Goal: Transaction & Acquisition: Book appointment/travel/reservation

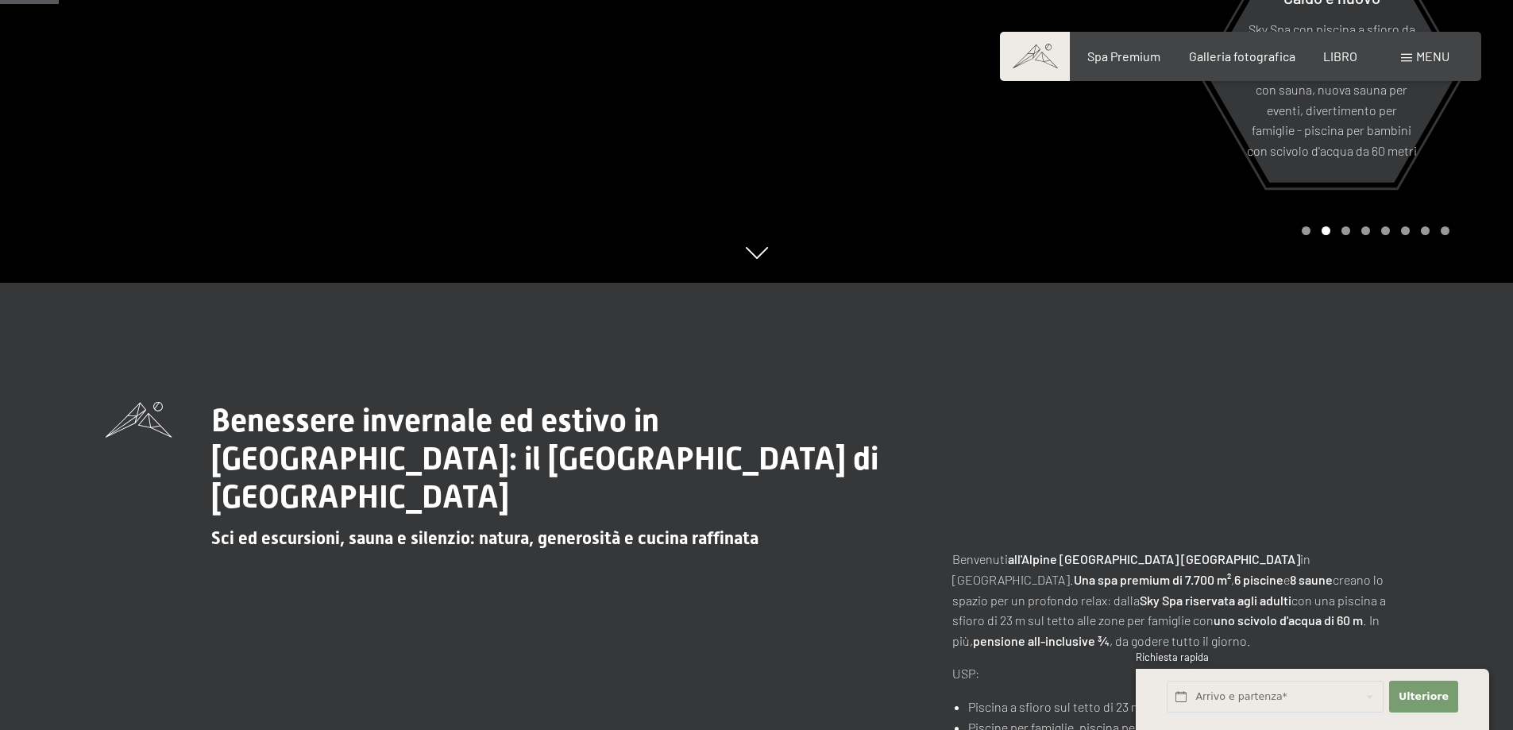
scroll to position [397, 0]
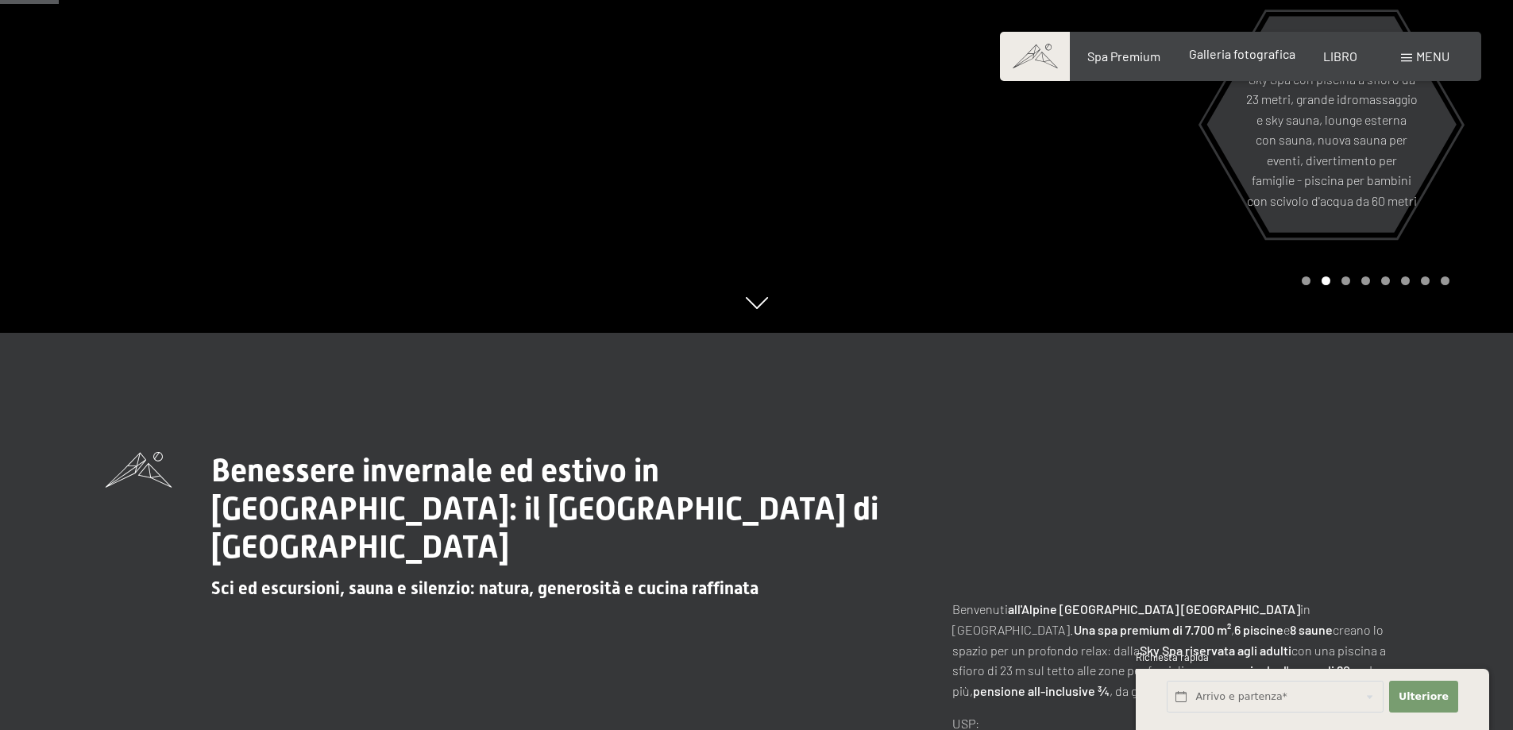
click at [1224, 57] on font "Galleria fotografica" at bounding box center [1242, 53] width 106 height 15
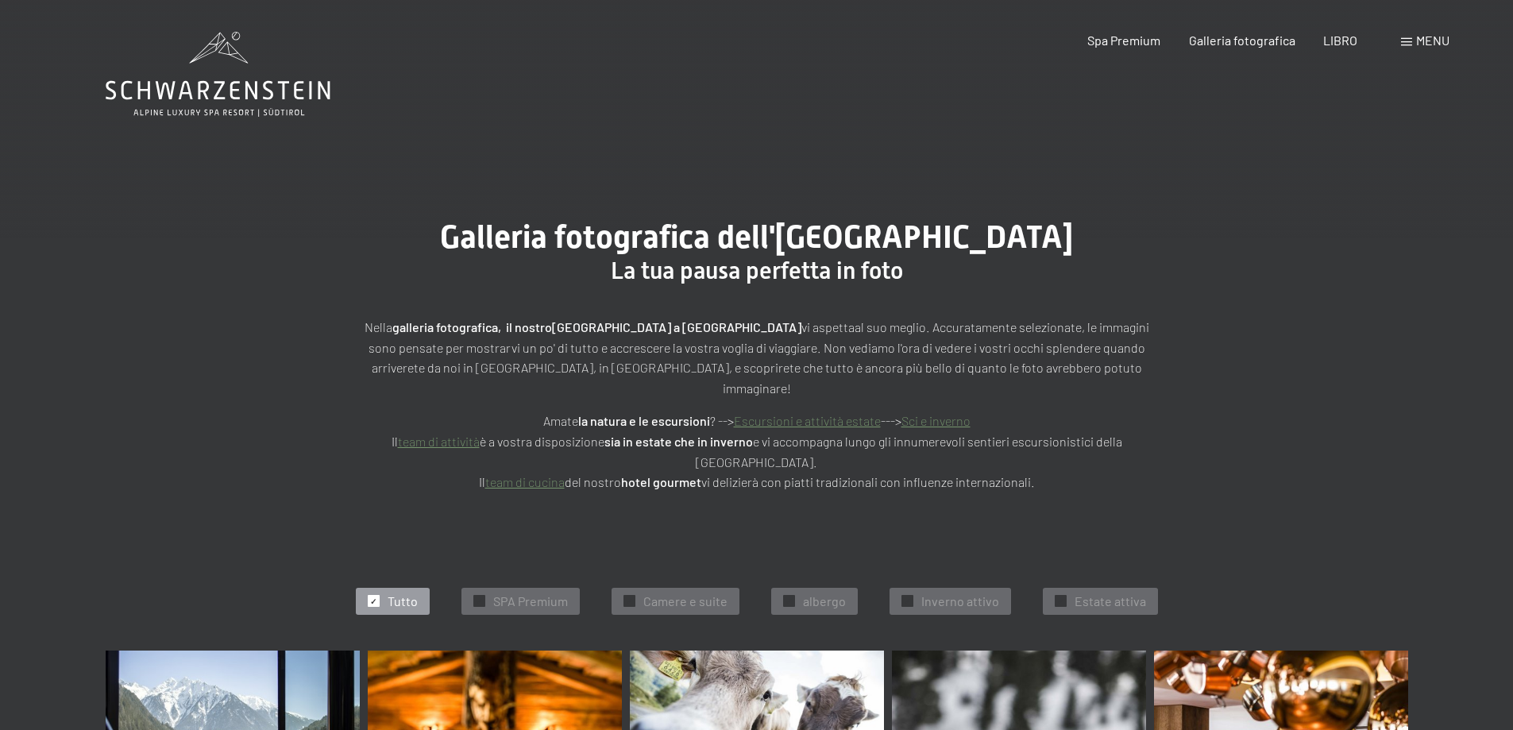
click at [226, 85] on icon at bounding box center [218, 74] width 225 height 85
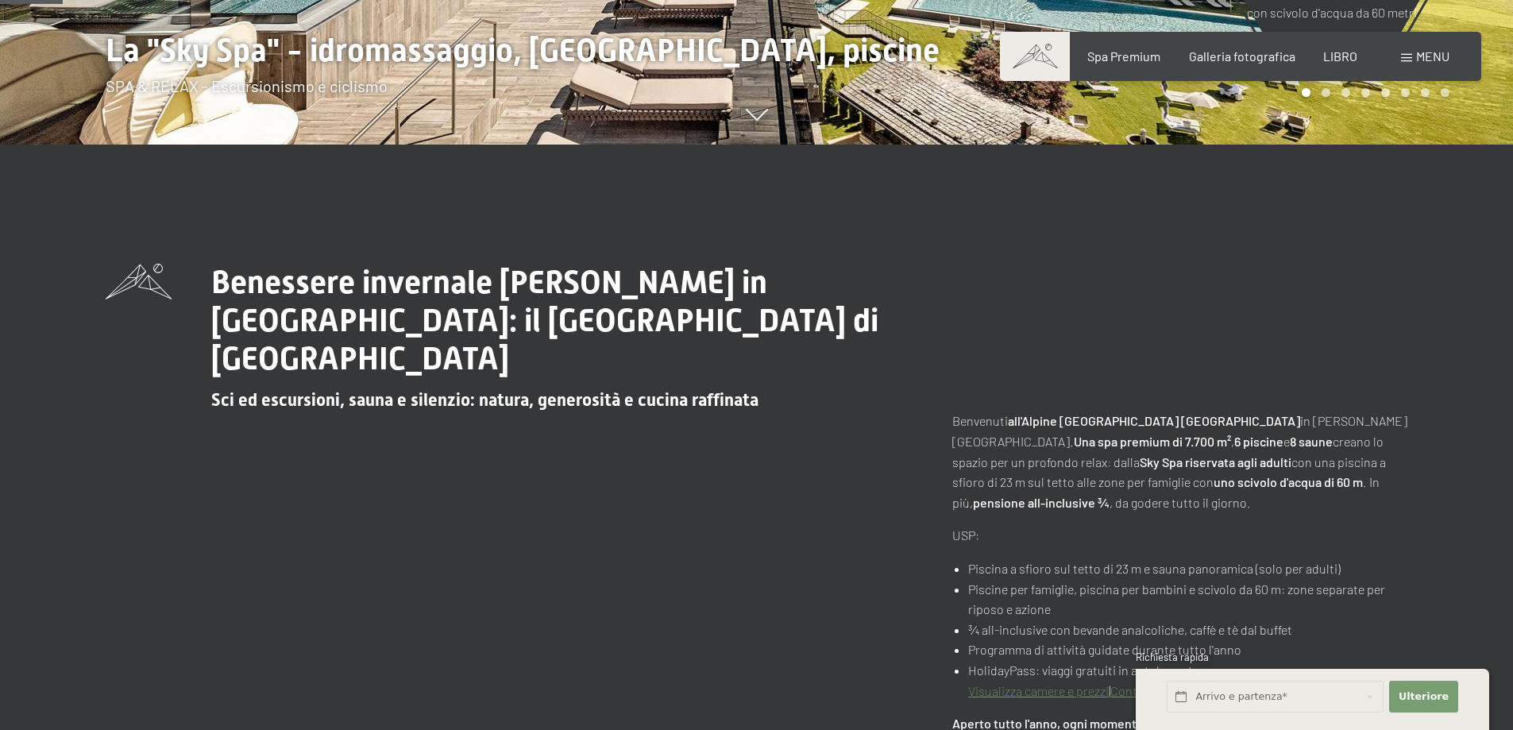
scroll to position [635, 0]
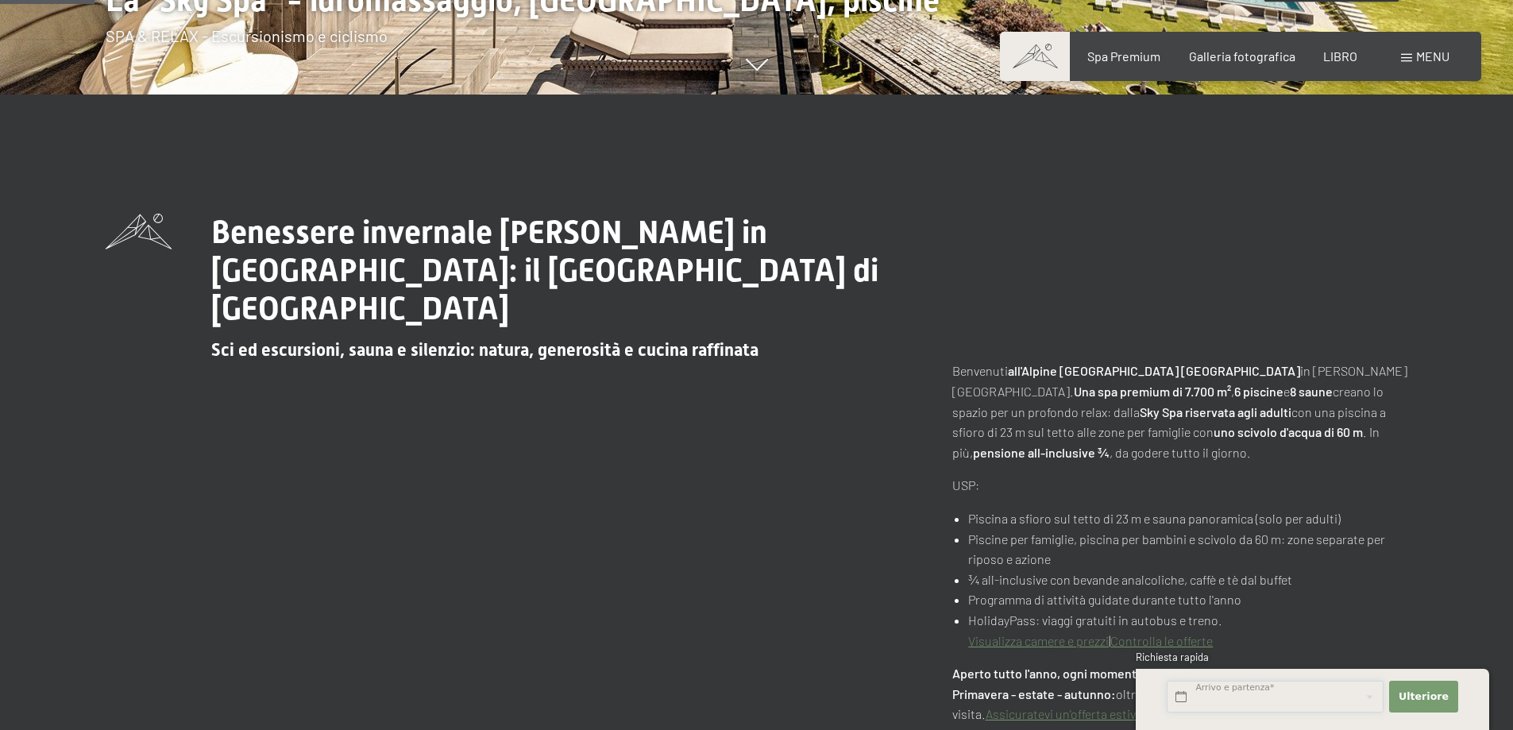
click at [1285, 697] on input "text" at bounding box center [1275, 697] width 217 height 33
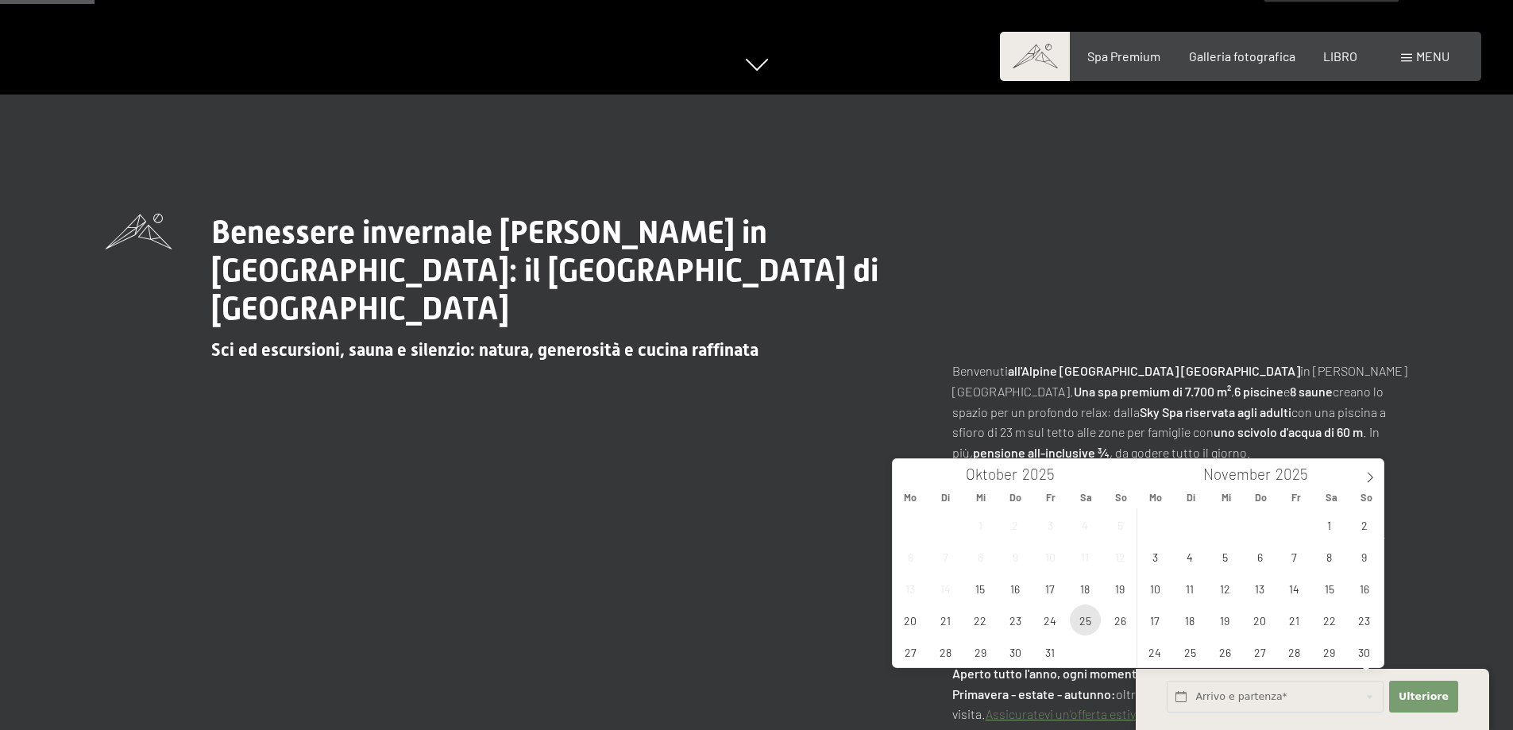
click at [1085, 621] on span "25" at bounding box center [1085, 620] width 31 height 31
click at [921, 650] on span "27" at bounding box center [910, 651] width 31 height 31
type input "Sa. 25.10.2025 - Mo. 27.10.2025"
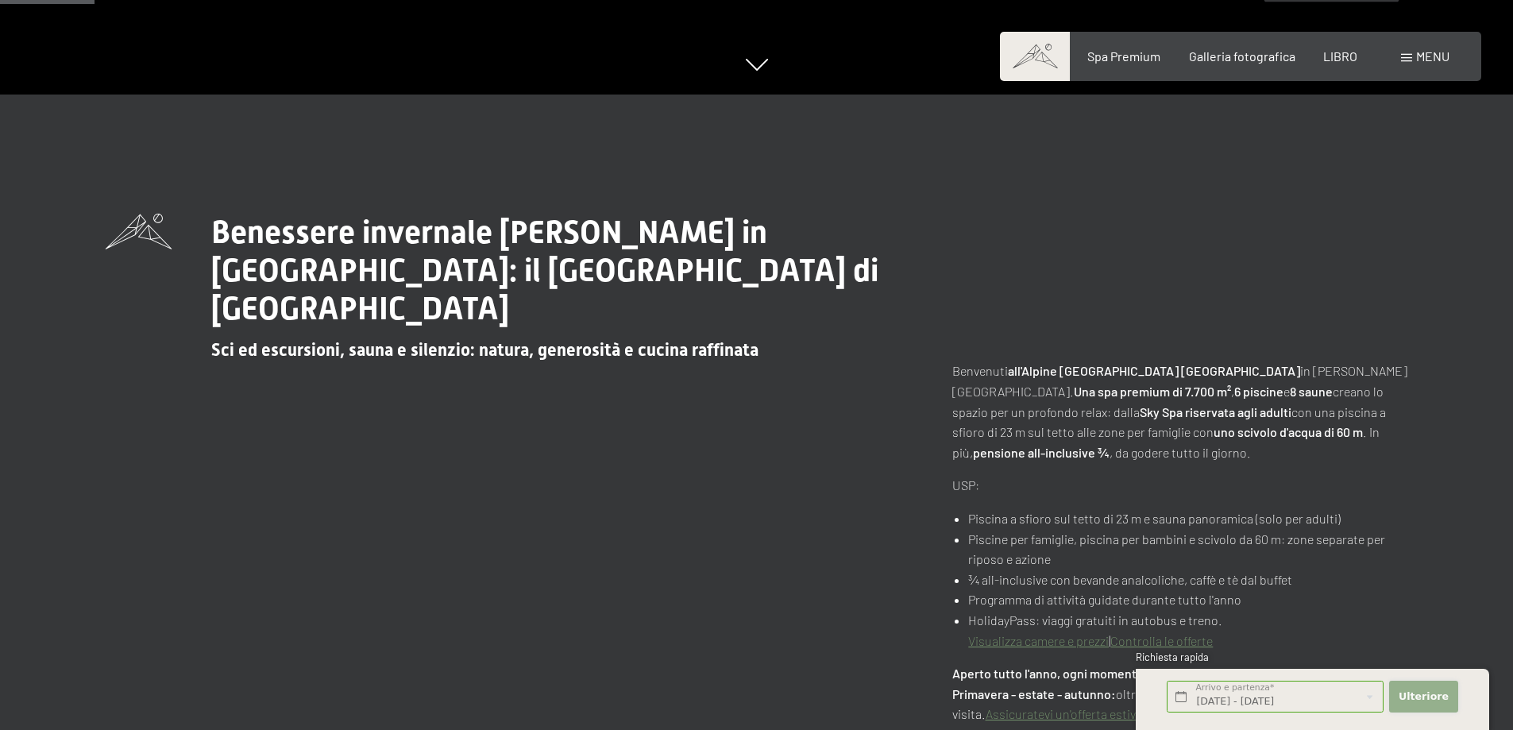
click at [1410, 692] on font "Ulteriore" at bounding box center [1424, 696] width 50 height 12
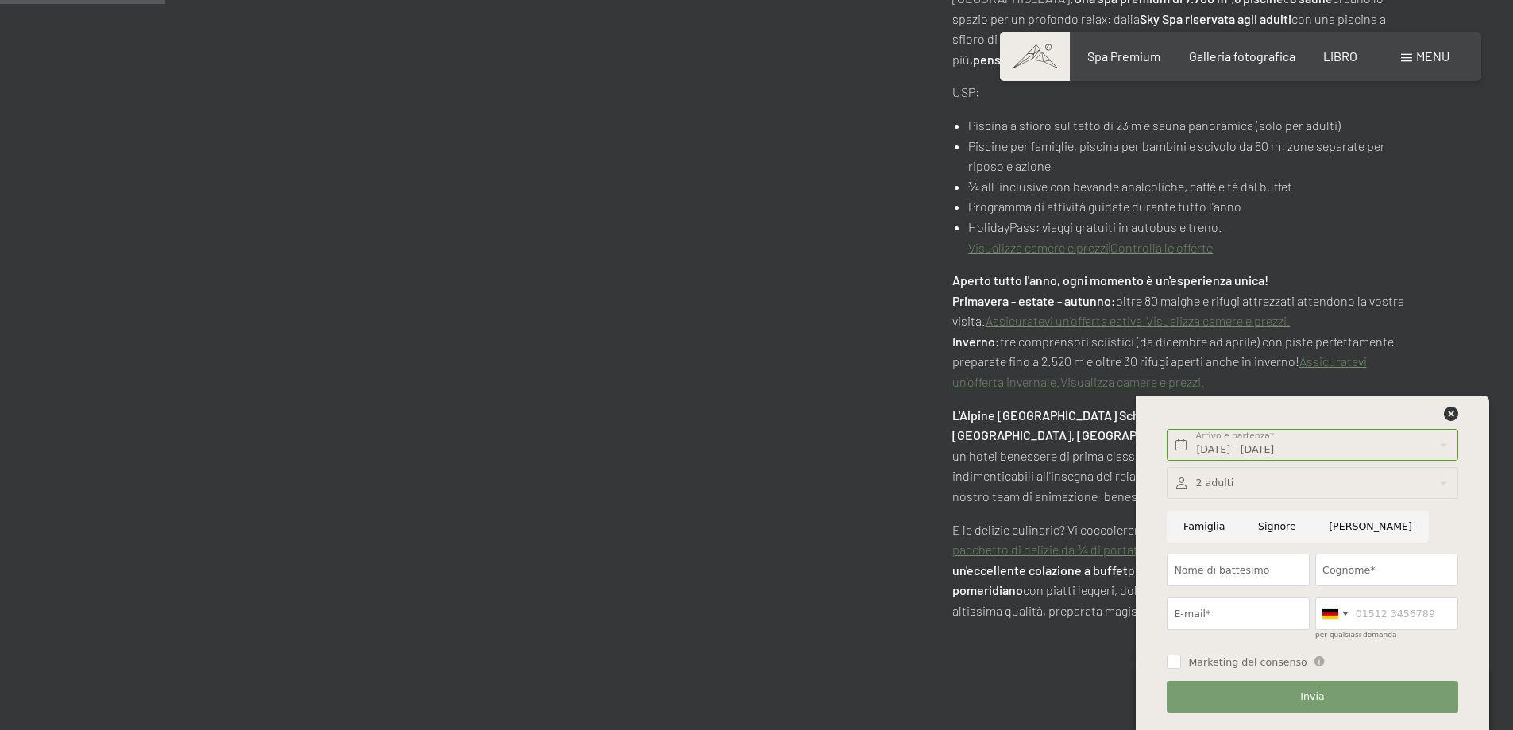
scroll to position [1112, 0]
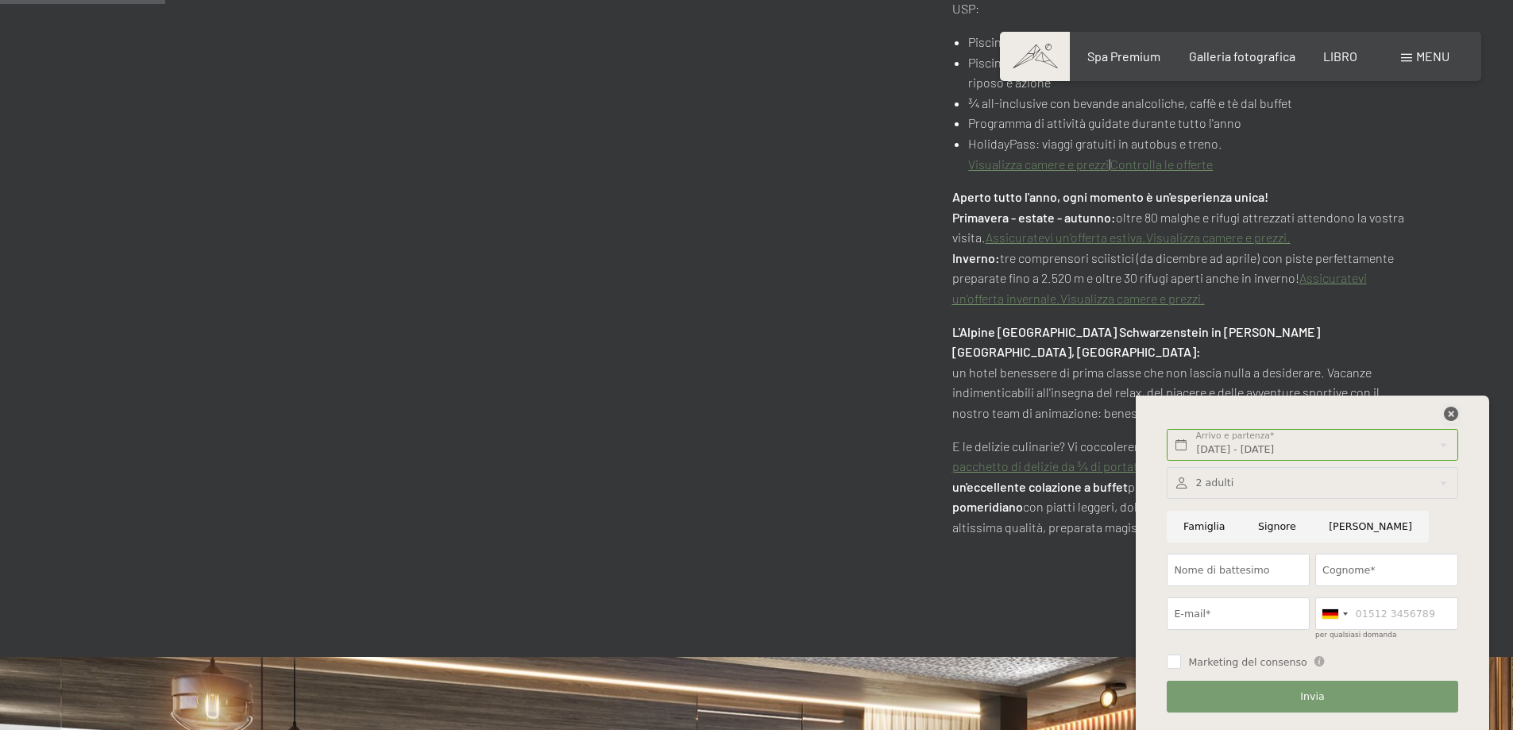
click at [1456, 415] on icon at bounding box center [1451, 414] width 14 height 14
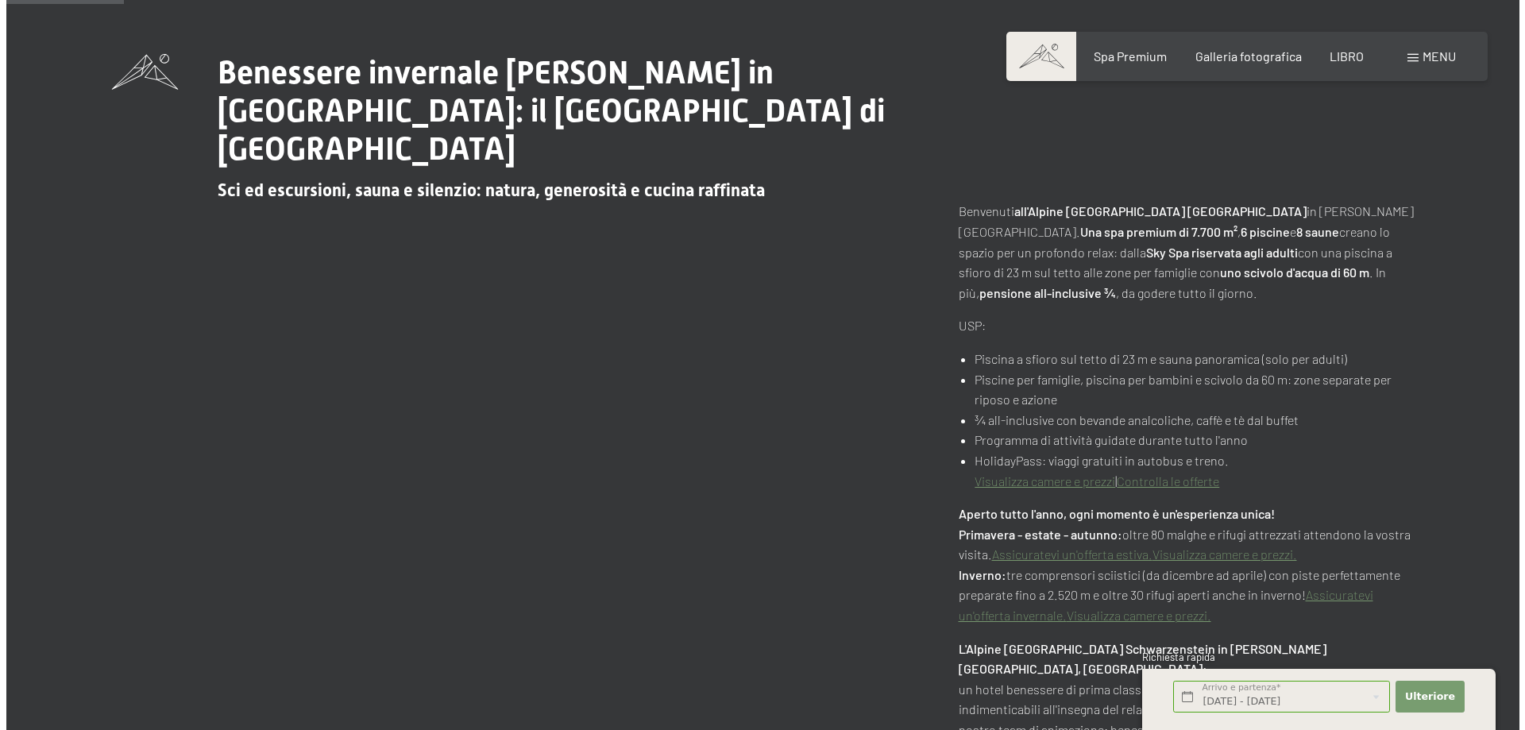
scroll to position [794, 0]
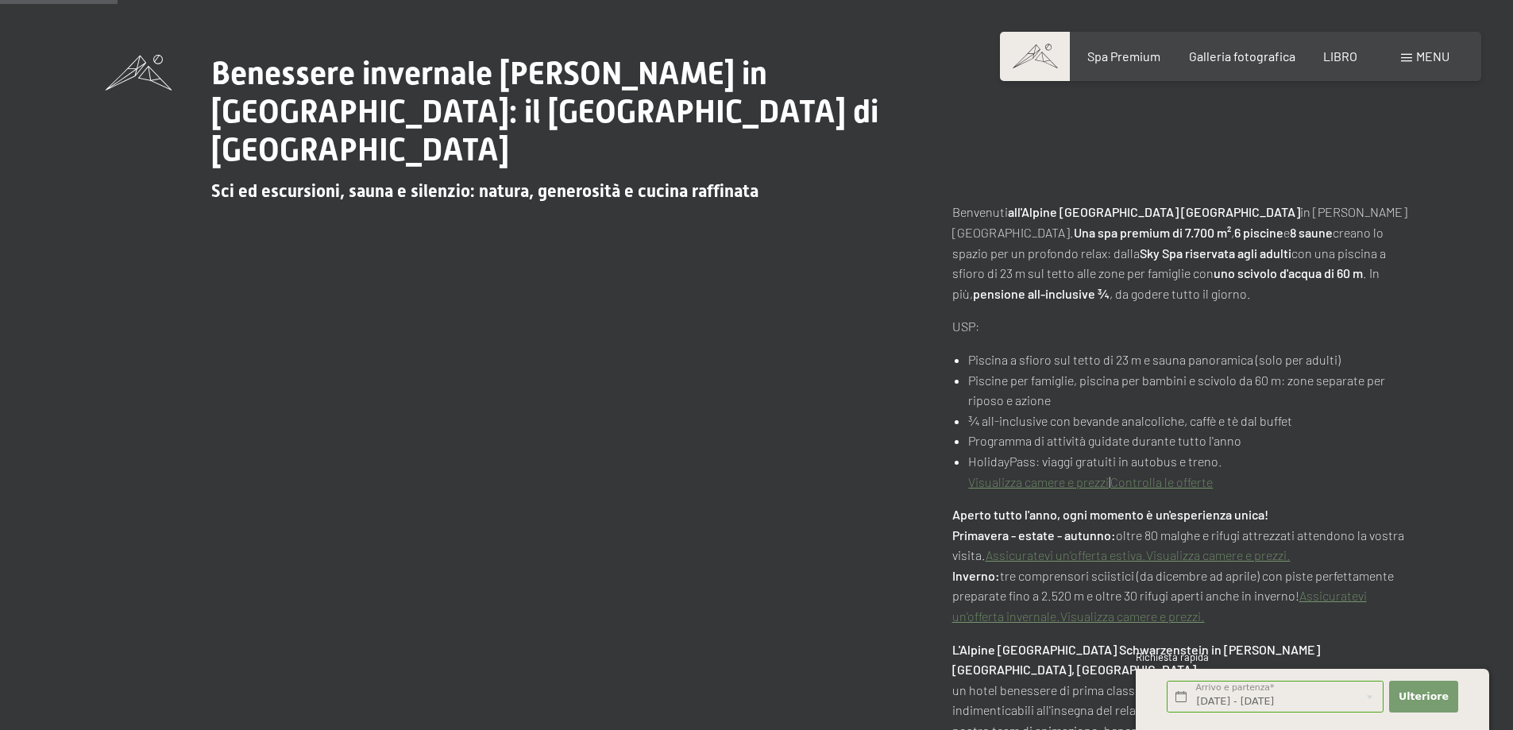
click at [1447, 61] on font "menu" at bounding box center [1432, 55] width 33 height 15
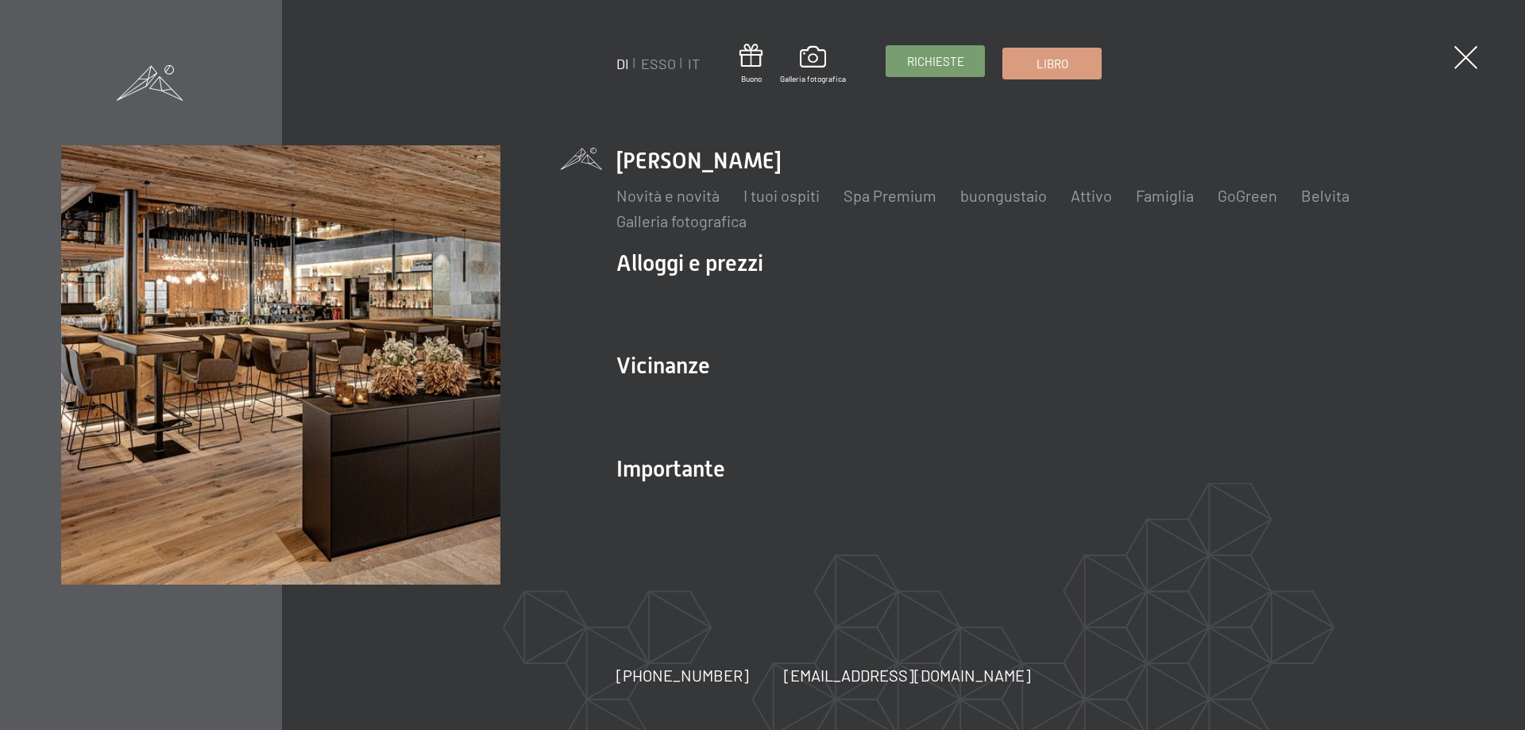
click at [930, 56] on font "Richieste" at bounding box center [935, 61] width 57 height 14
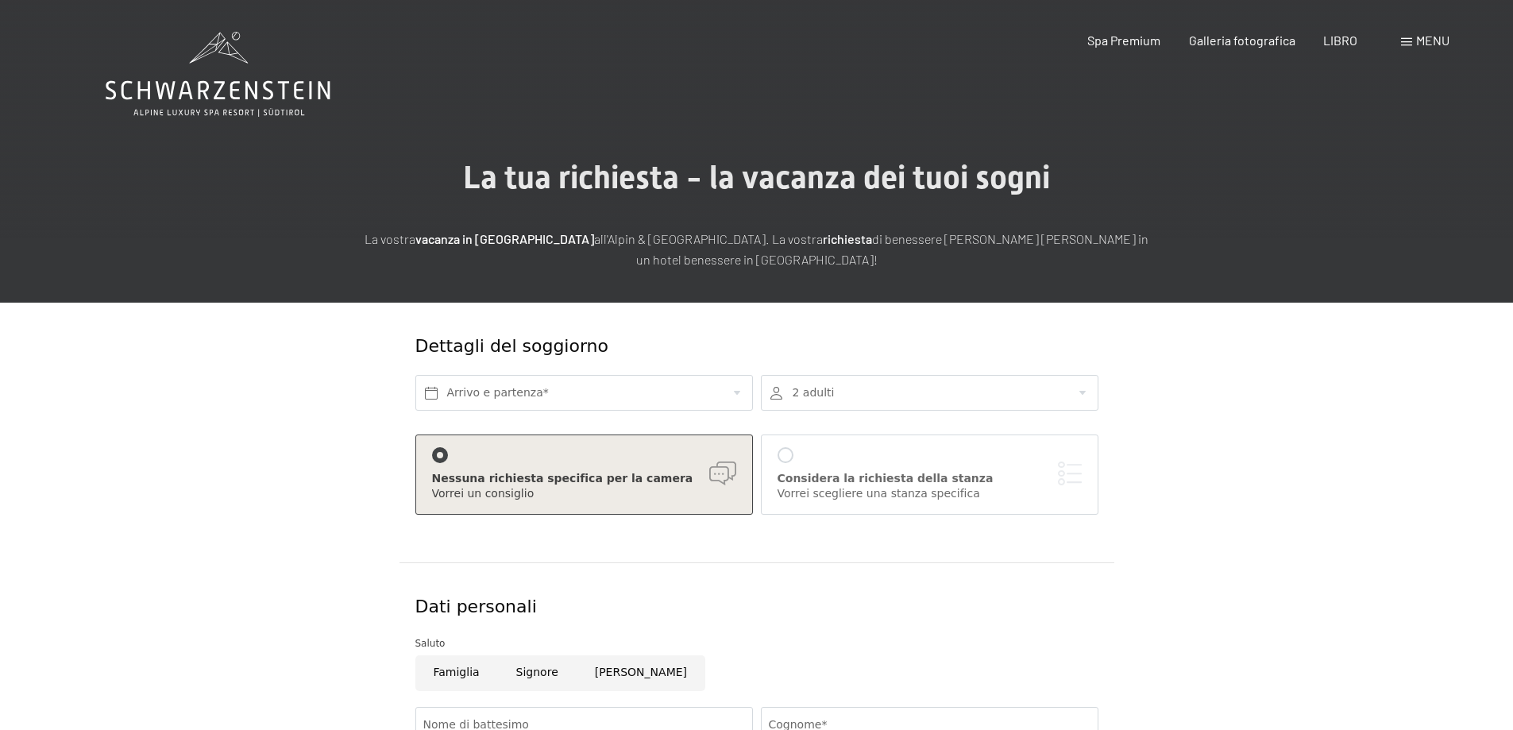
click at [242, 71] on icon at bounding box center [218, 74] width 225 height 85
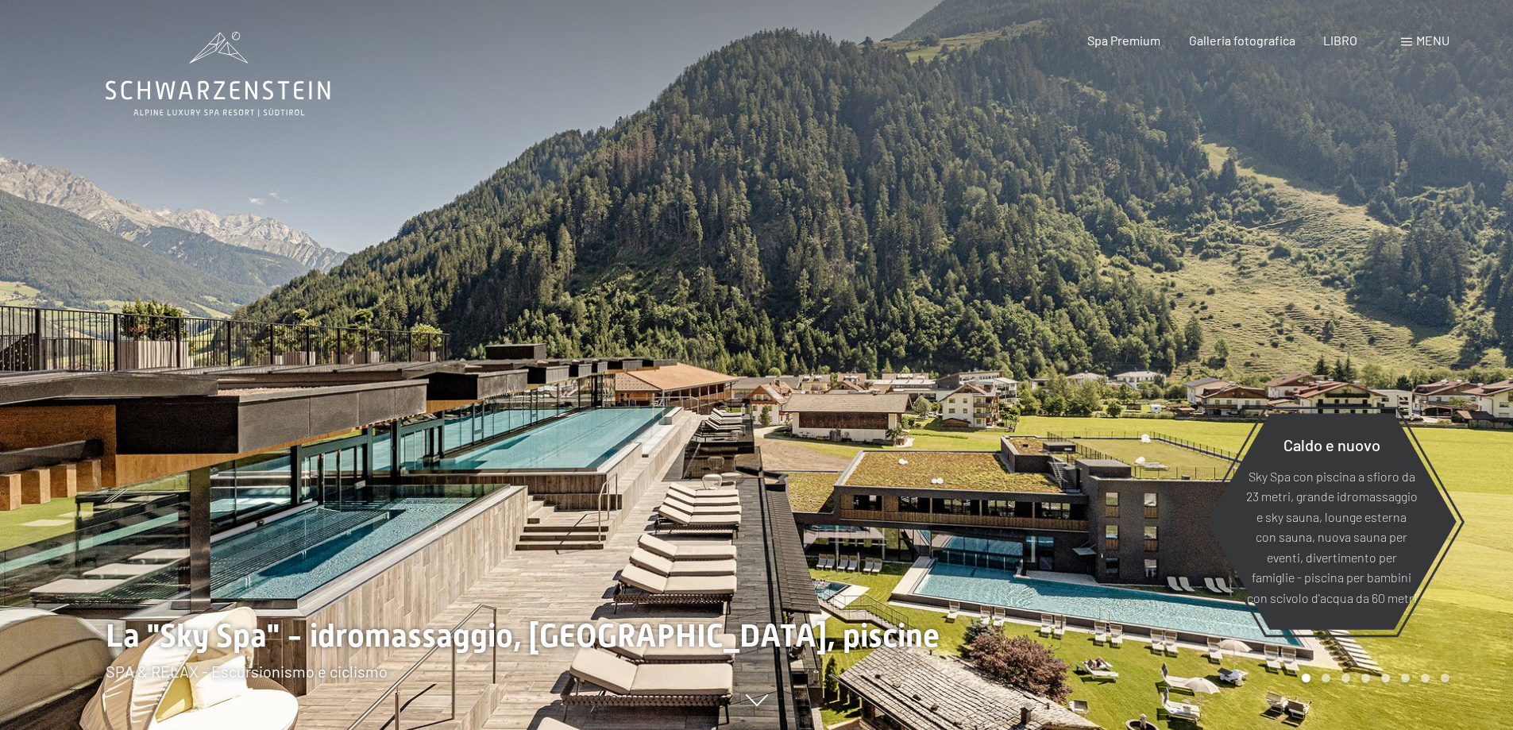
click at [1430, 43] on font "menu" at bounding box center [1432, 40] width 33 height 15
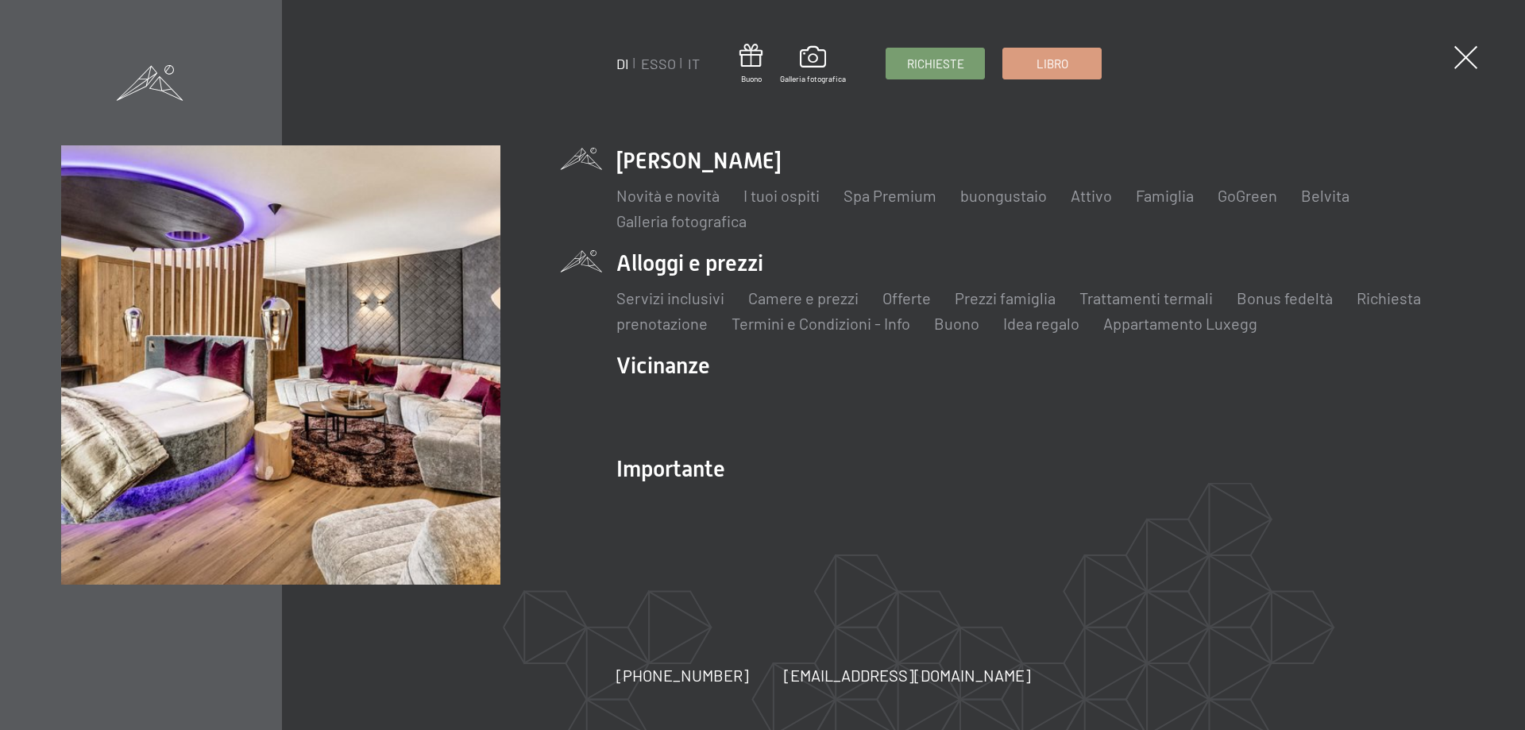
click at [719, 265] on li "Alloggi e prezzi Servizi inclusivi Camere e prezzi lista Offerte lista Prezzi f…" at bounding box center [1040, 291] width 848 height 87
click at [803, 298] on font "Camere e prezzi" at bounding box center [803, 297] width 110 height 19
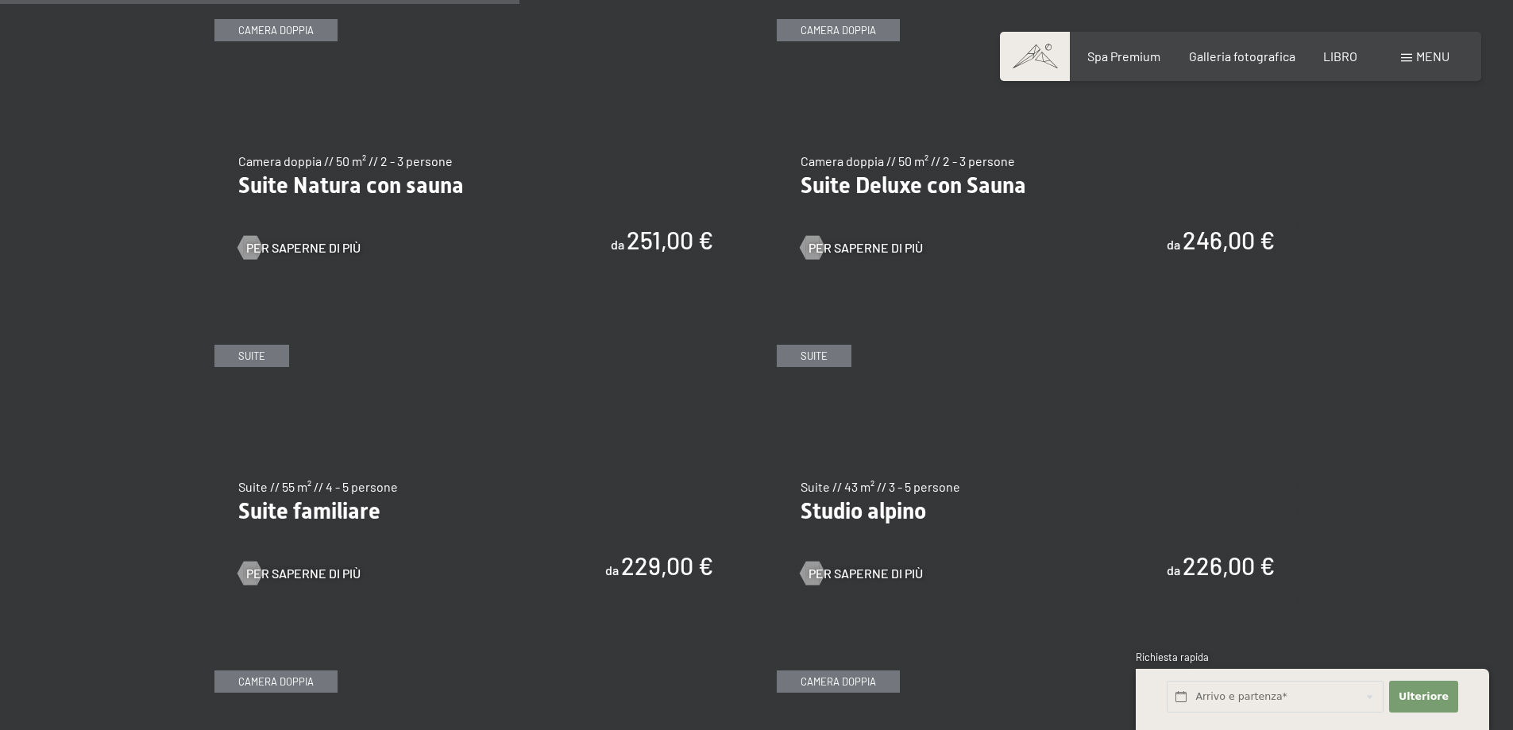
scroll to position [1668, 0]
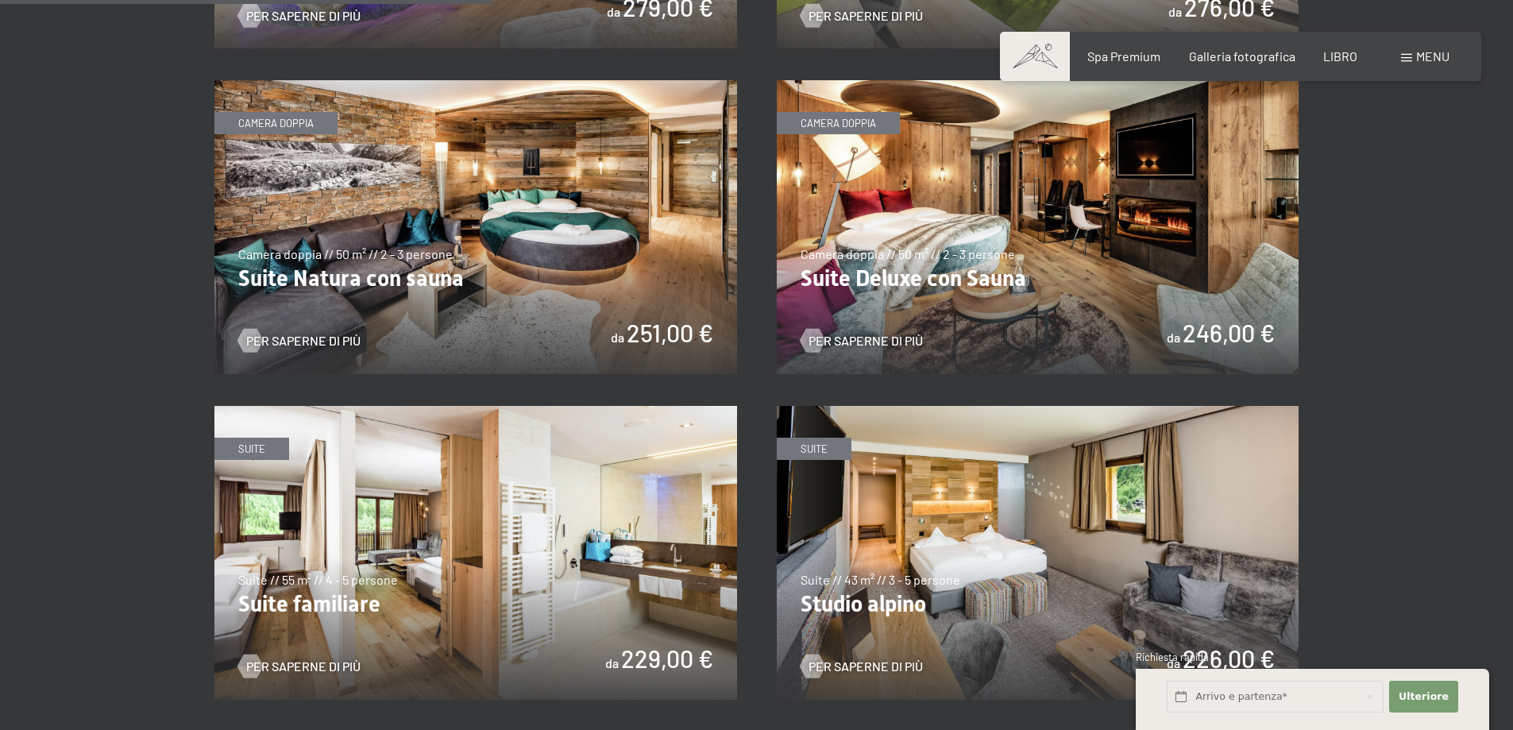
click at [1004, 257] on img at bounding box center [1038, 227] width 523 height 294
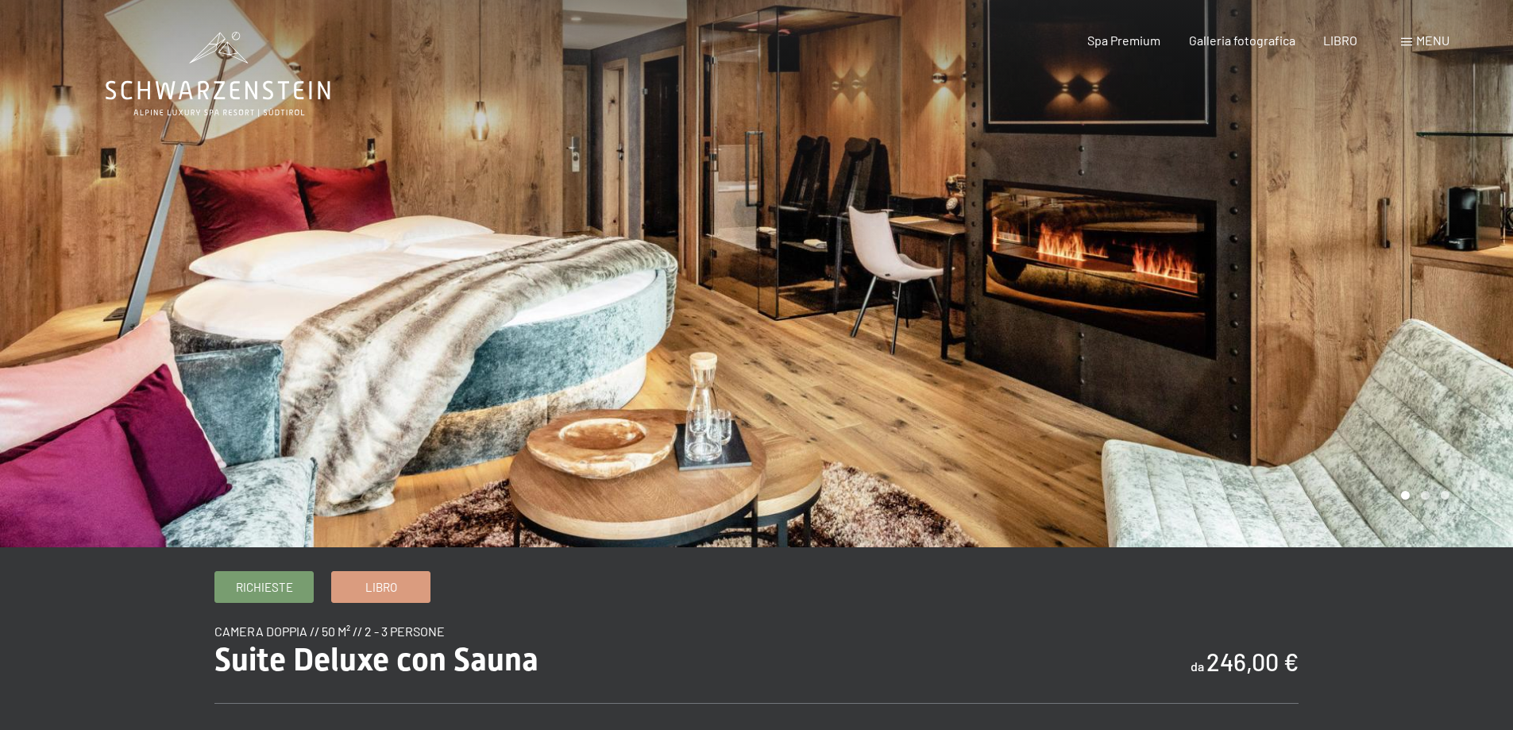
click at [1417, 279] on div at bounding box center [1135, 273] width 757 height 547
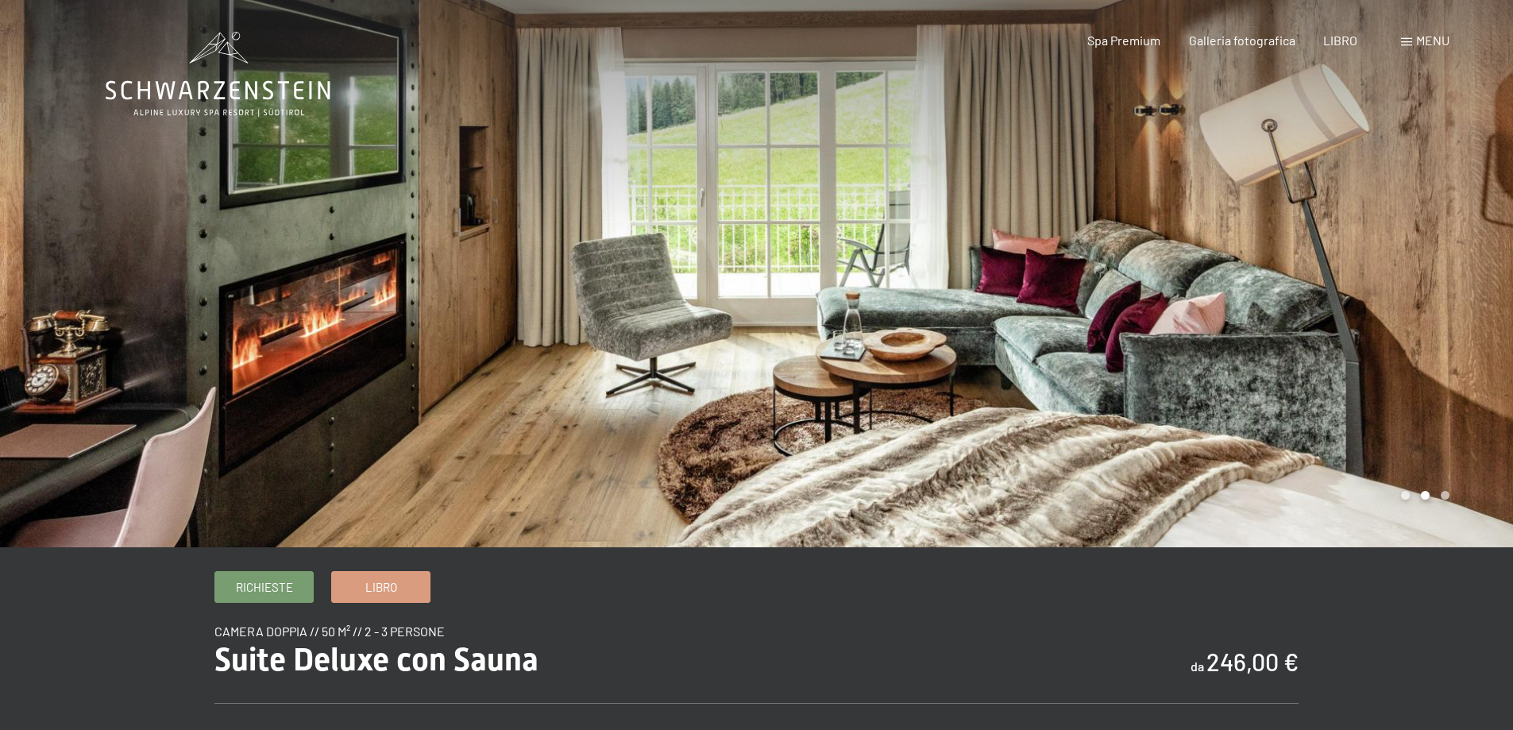
click at [1417, 279] on div at bounding box center [1135, 273] width 757 height 547
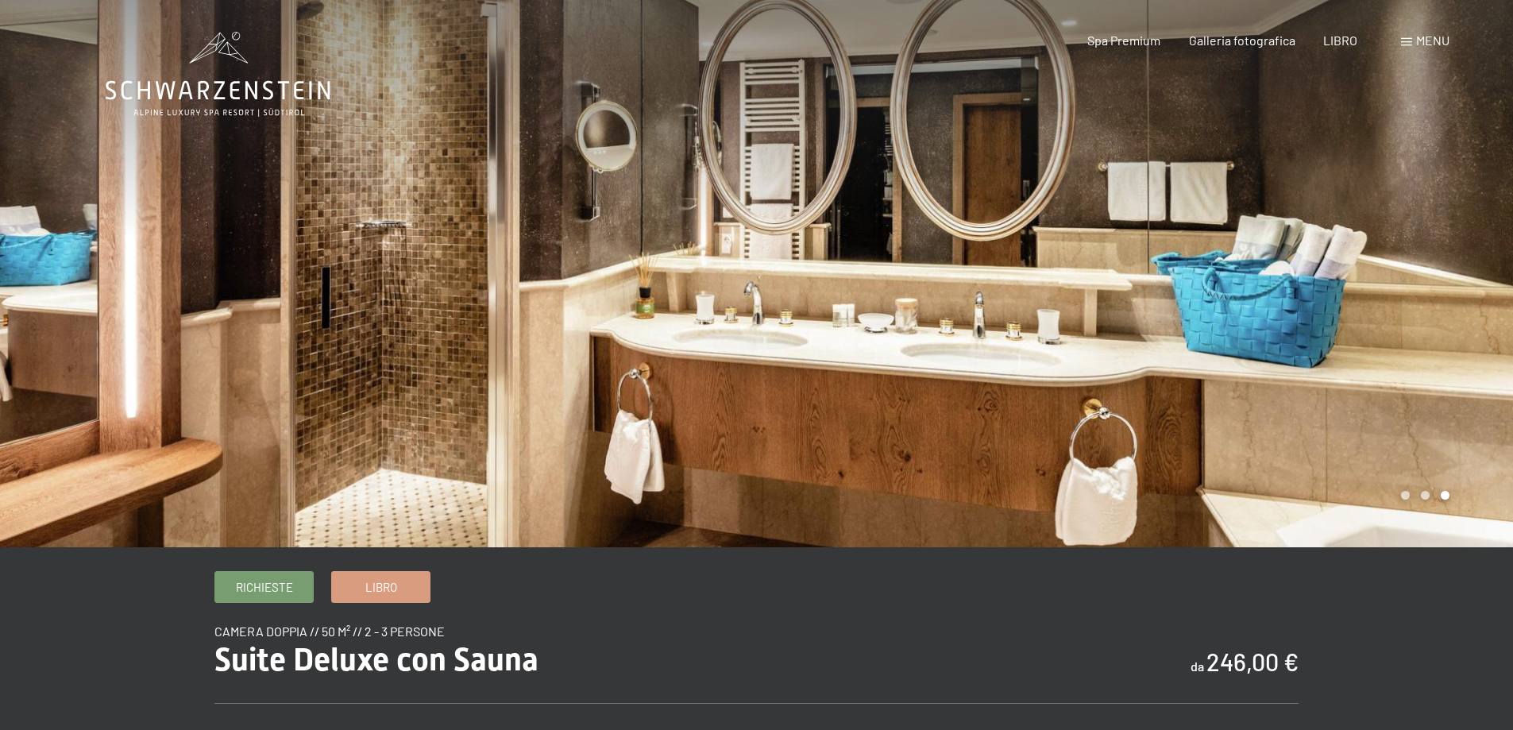
click at [1413, 292] on div at bounding box center [1135, 273] width 757 height 547
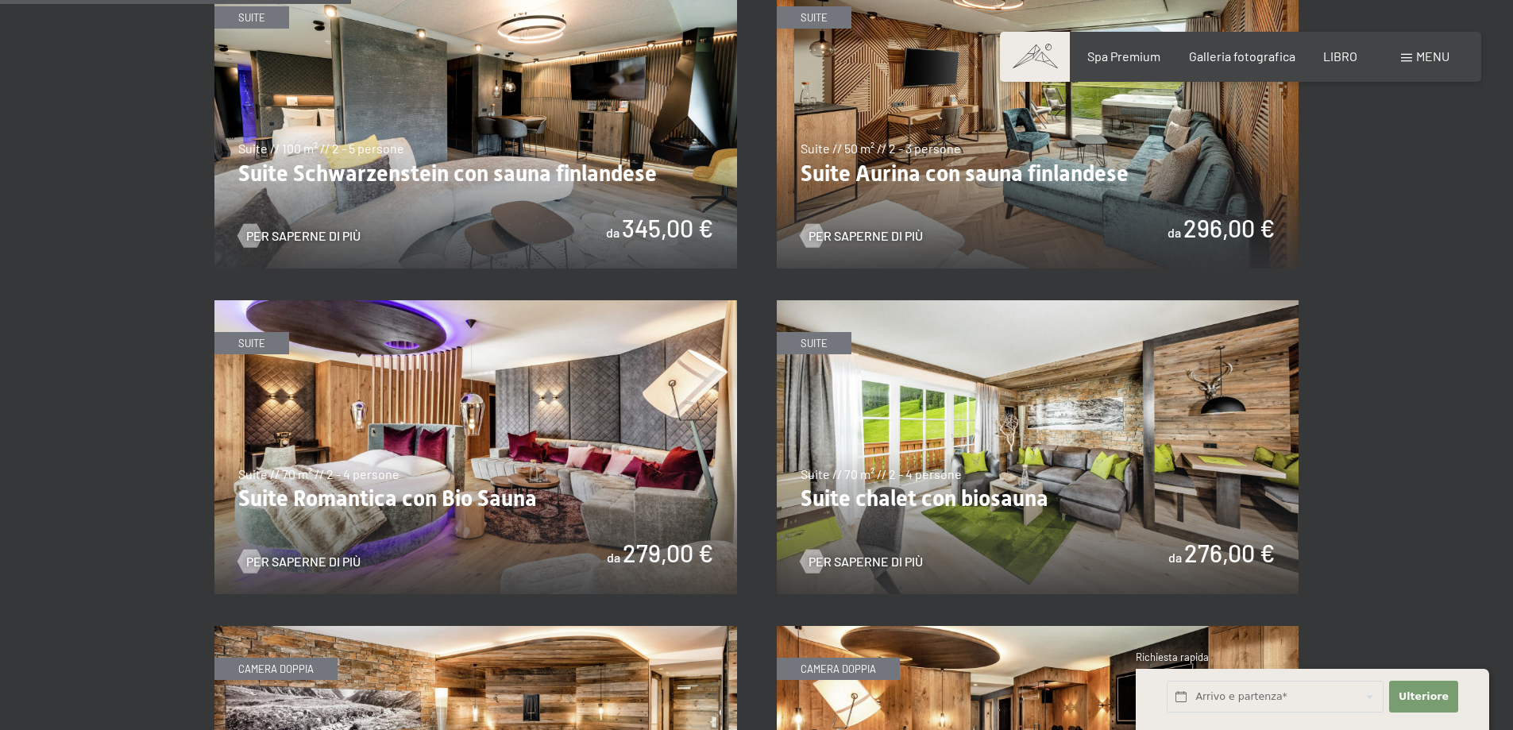
scroll to position [1192, 0]
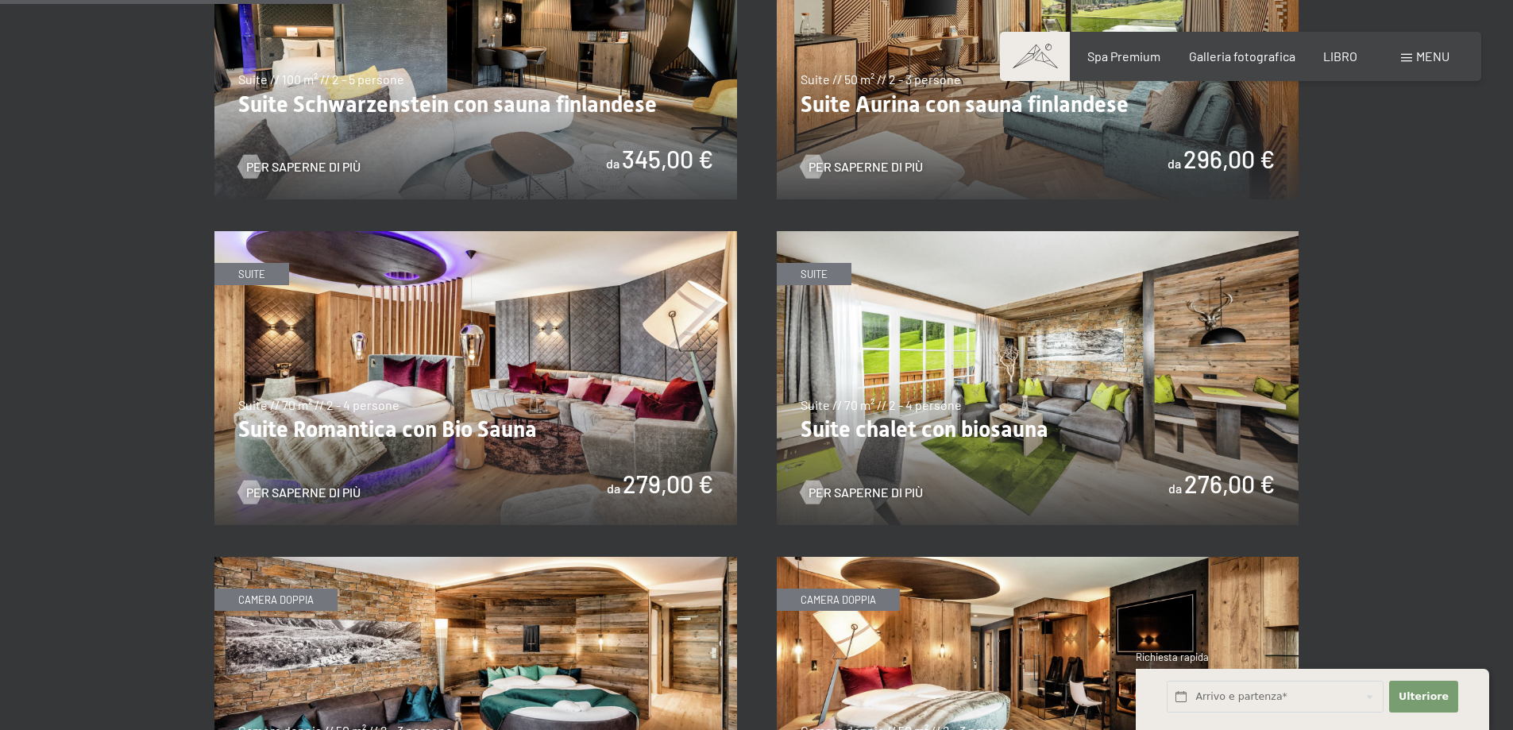
click at [487, 371] on img at bounding box center [475, 378] width 523 height 294
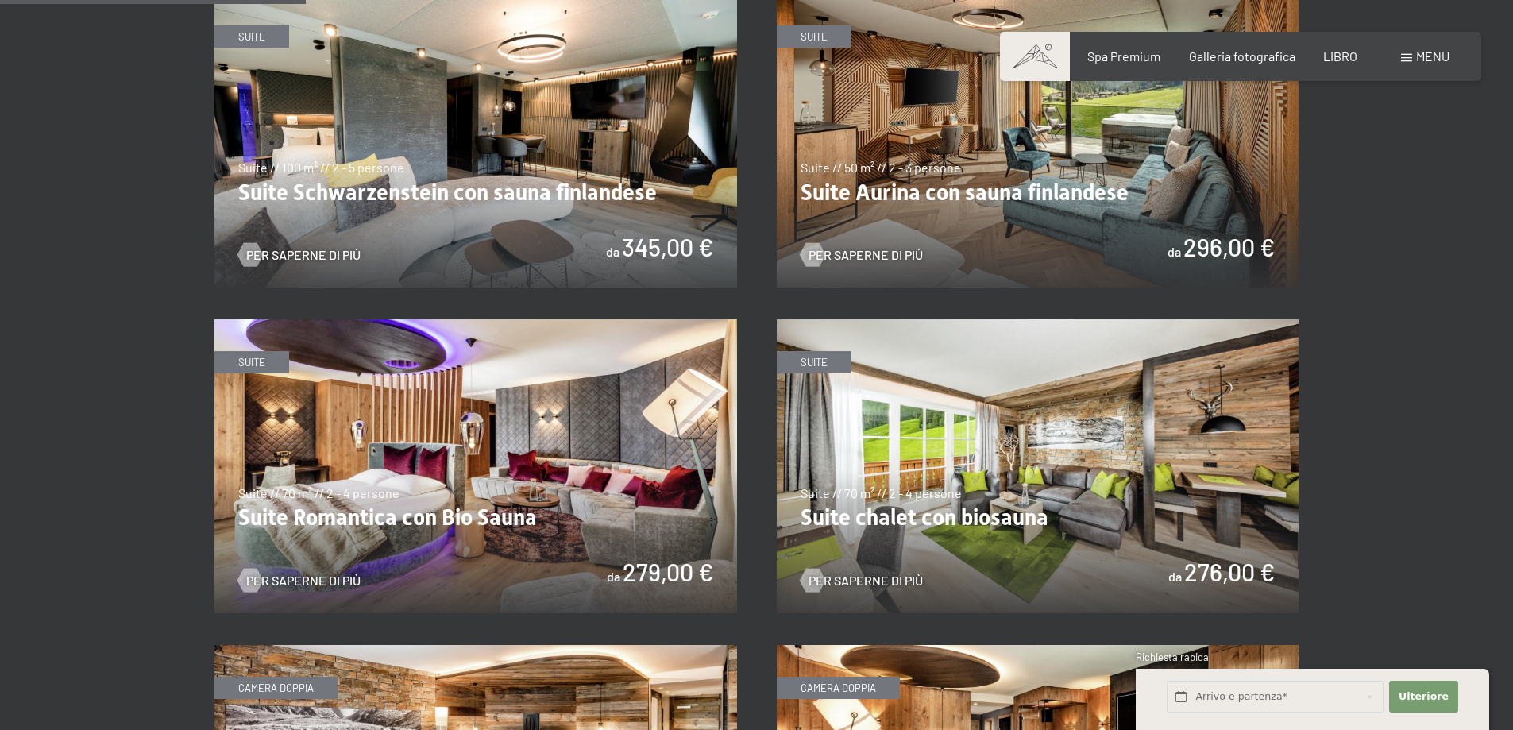
scroll to position [1033, 0]
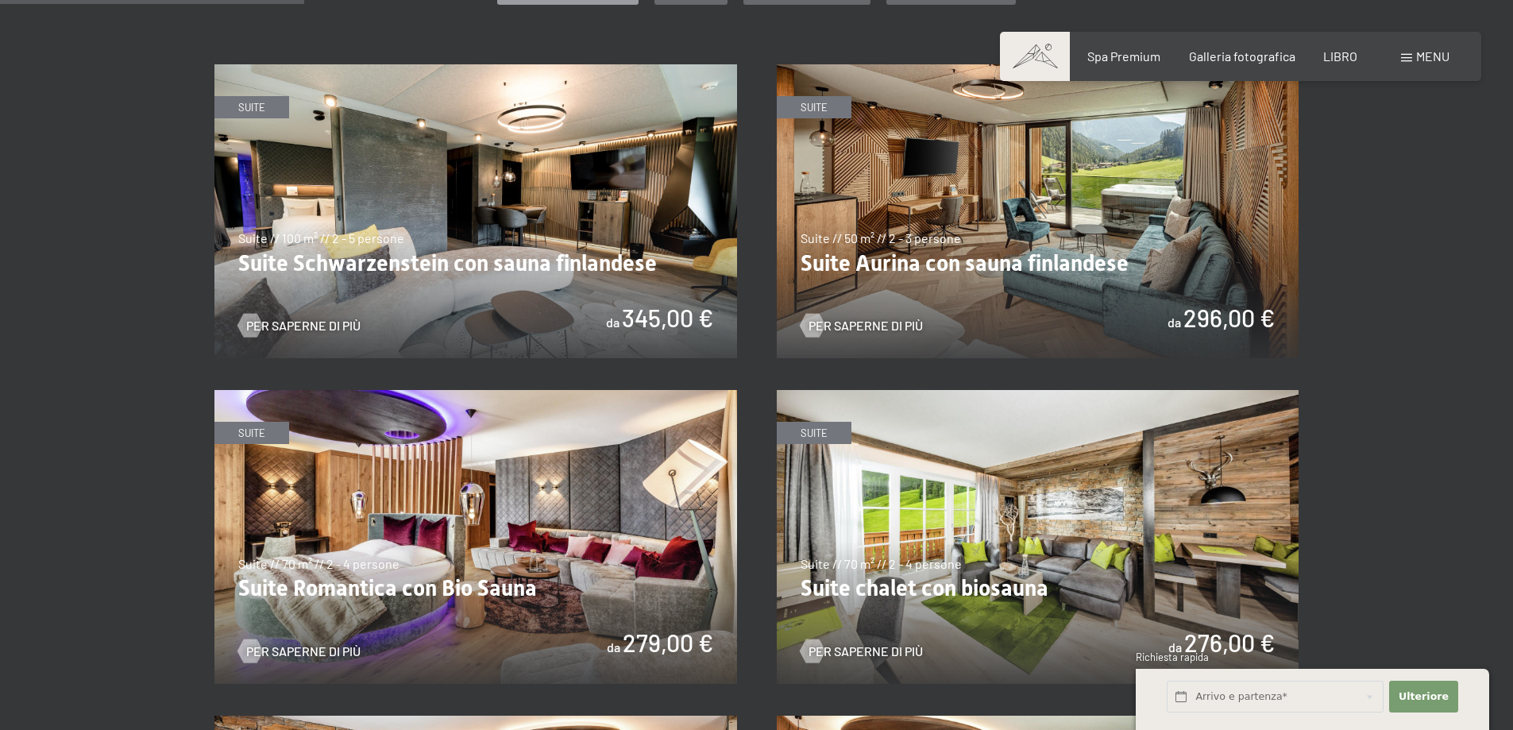
click at [1030, 230] on img at bounding box center [1038, 211] width 523 height 294
click at [584, 523] on img at bounding box center [475, 537] width 523 height 294
click at [983, 478] on img at bounding box center [1038, 537] width 523 height 294
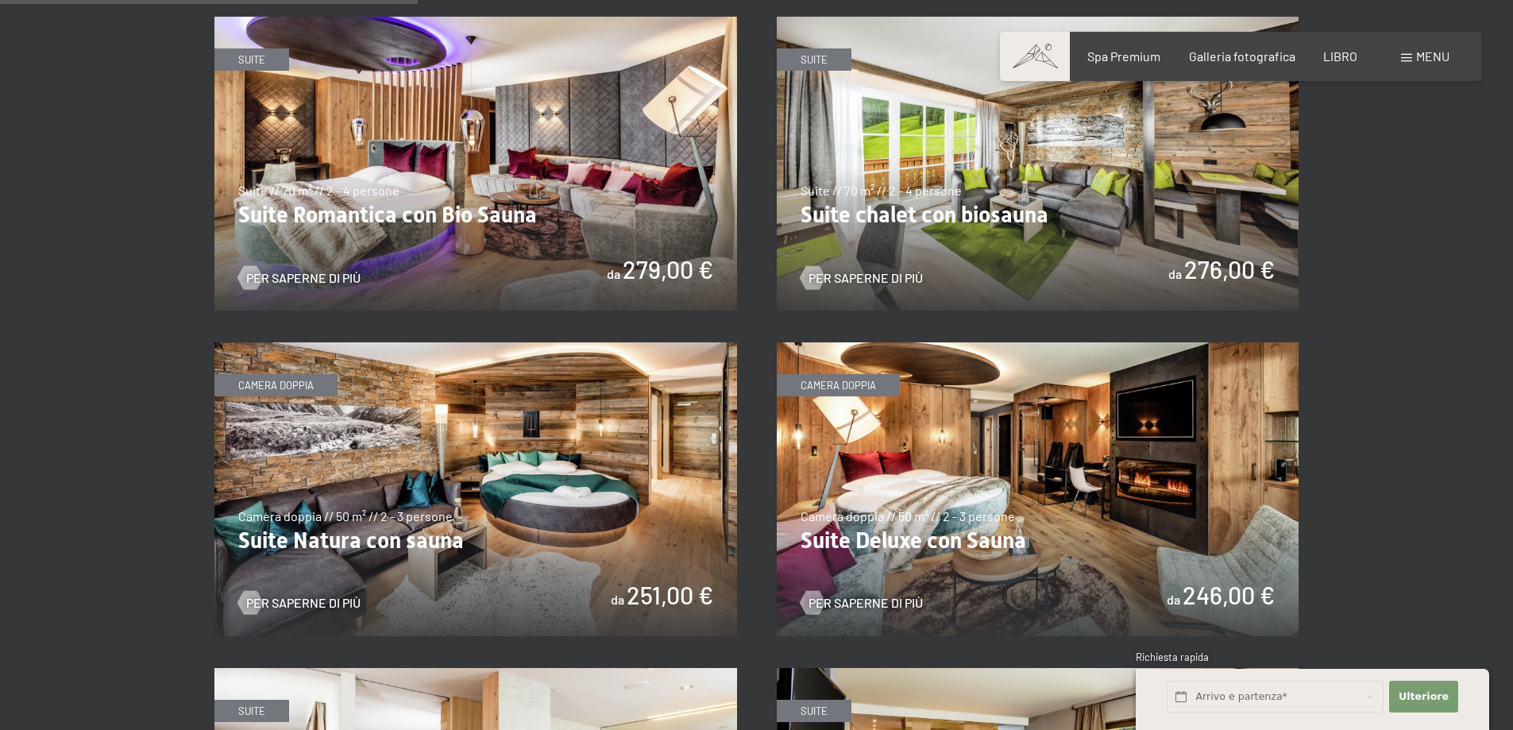
scroll to position [1430, 0]
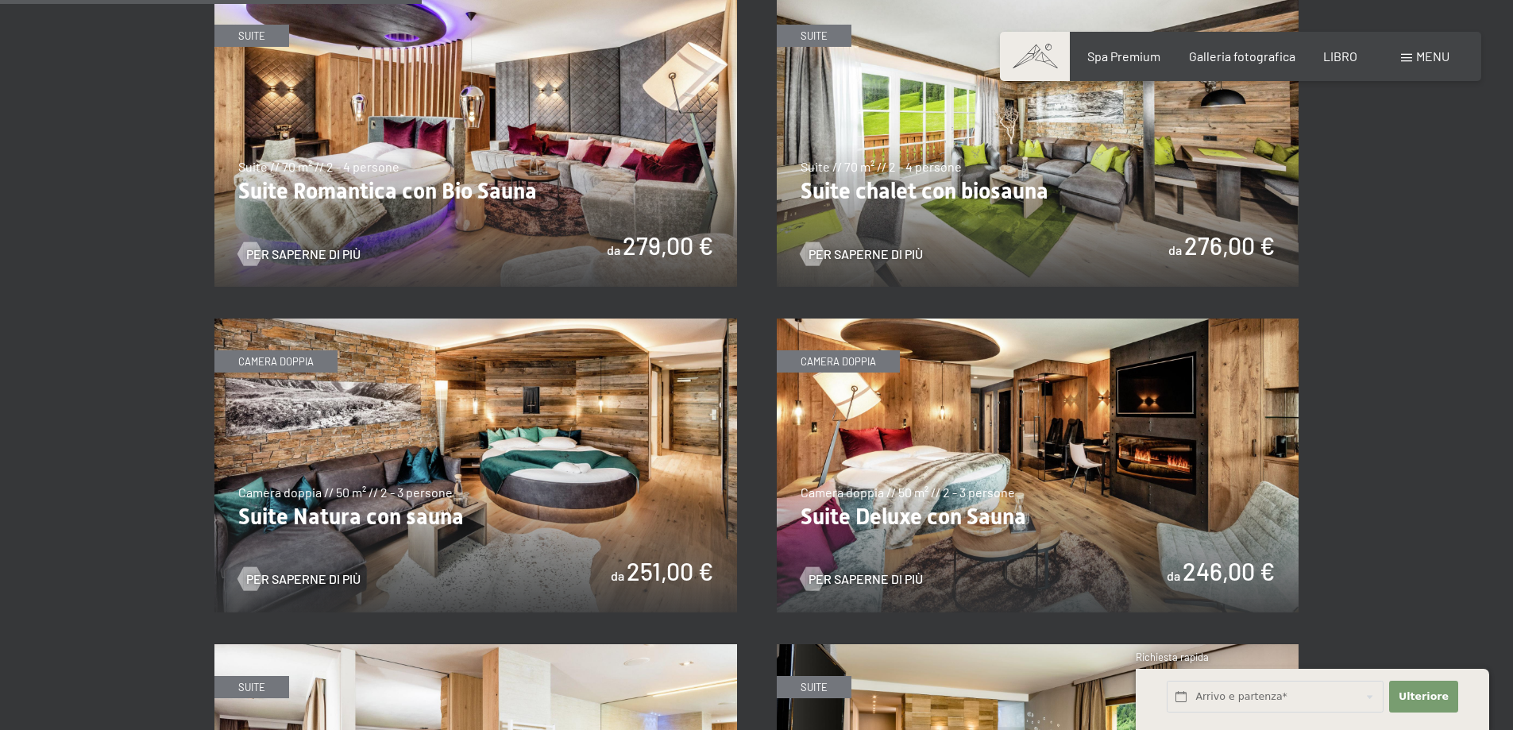
click at [614, 446] on img at bounding box center [475, 466] width 523 height 294
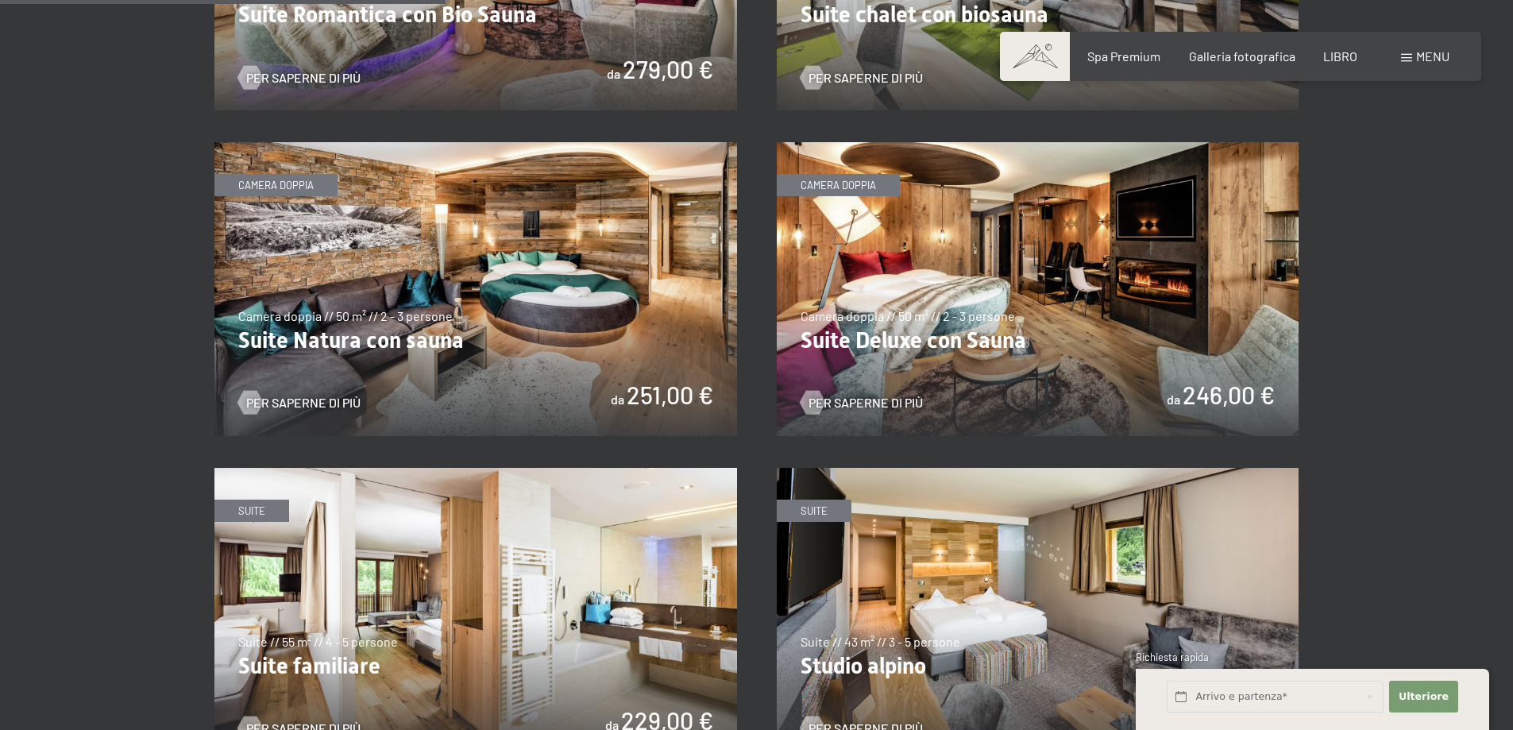
scroll to position [1509, 0]
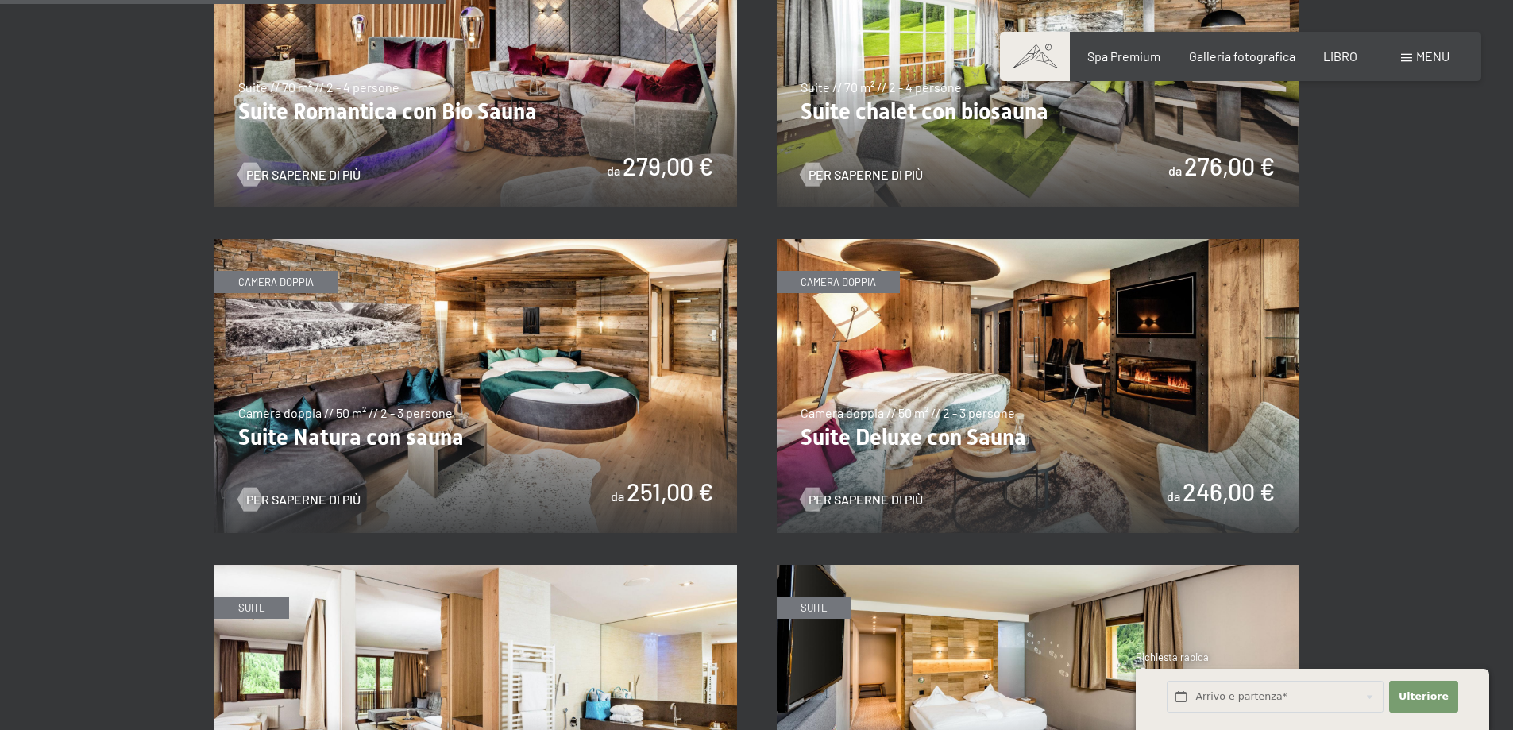
click at [511, 375] on img at bounding box center [475, 386] width 523 height 294
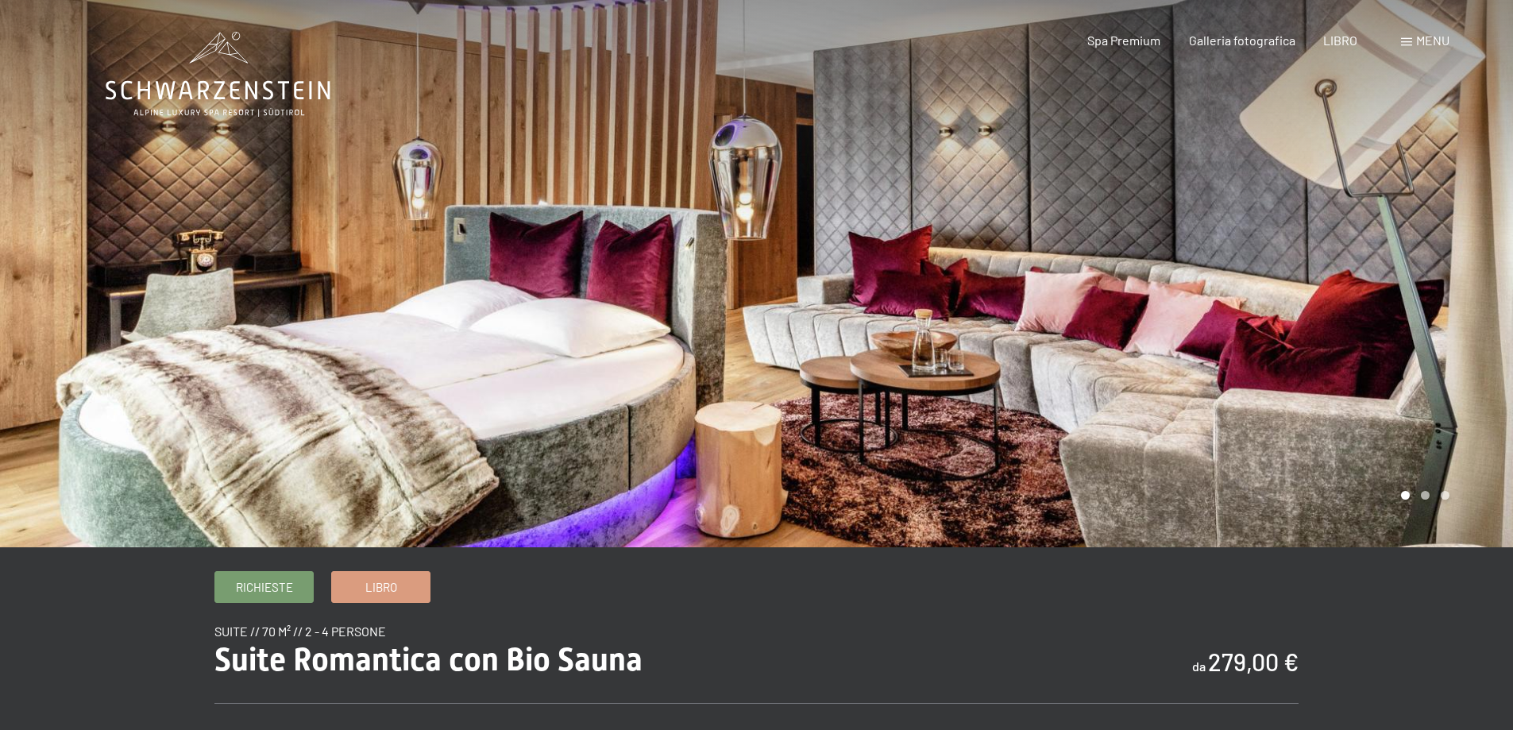
click at [1449, 303] on div at bounding box center [1135, 273] width 757 height 547
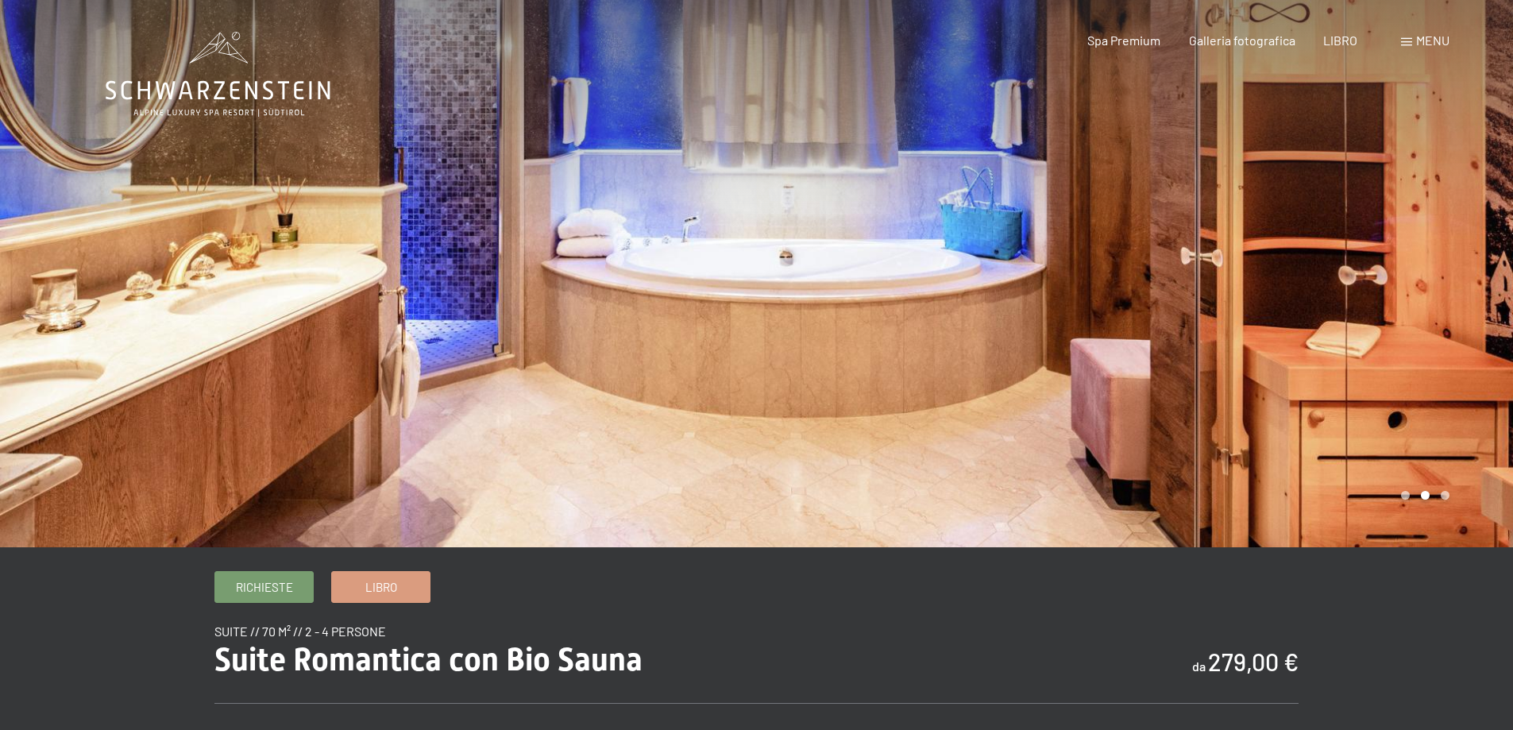
click at [1452, 290] on div at bounding box center [1135, 273] width 757 height 547
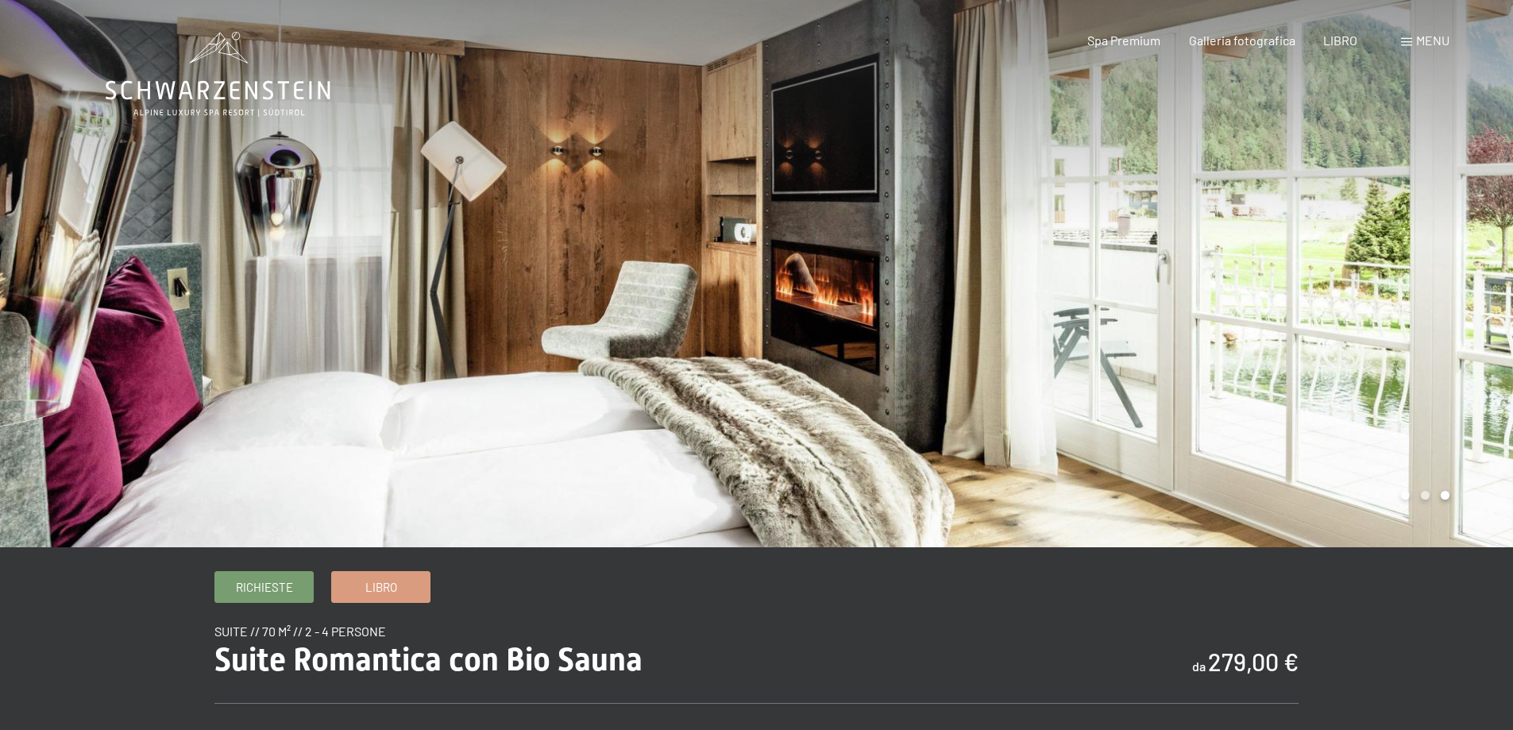
click at [1452, 290] on div at bounding box center [1135, 273] width 757 height 547
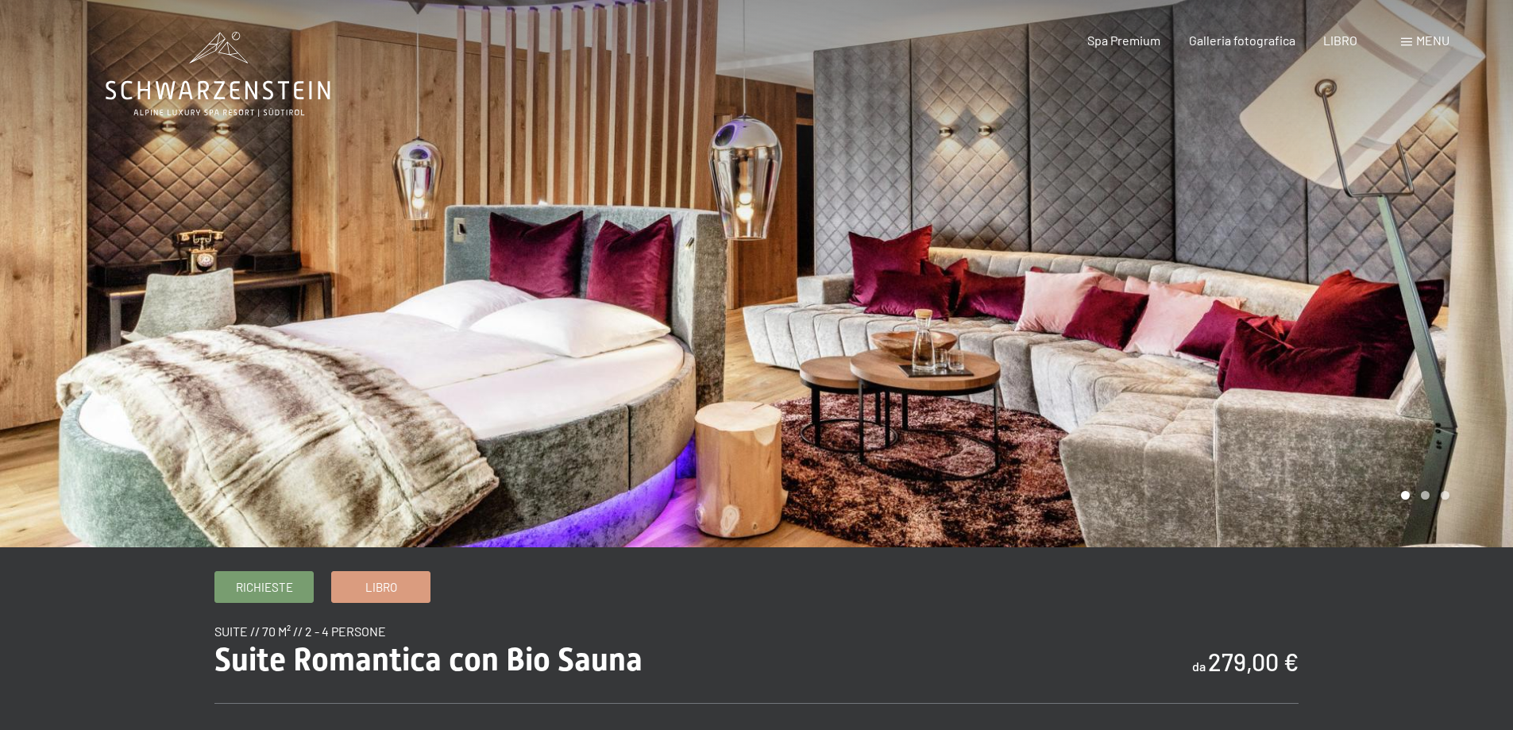
click at [1452, 290] on div at bounding box center [1135, 273] width 757 height 547
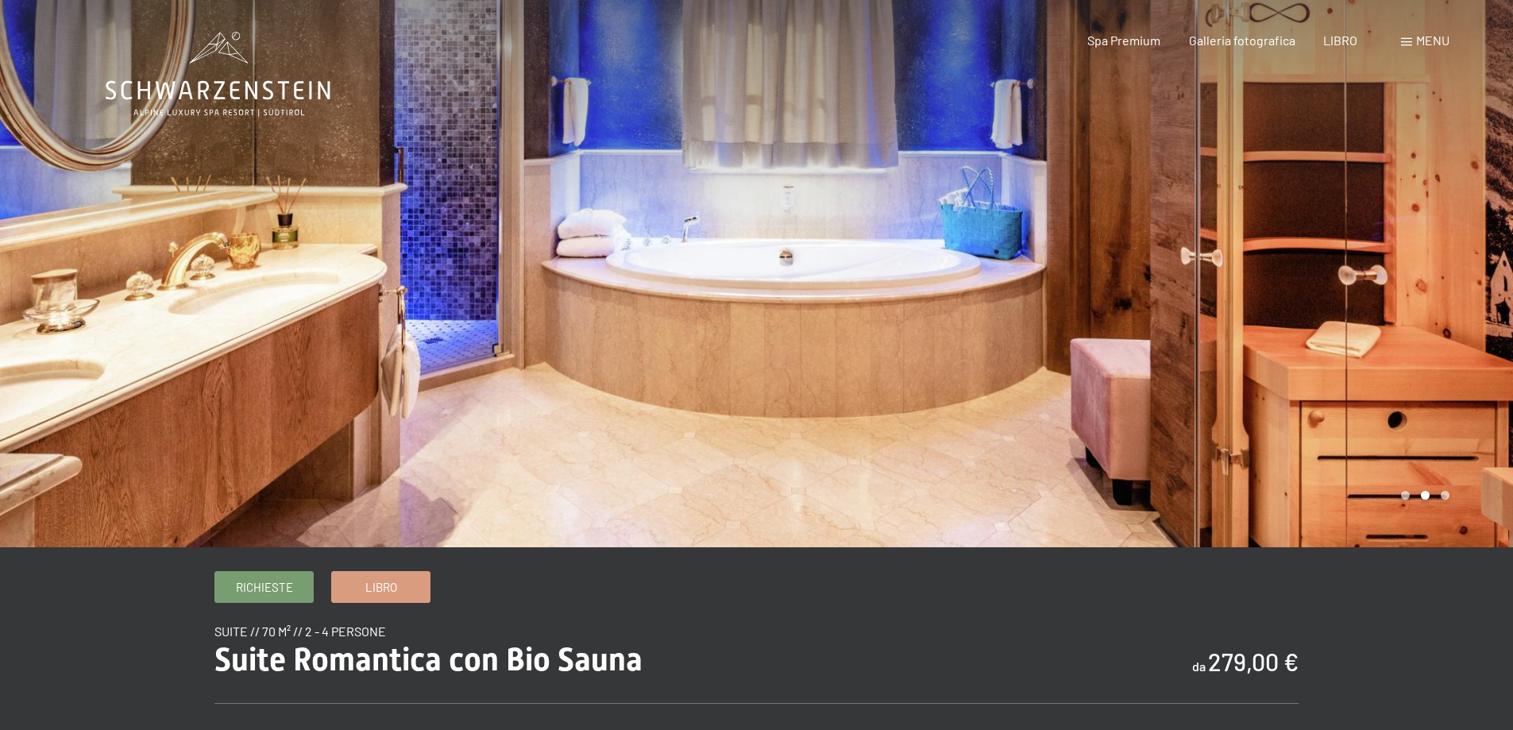
click at [1452, 290] on div at bounding box center [1135, 273] width 757 height 547
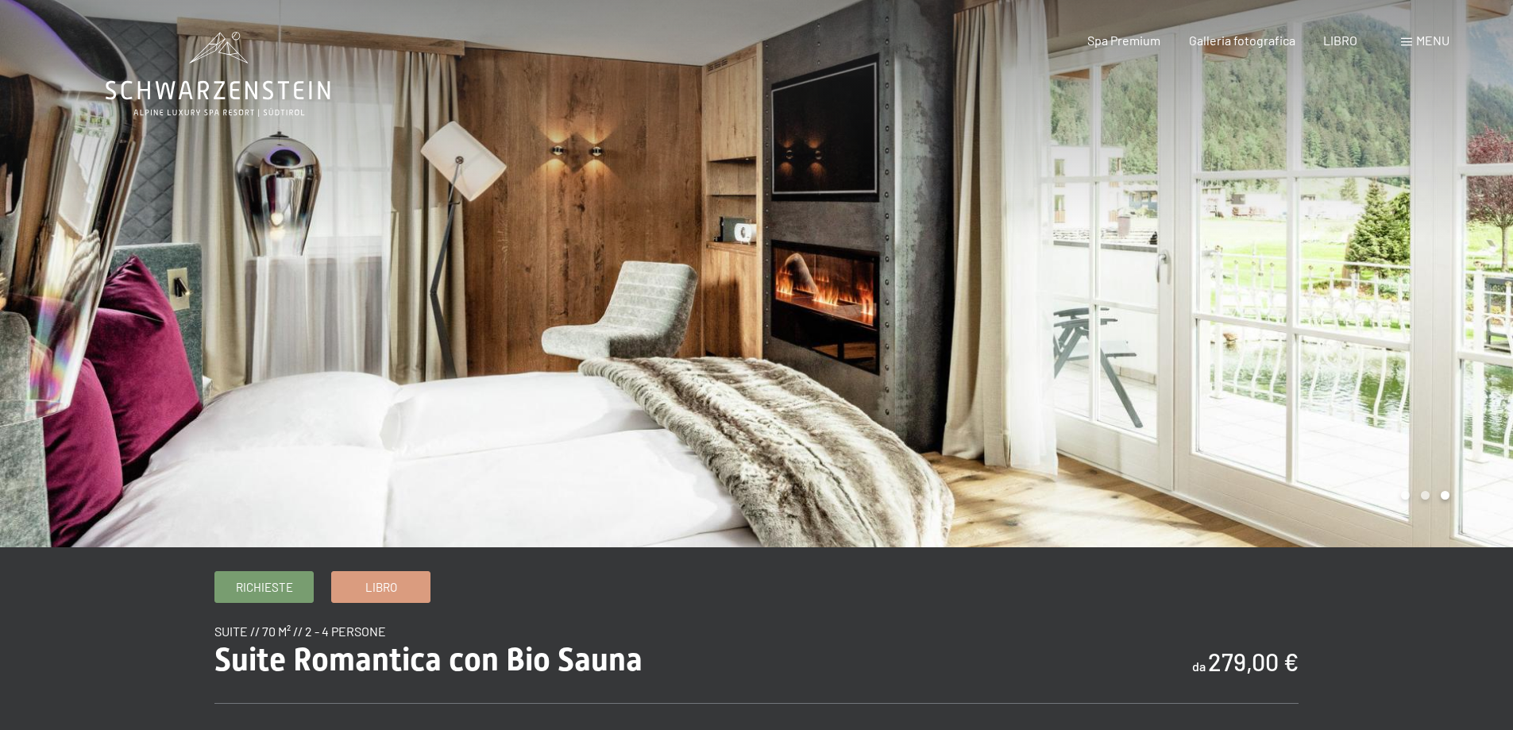
click at [1424, 293] on div at bounding box center [1135, 273] width 757 height 547
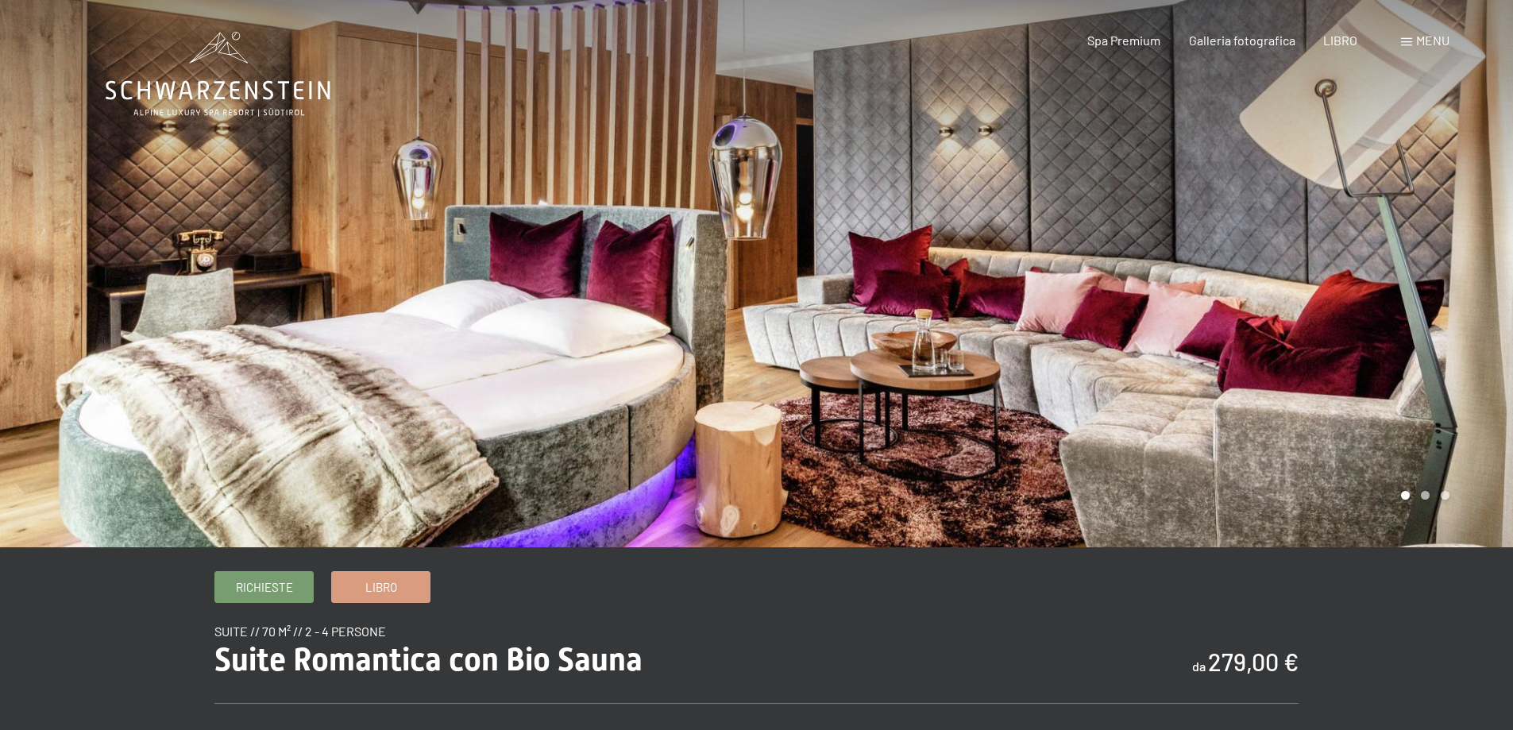
click at [1424, 293] on div at bounding box center [1135, 273] width 757 height 547
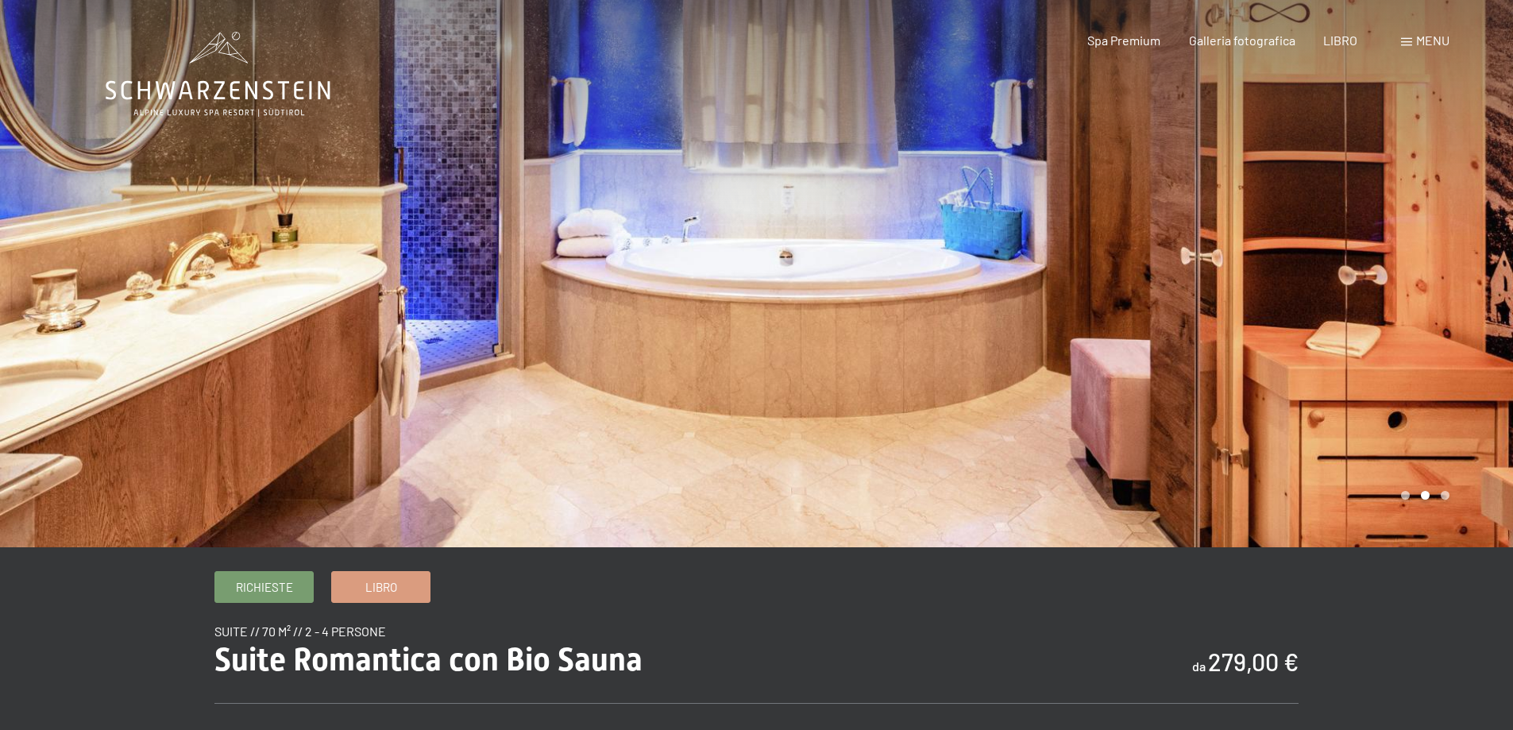
click at [1424, 293] on div at bounding box center [1135, 273] width 757 height 547
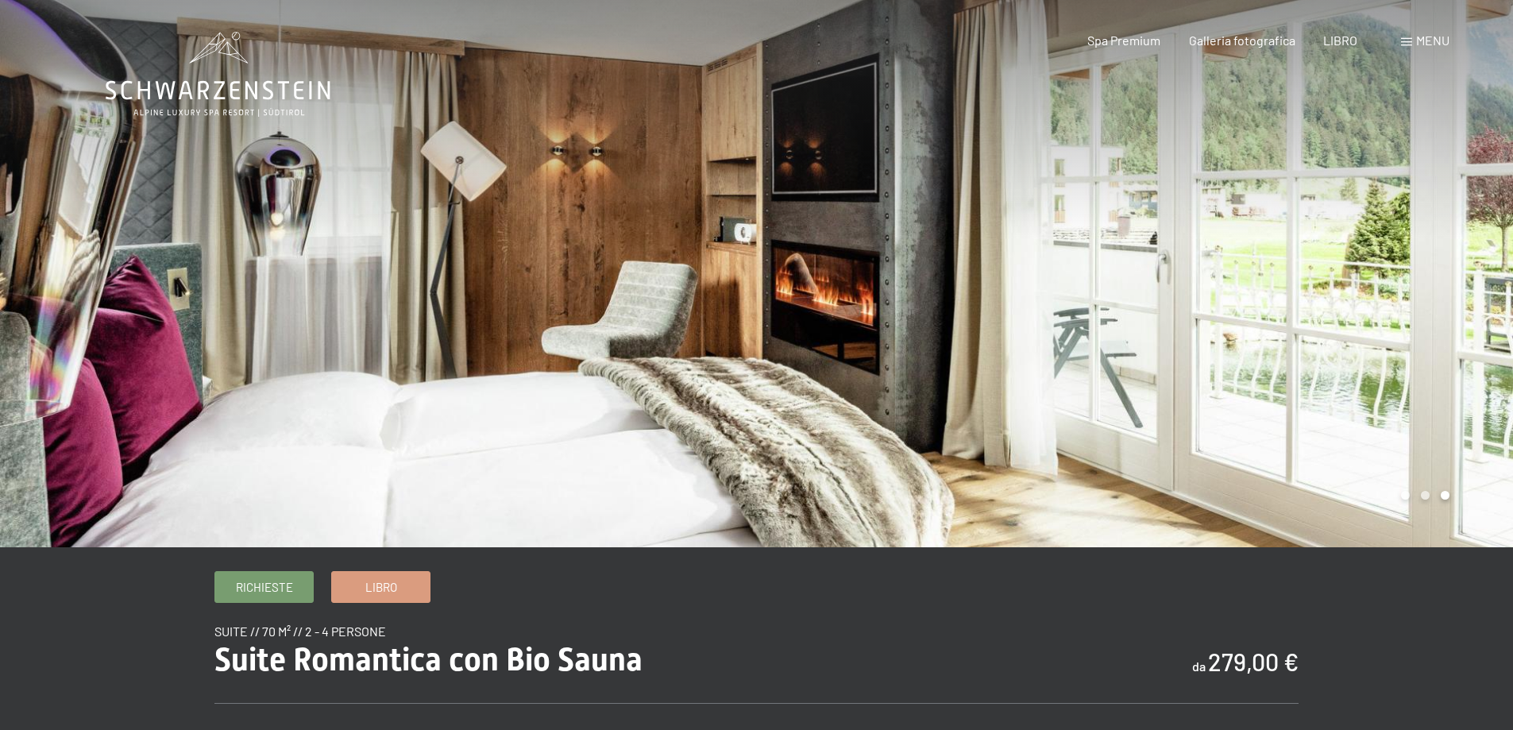
click at [1424, 293] on div at bounding box center [1135, 273] width 757 height 547
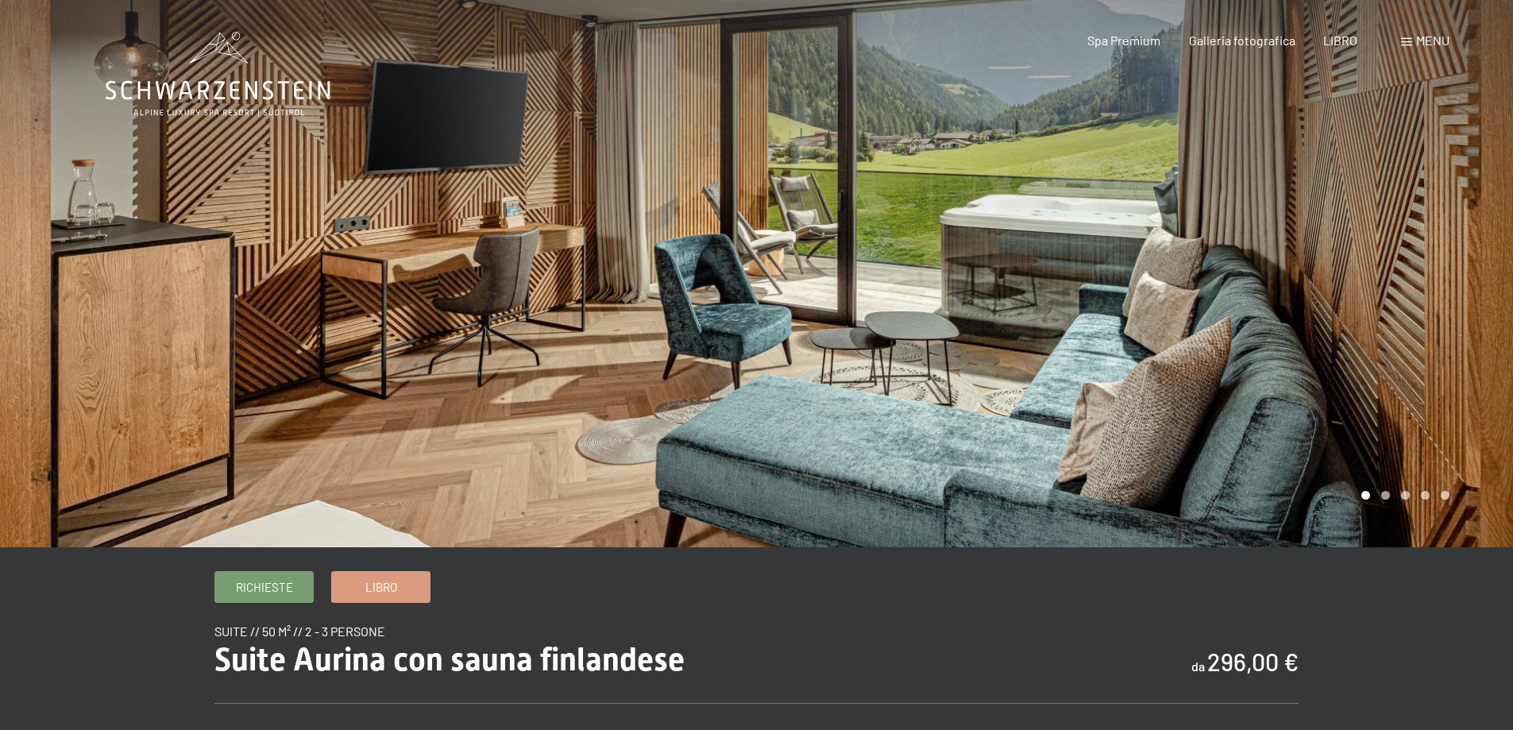
click at [1408, 297] on div at bounding box center [1135, 273] width 757 height 547
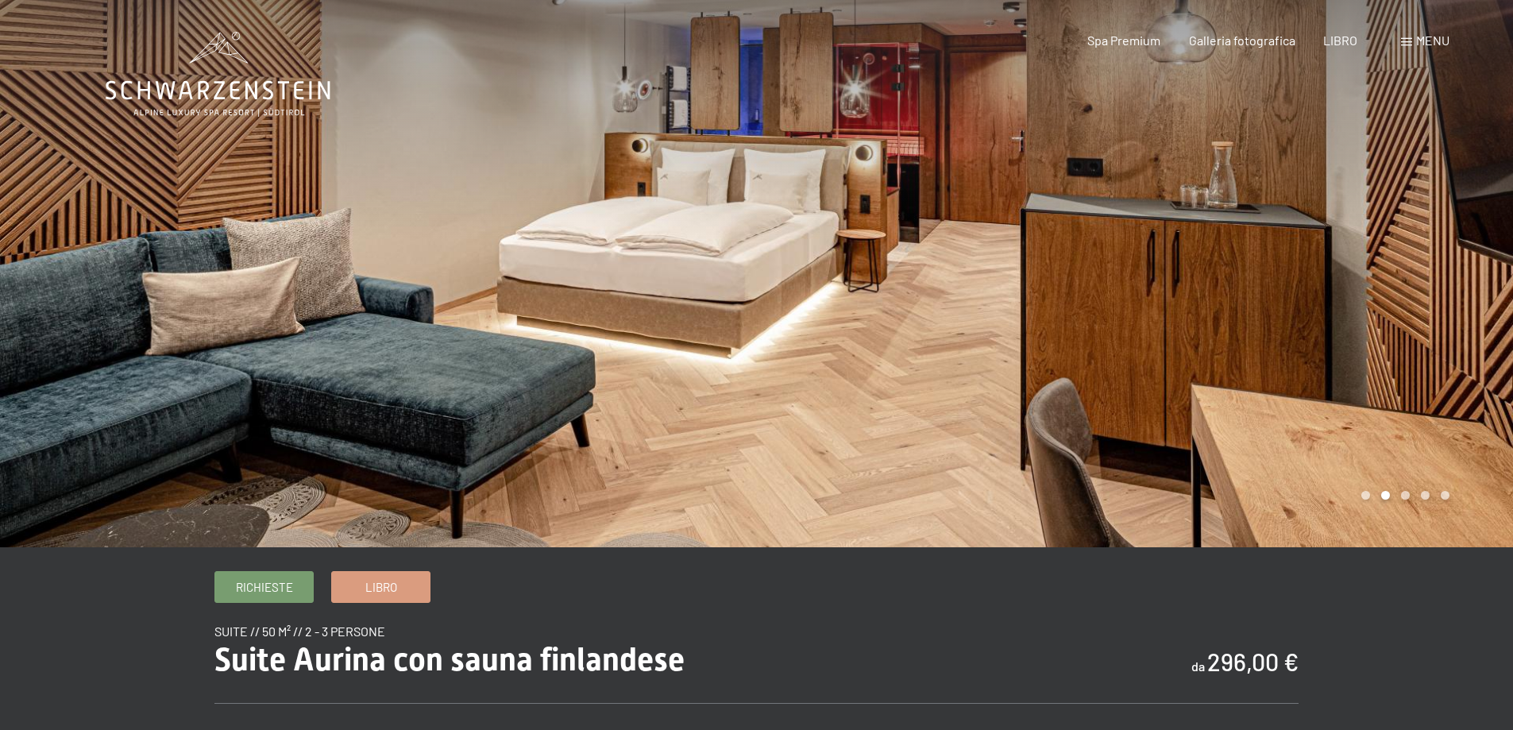
click at [1398, 296] on div at bounding box center [1135, 273] width 757 height 547
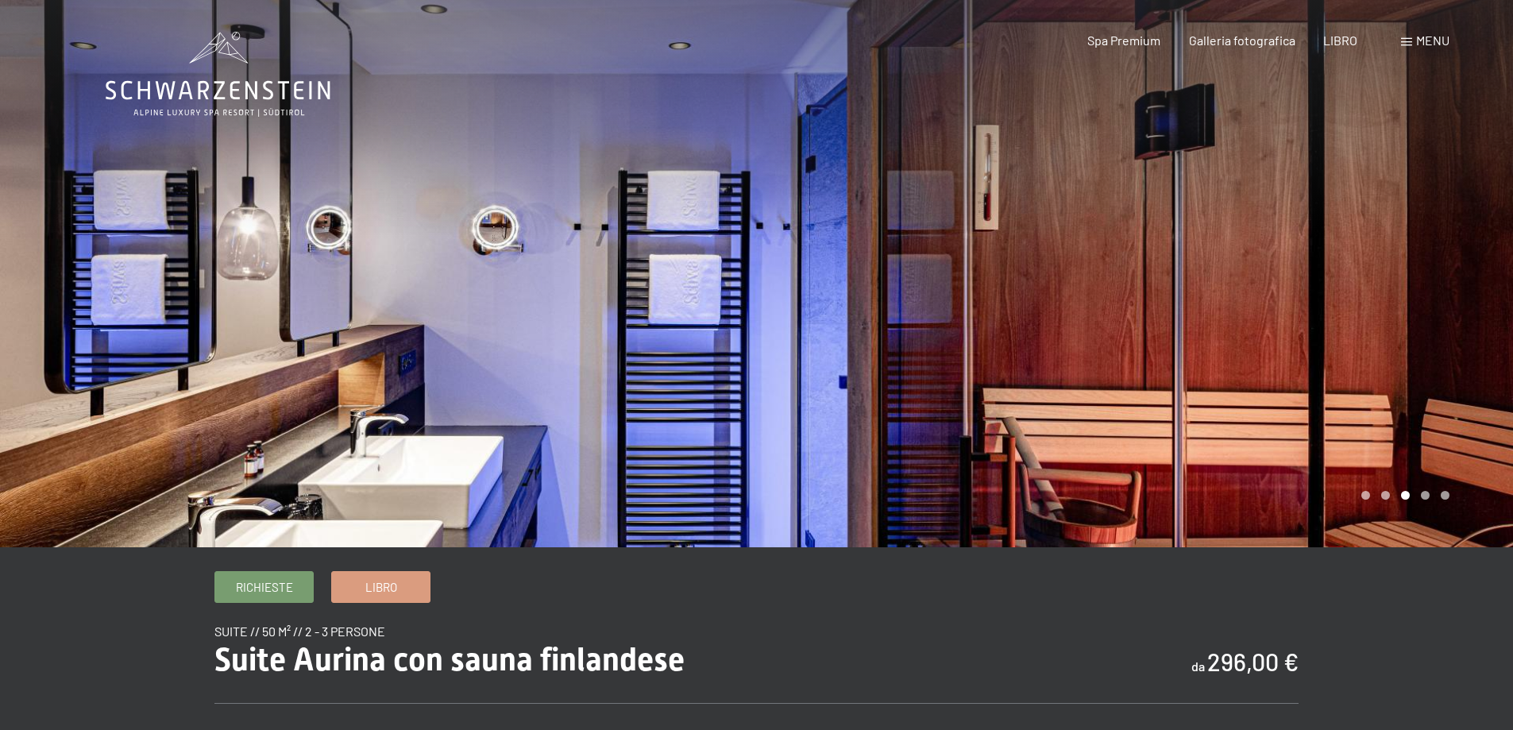
click at [1373, 319] on div at bounding box center [1135, 273] width 757 height 547
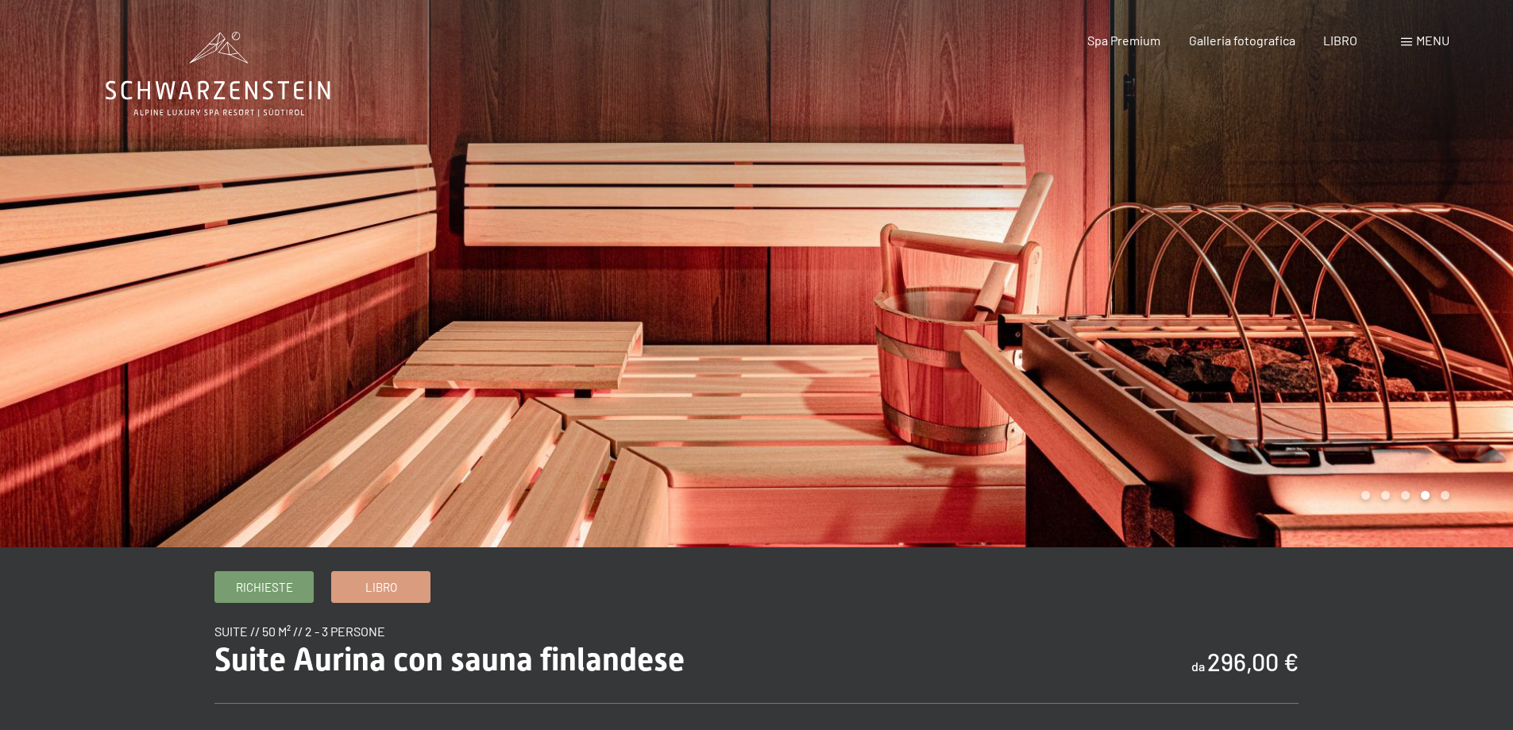
click at [1373, 319] on div at bounding box center [1135, 273] width 757 height 547
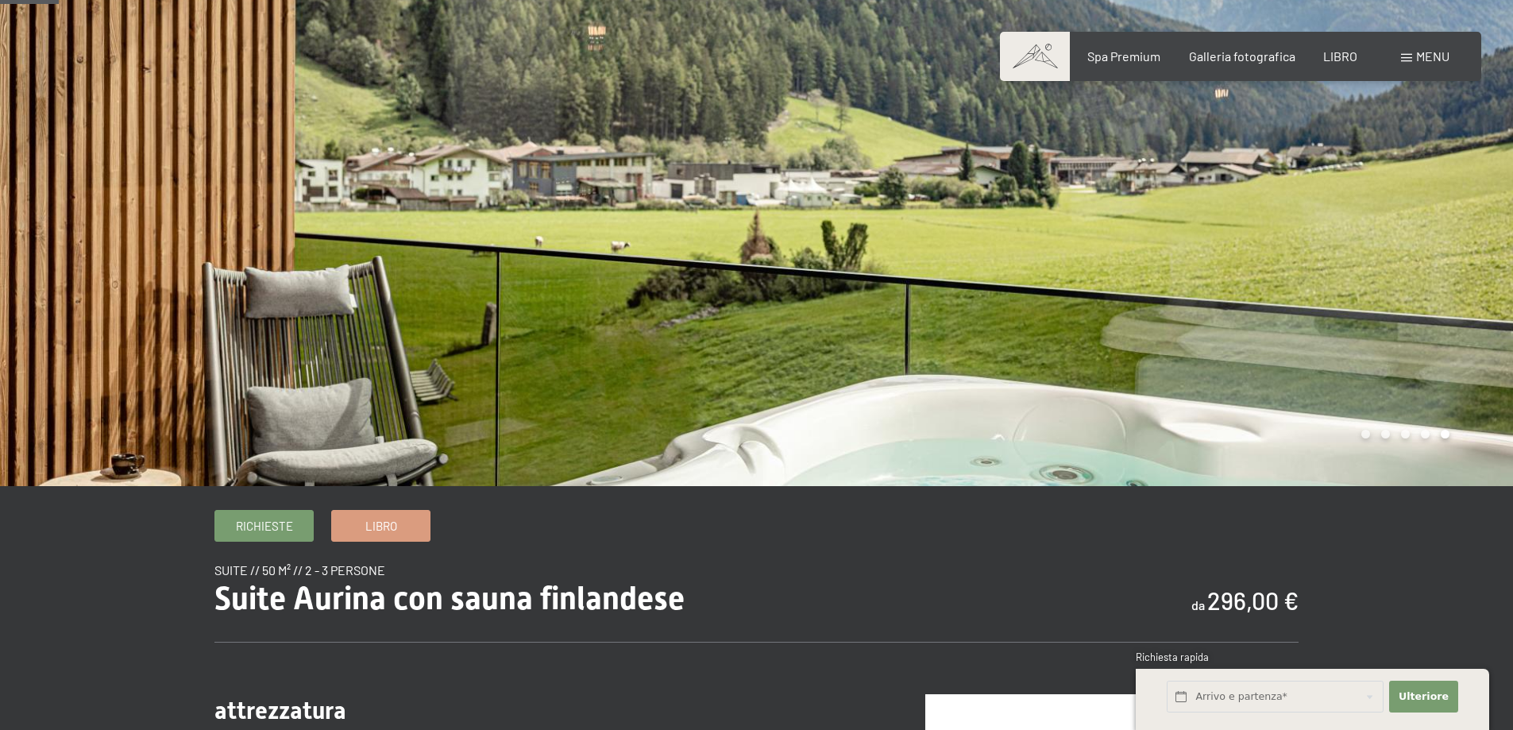
scroll to position [79, 0]
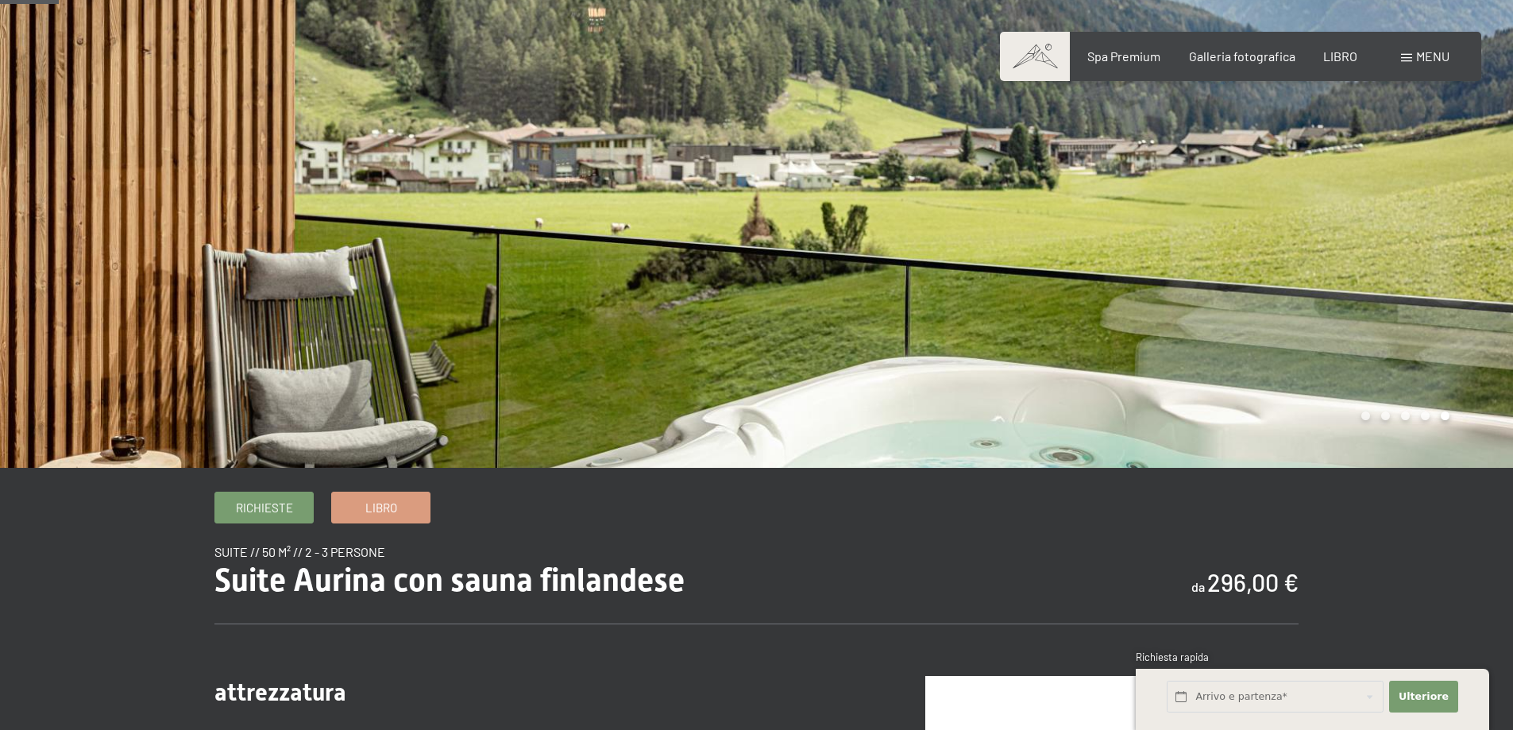
click at [1373, 317] on div at bounding box center [1135, 194] width 757 height 547
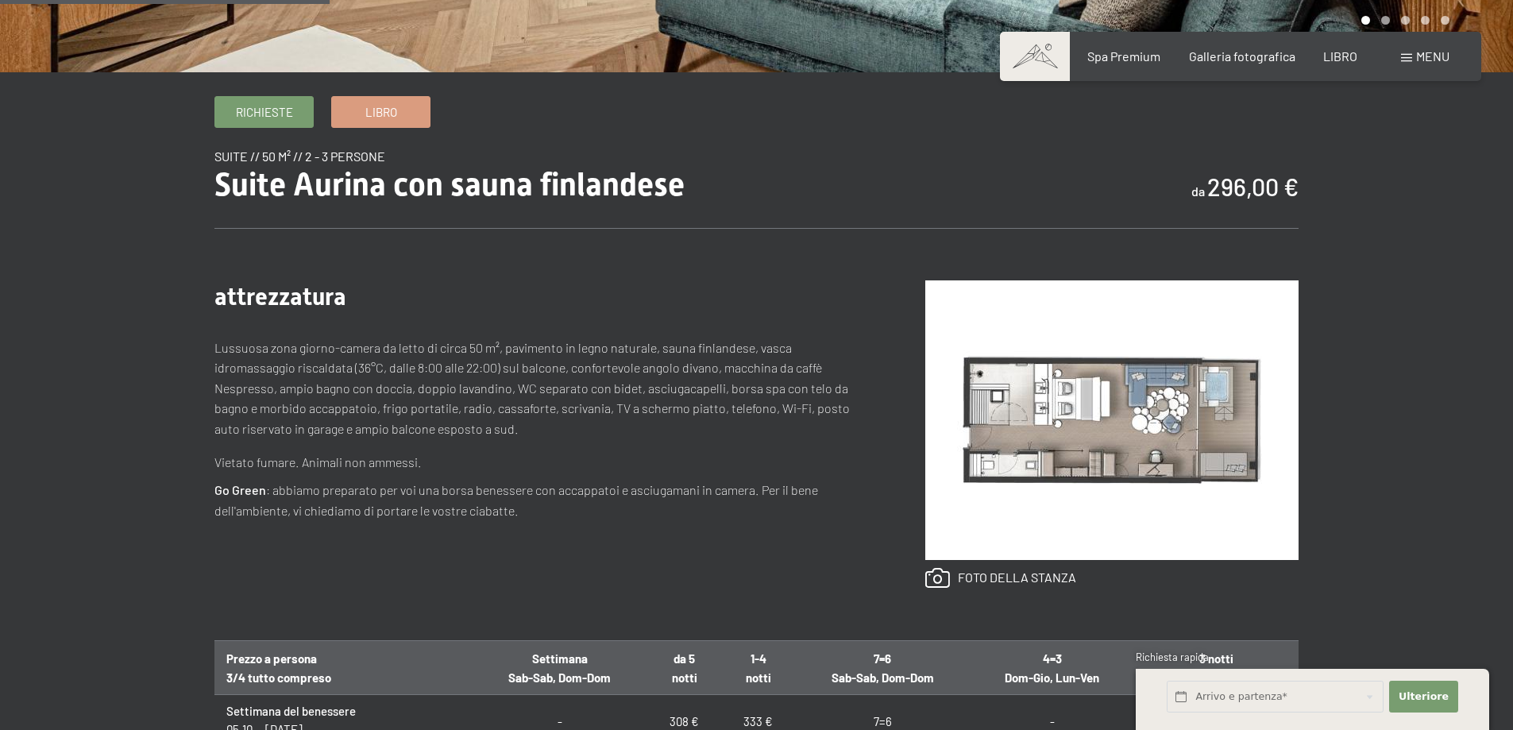
scroll to position [477, 0]
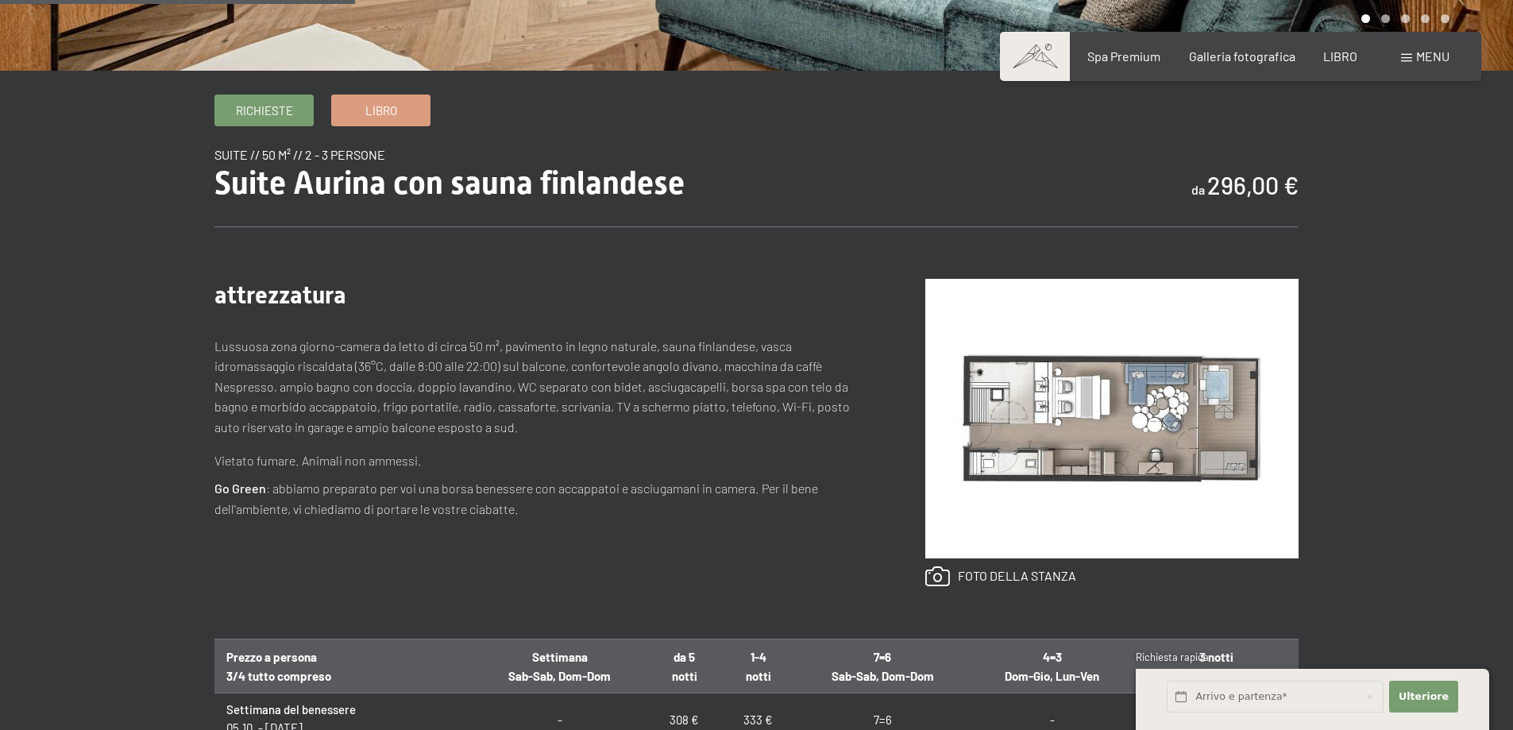
click at [1138, 430] on img at bounding box center [1111, 419] width 373 height 280
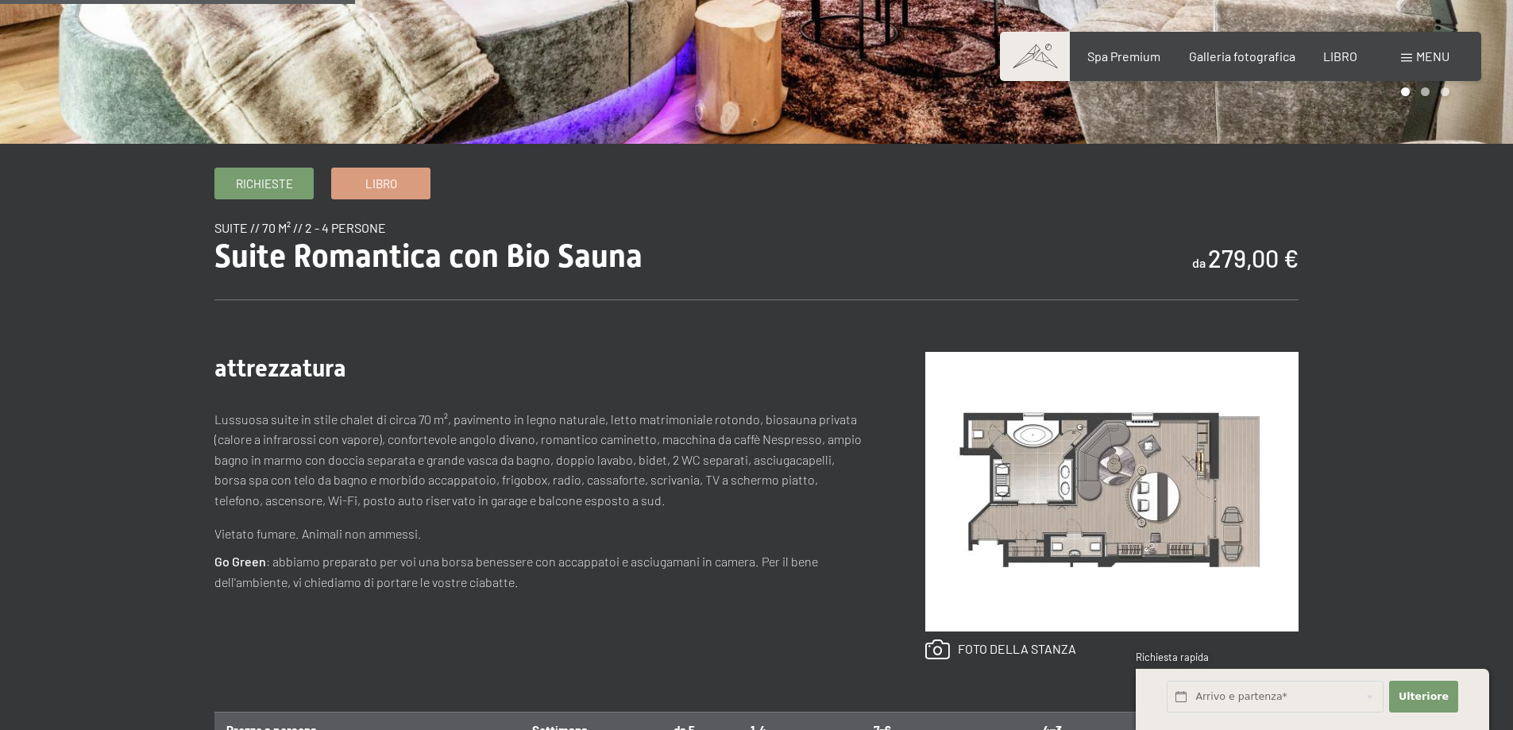
scroll to position [477, 0]
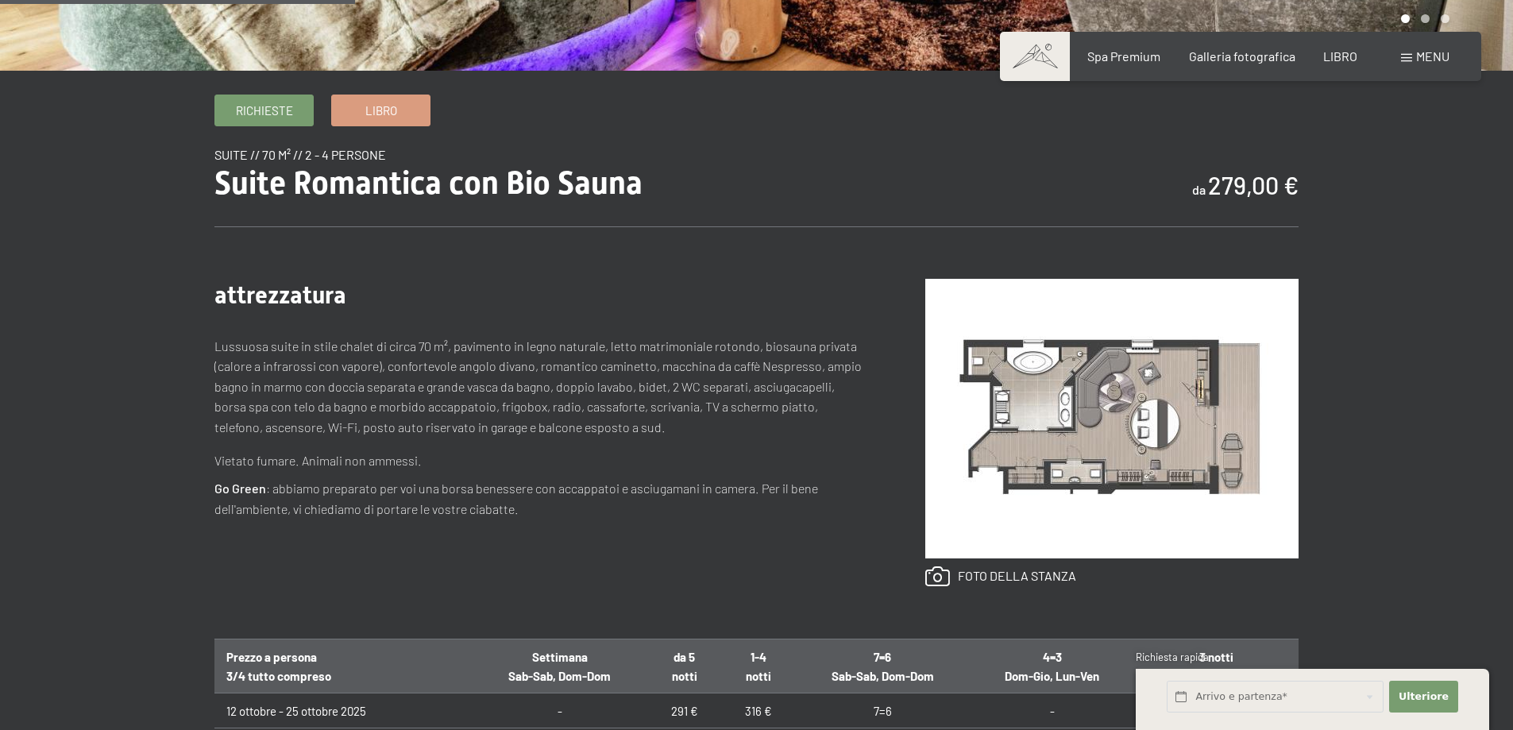
click at [1130, 419] on img at bounding box center [1111, 419] width 373 height 280
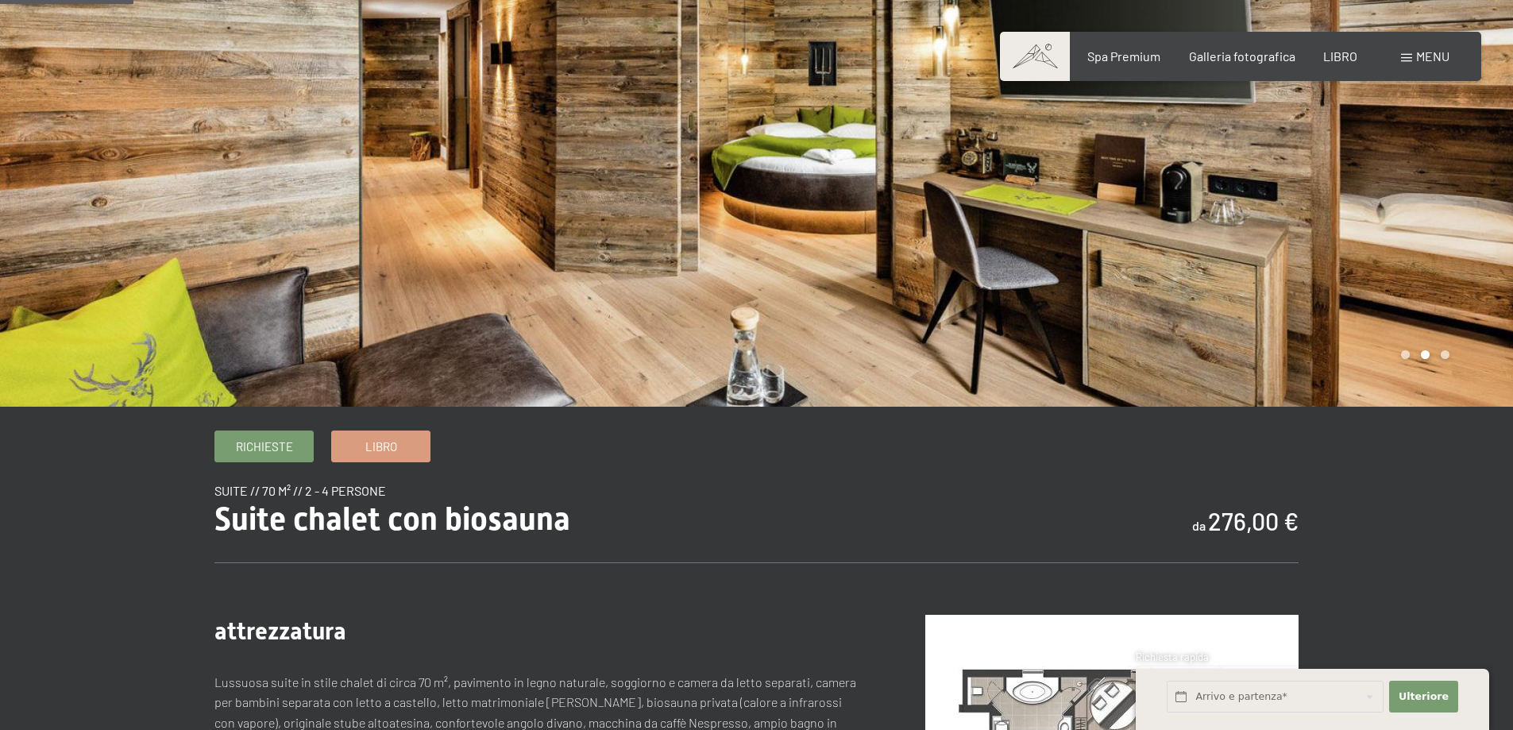
scroll to position [79, 0]
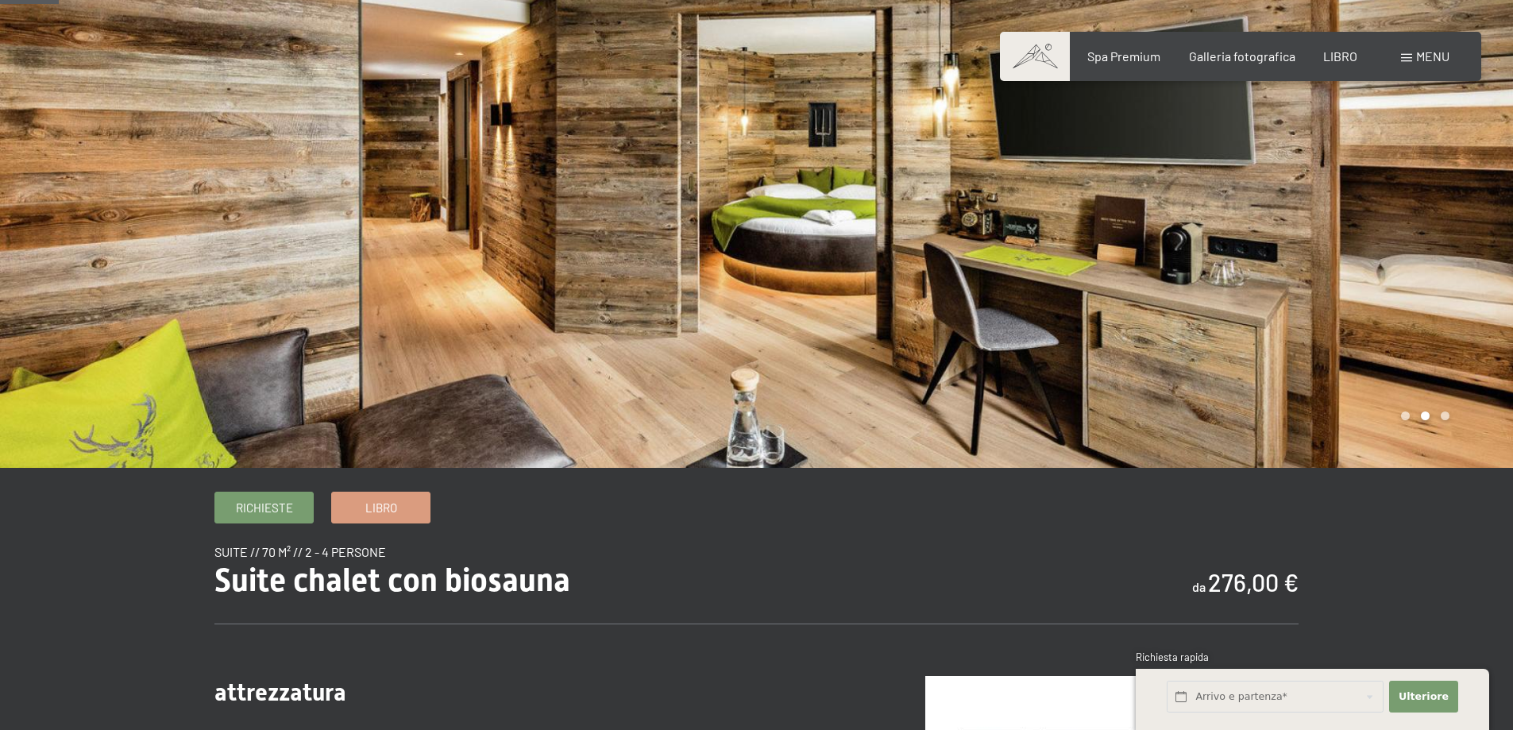
click at [1377, 255] on div at bounding box center [1135, 194] width 757 height 547
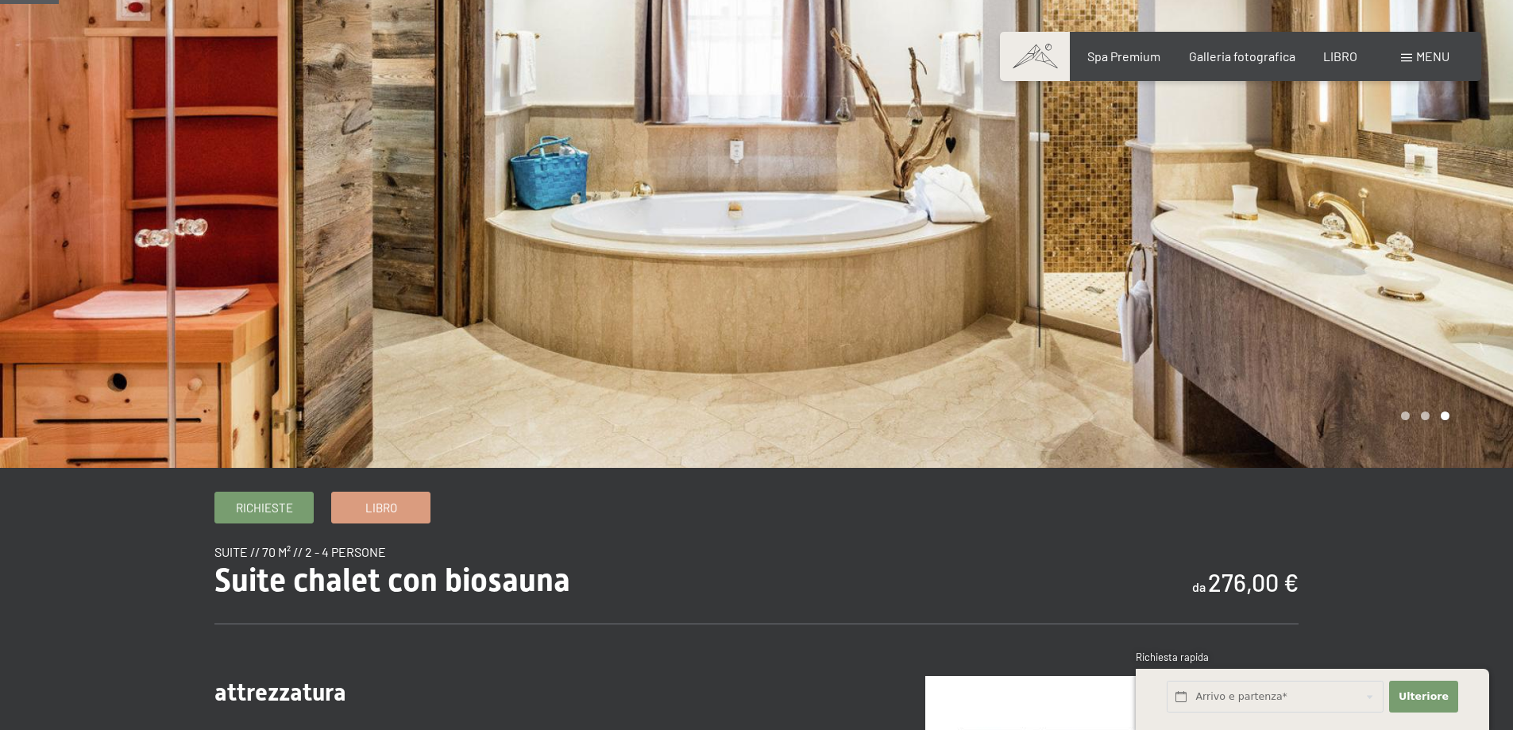
click at [1374, 256] on div at bounding box center [1135, 194] width 757 height 547
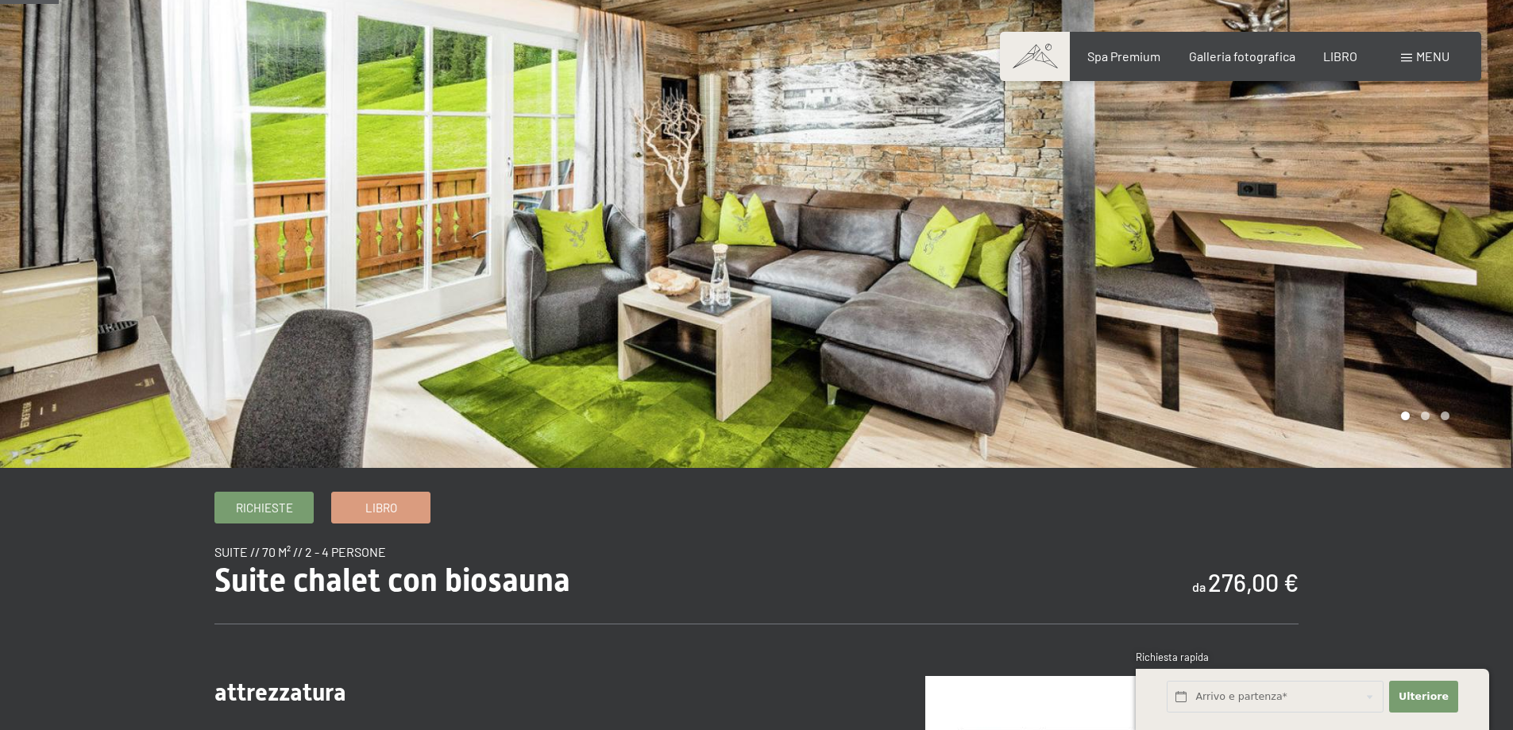
click at [1374, 256] on div at bounding box center [1135, 194] width 757 height 547
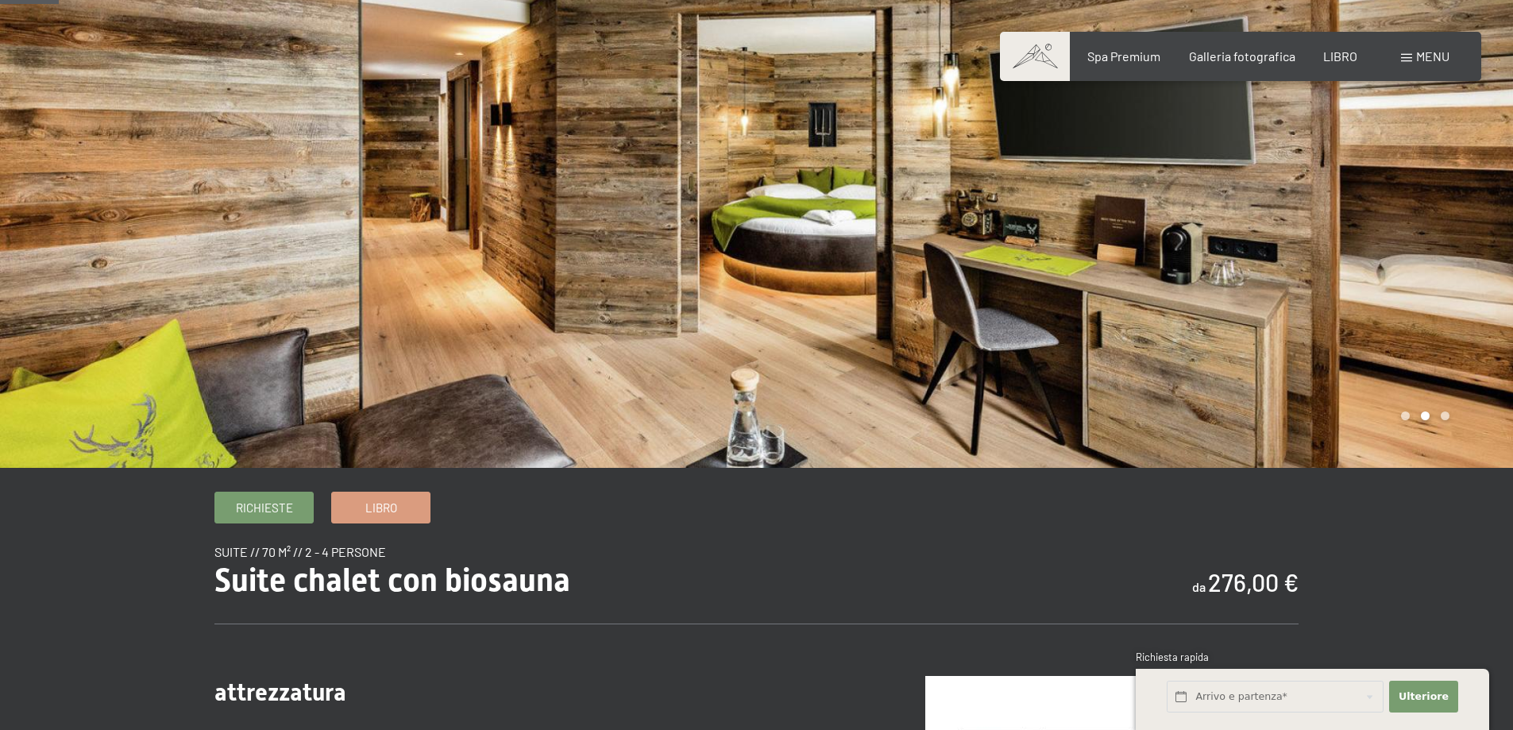
click at [1374, 256] on div at bounding box center [1135, 194] width 757 height 547
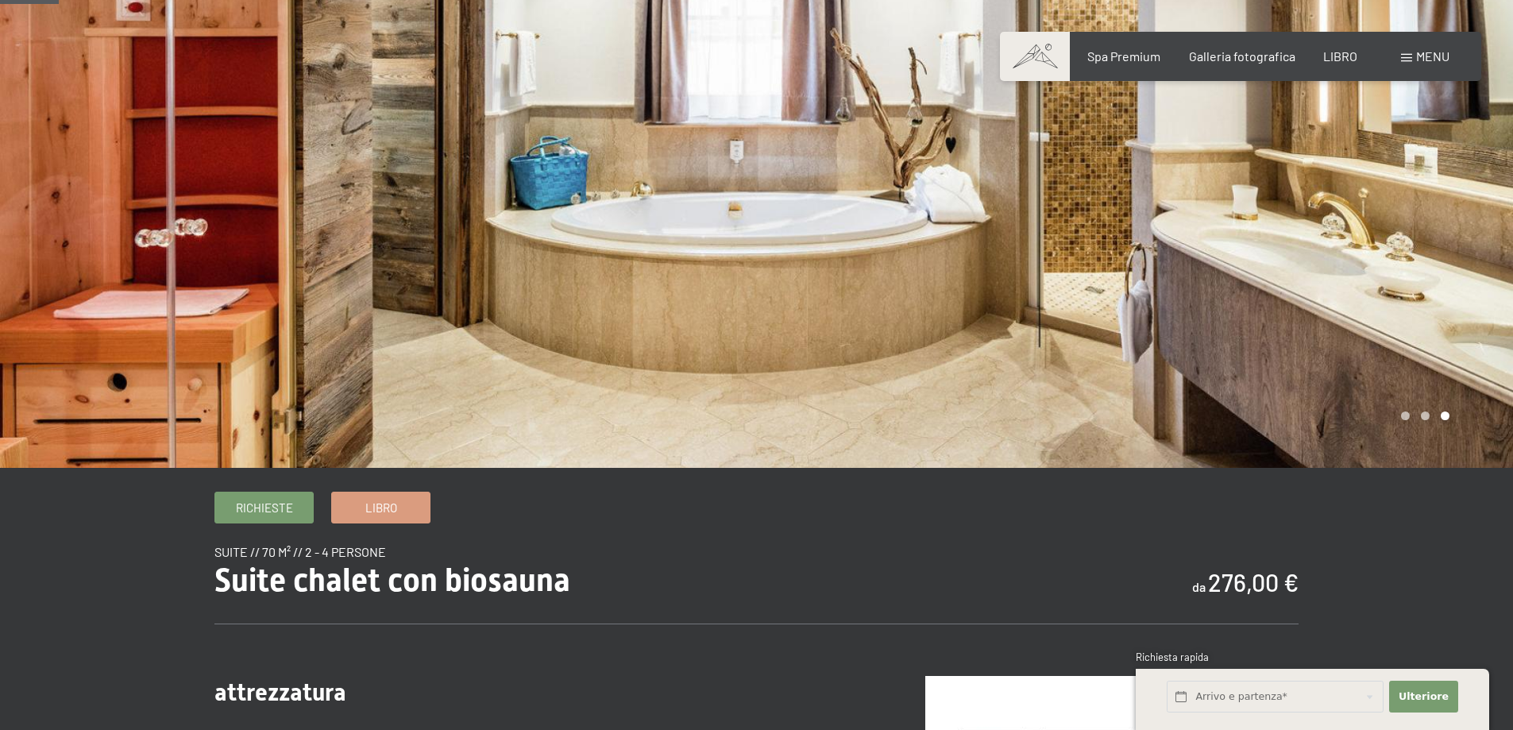
click at [1374, 256] on div at bounding box center [1135, 194] width 757 height 547
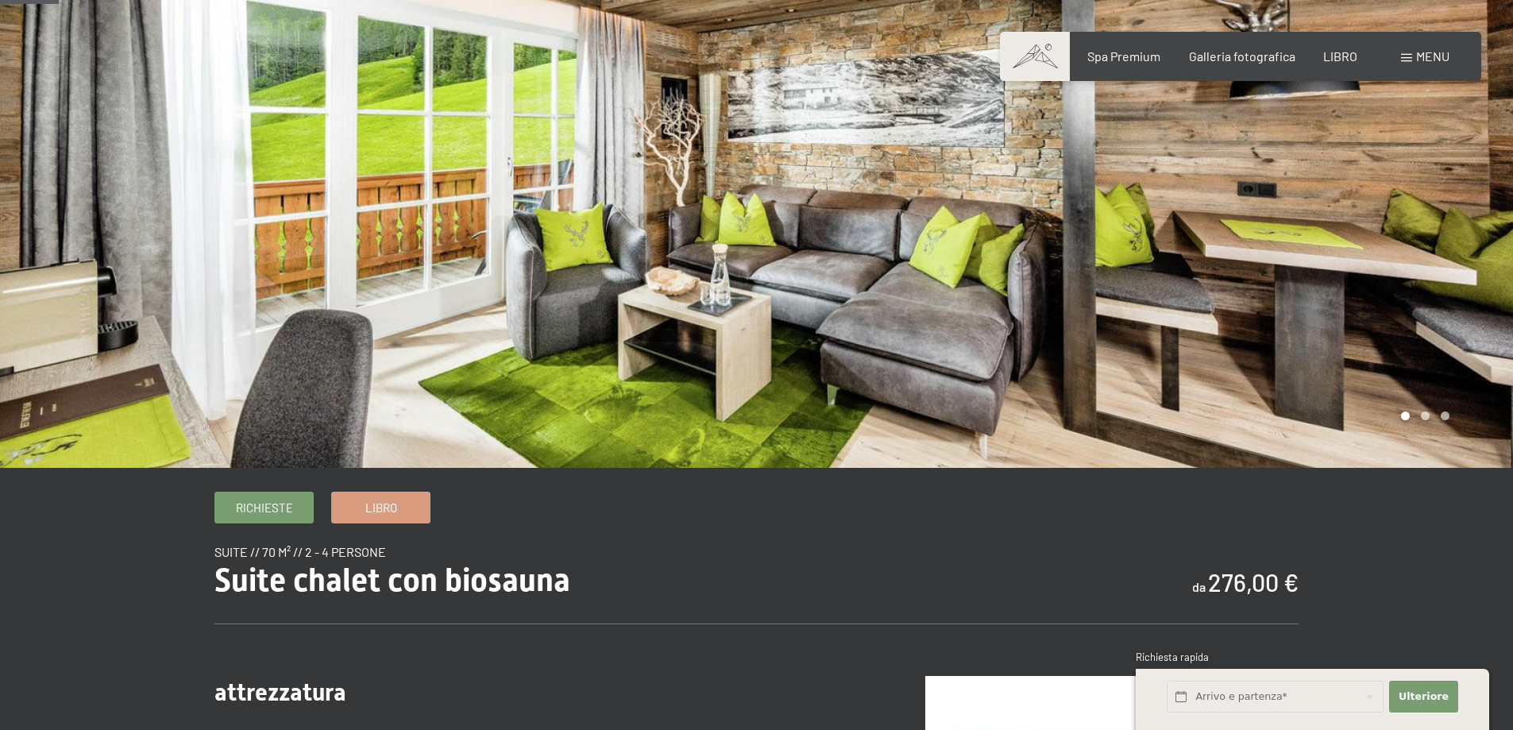
click at [1374, 256] on div at bounding box center [1135, 194] width 757 height 547
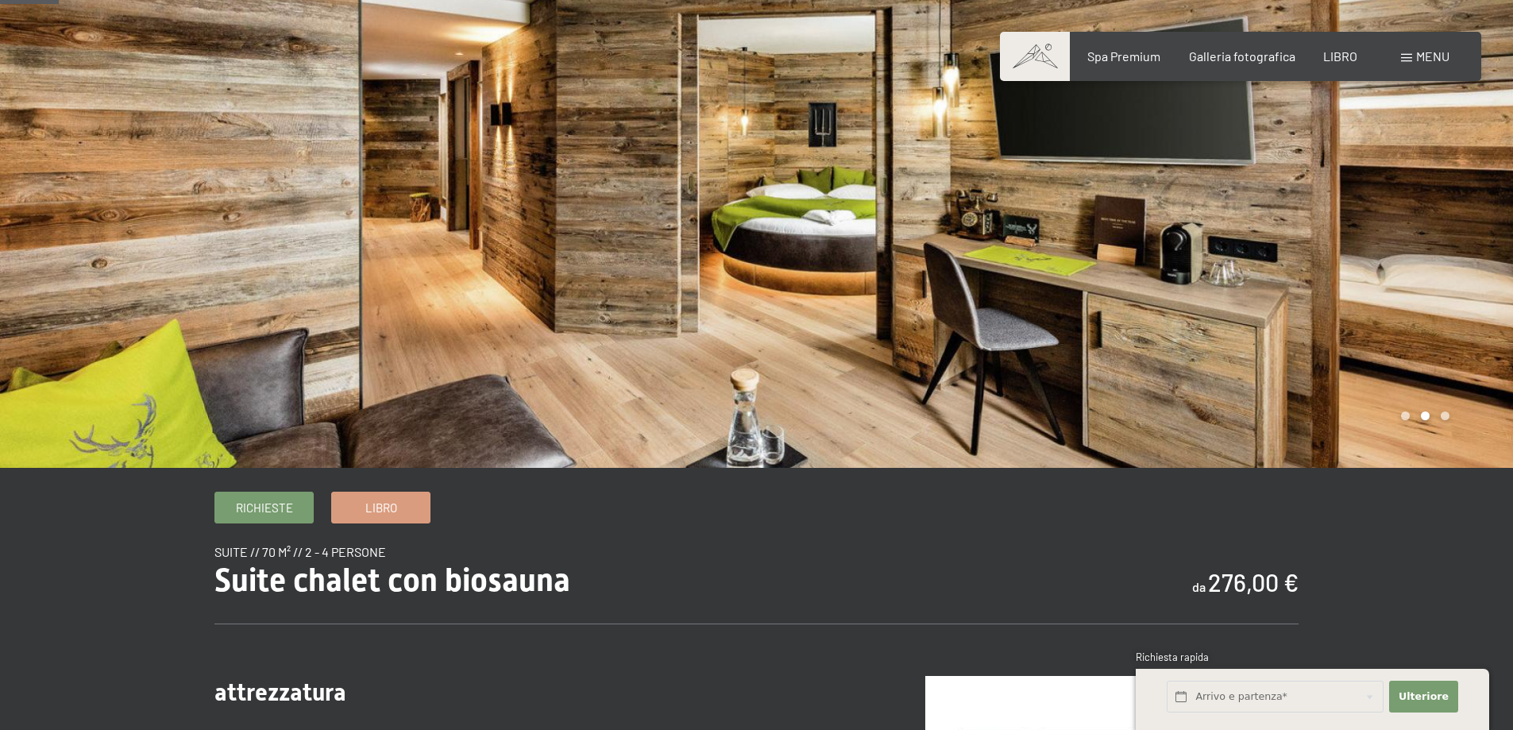
click at [1374, 256] on div at bounding box center [1135, 194] width 757 height 547
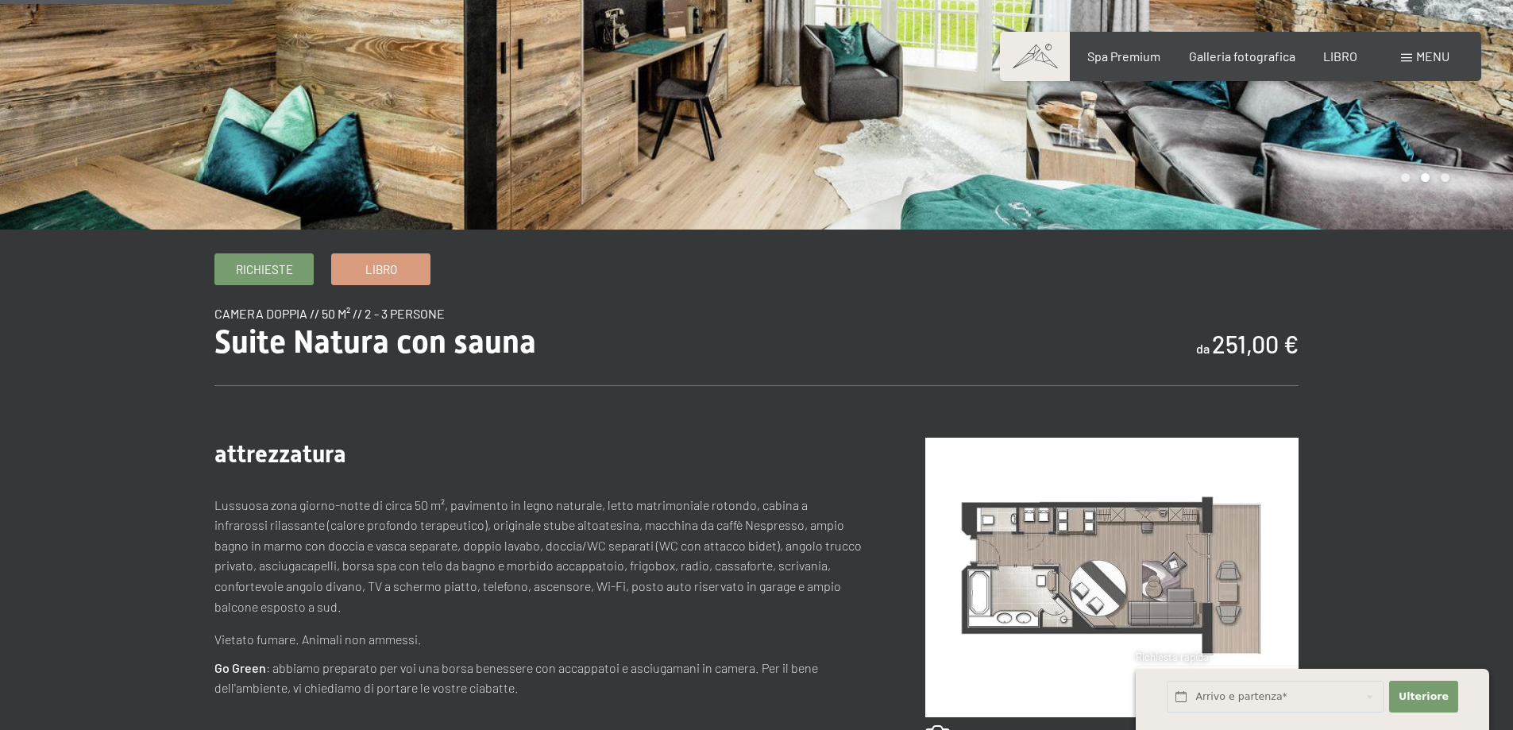
scroll to position [79, 0]
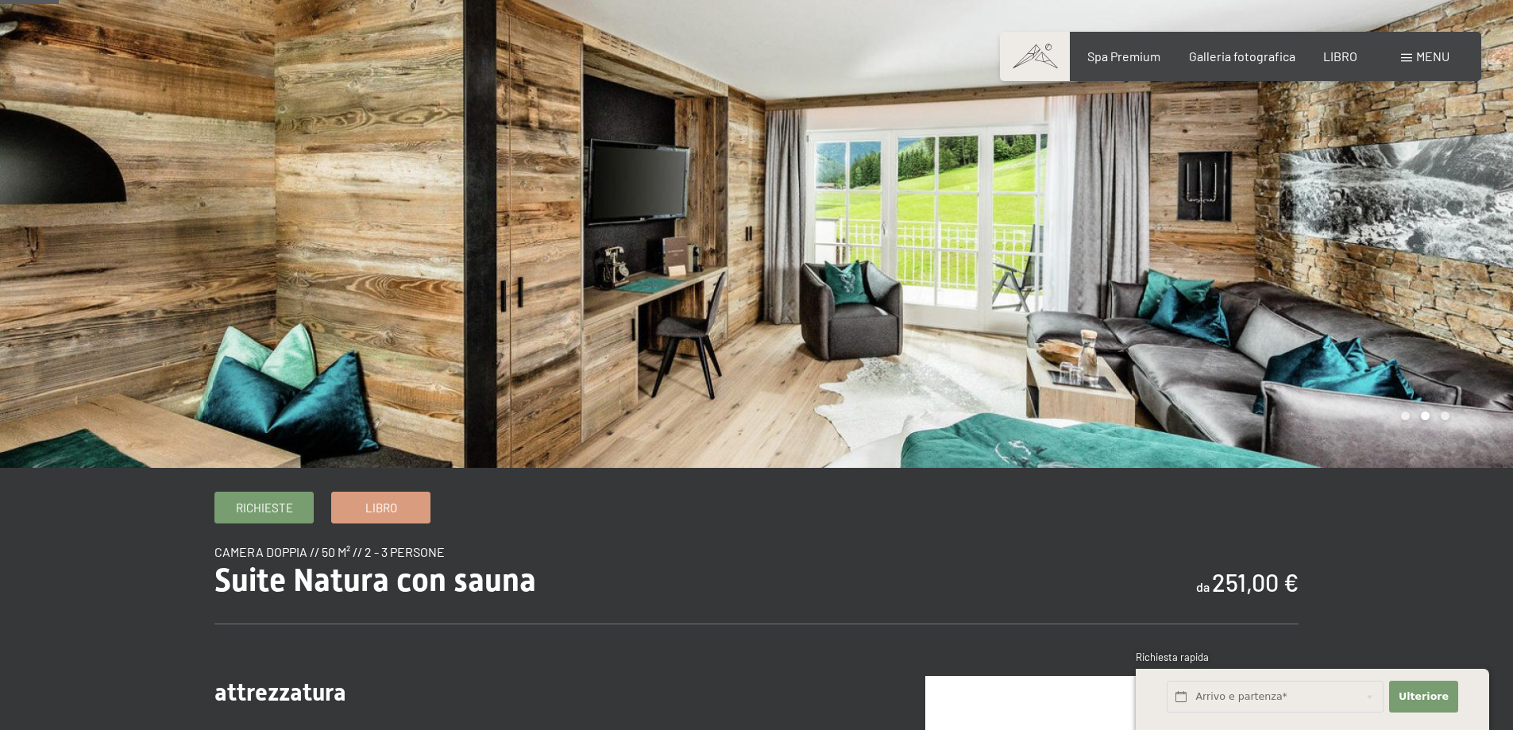
click at [1285, 289] on div at bounding box center [1135, 194] width 757 height 547
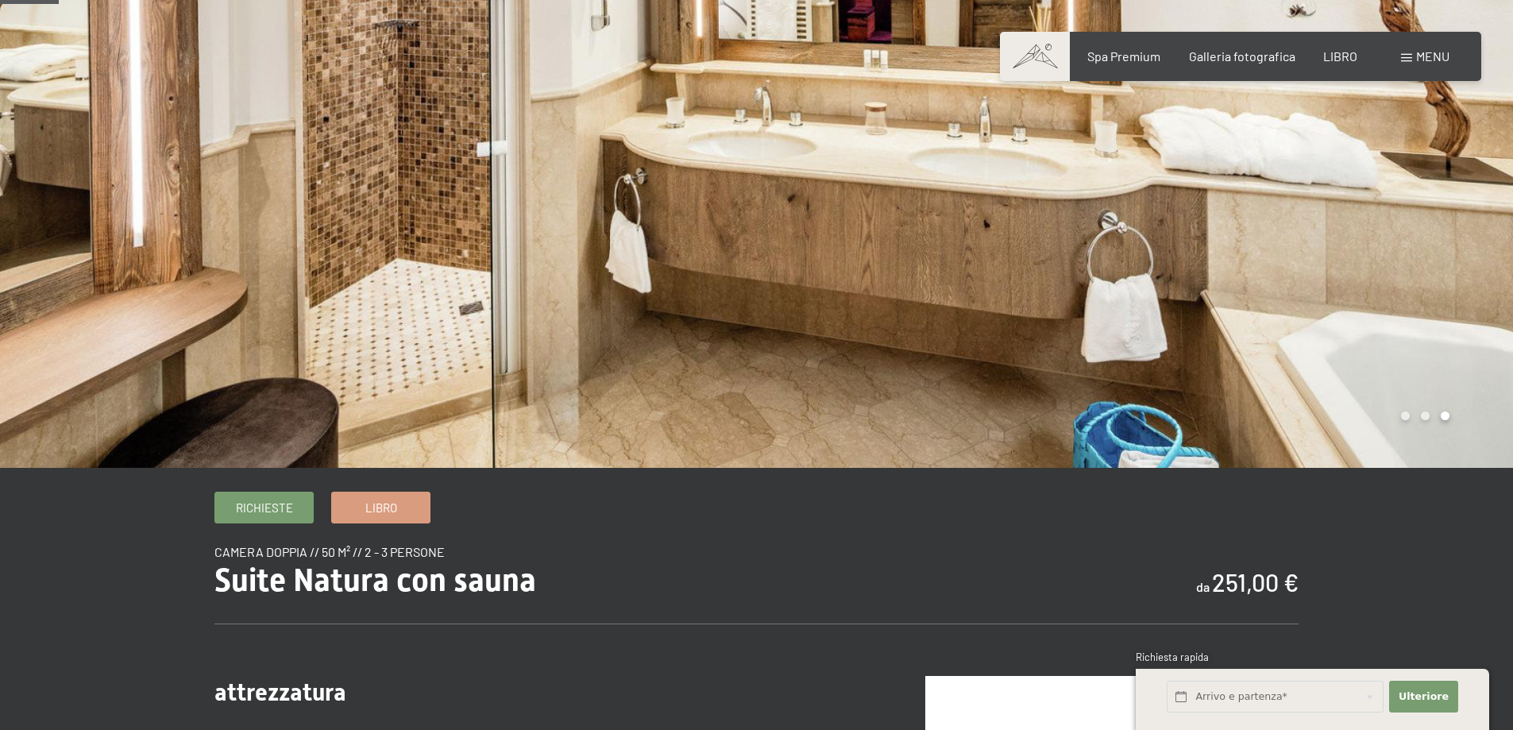
click at [1285, 289] on div at bounding box center [1135, 194] width 757 height 547
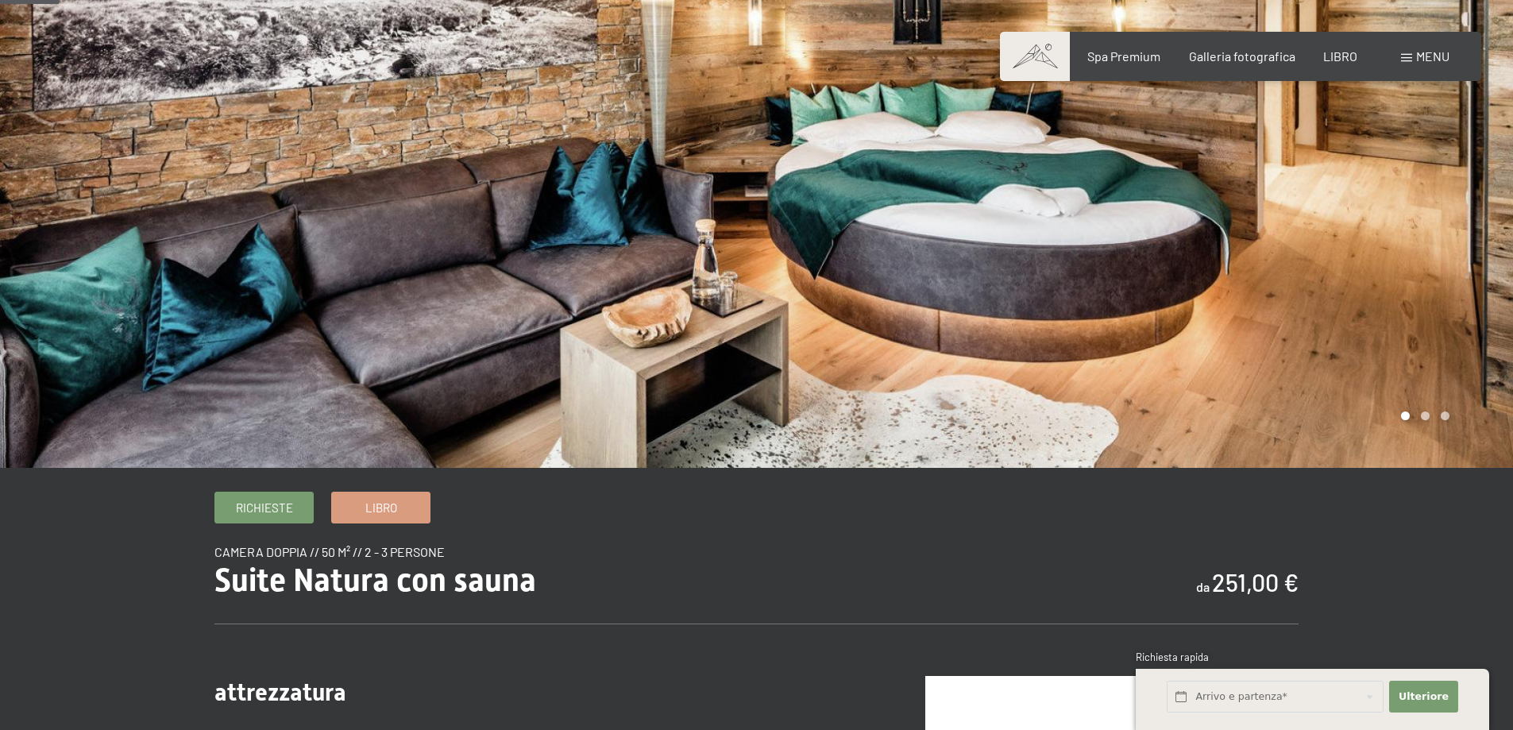
click at [1285, 289] on div at bounding box center [1135, 194] width 757 height 547
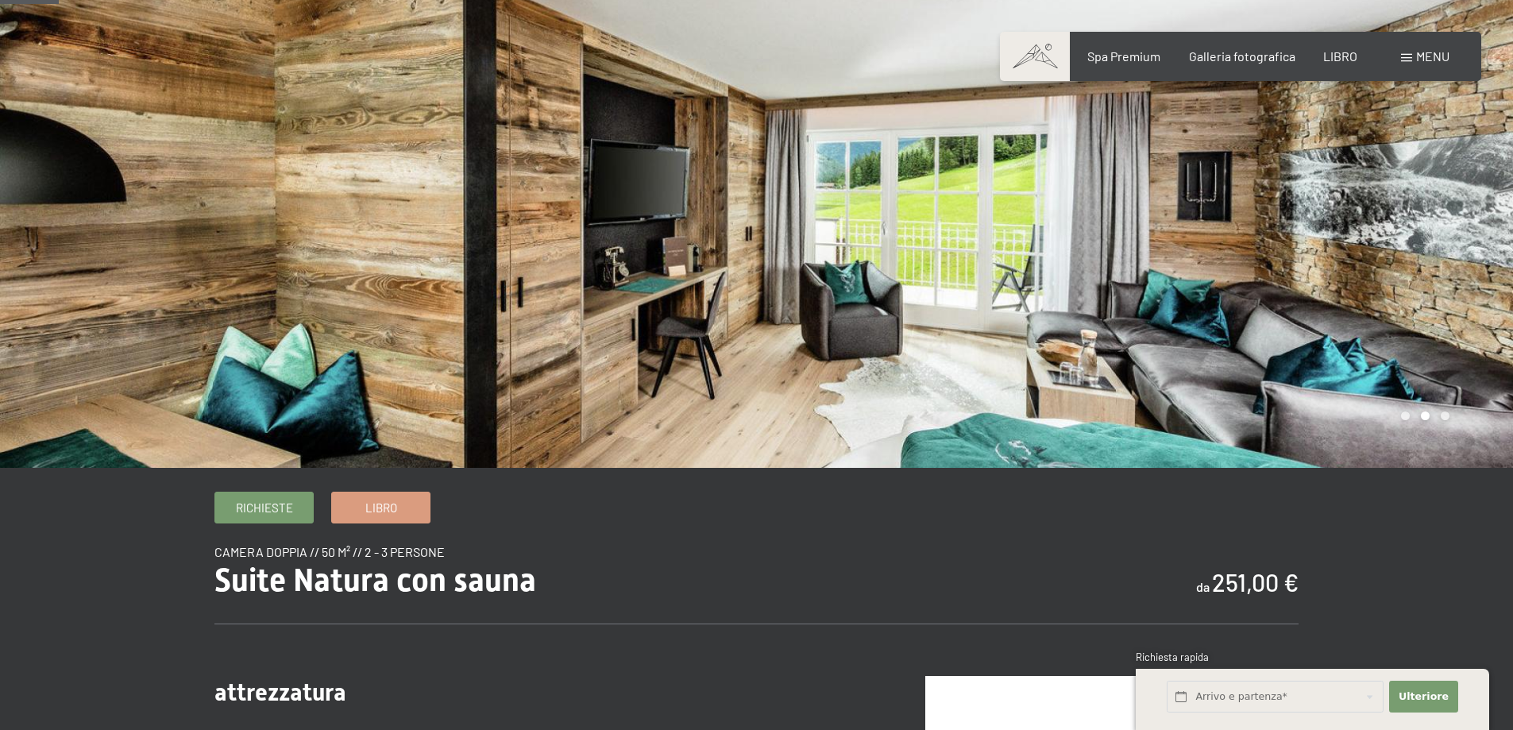
click at [1285, 289] on div at bounding box center [1135, 194] width 757 height 547
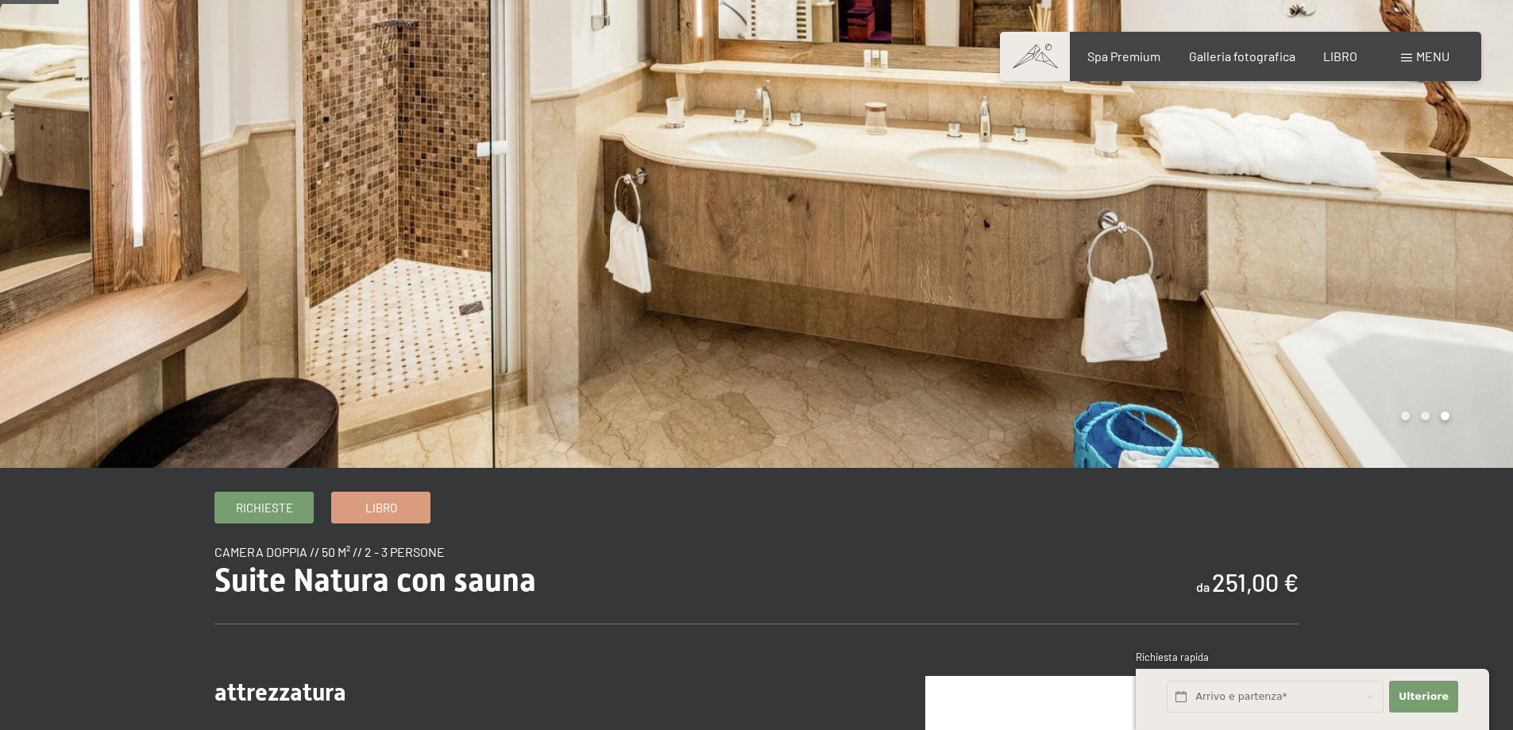
click at [1285, 289] on div at bounding box center [1135, 194] width 757 height 547
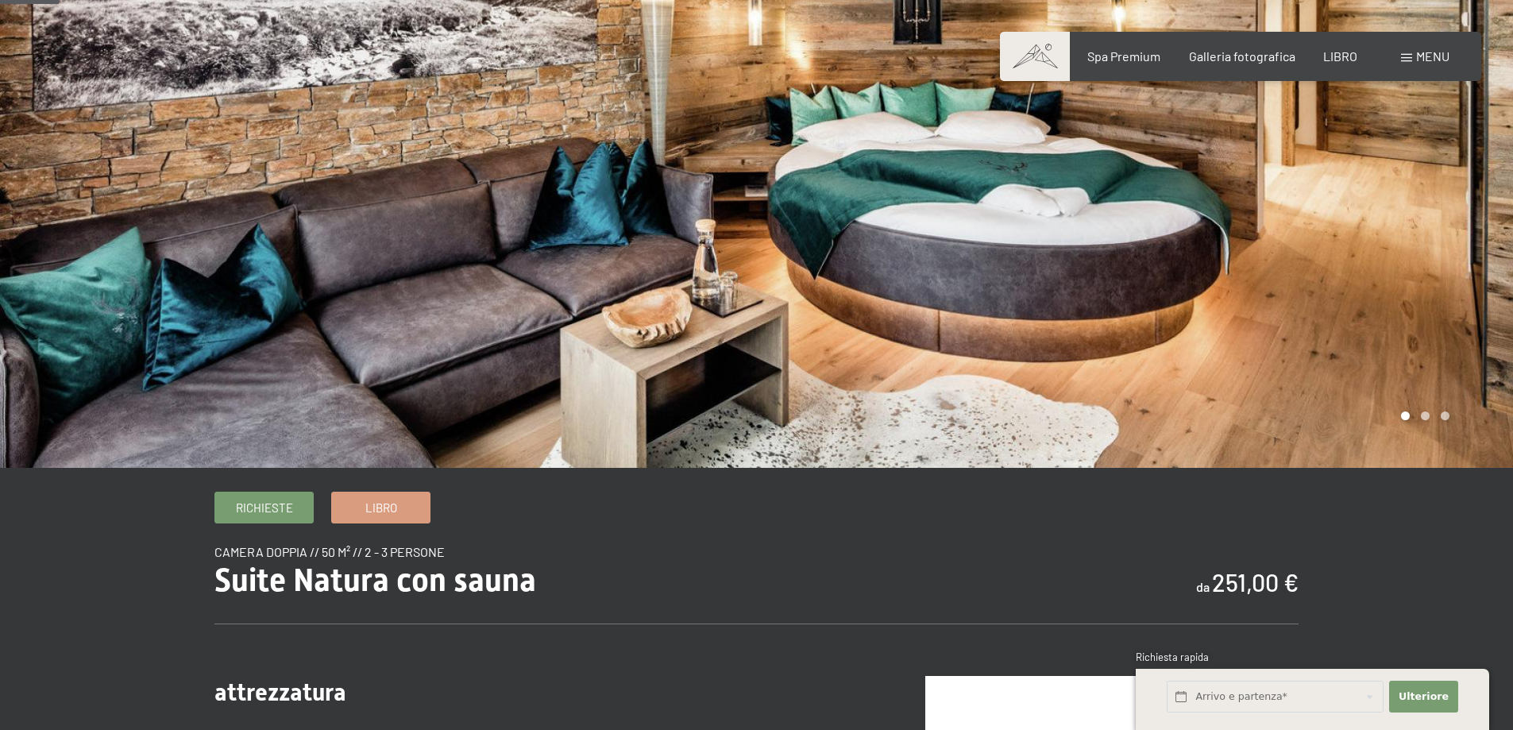
click at [1285, 289] on div at bounding box center [1135, 194] width 757 height 547
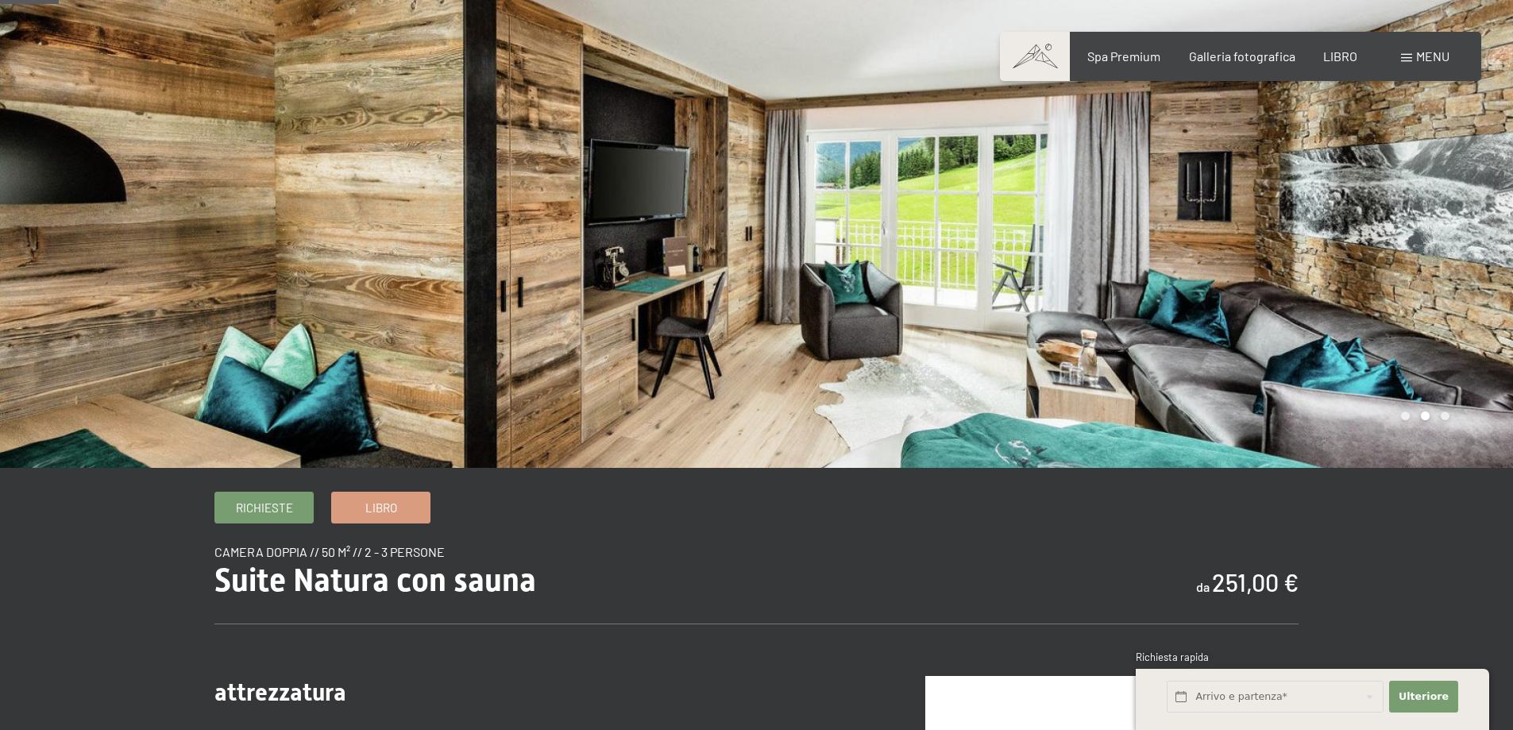
click at [1285, 289] on div at bounding box center [1135, 194] width 757 height 547
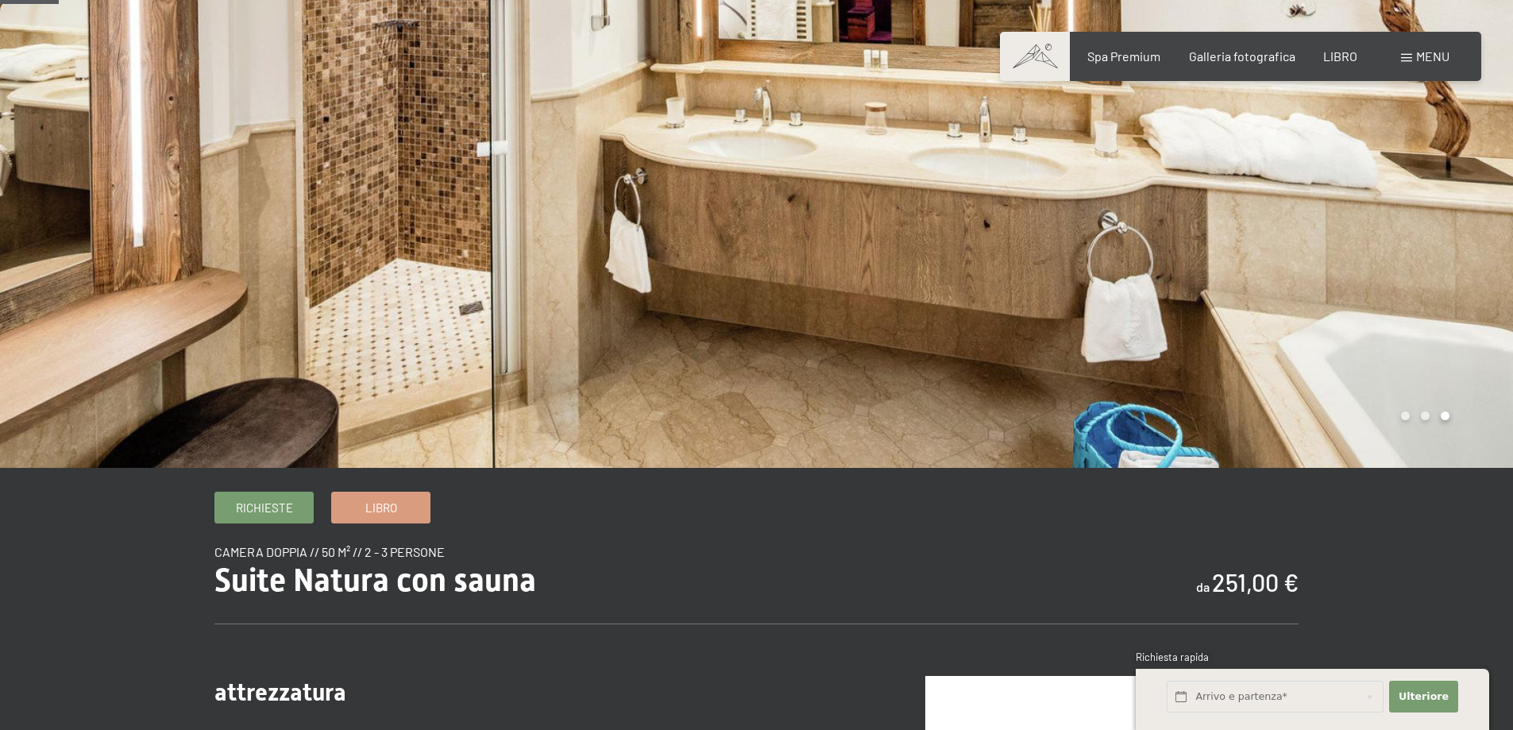
click at [1285, 289] on div at bounding box center [1135, 194] width 757 height 547
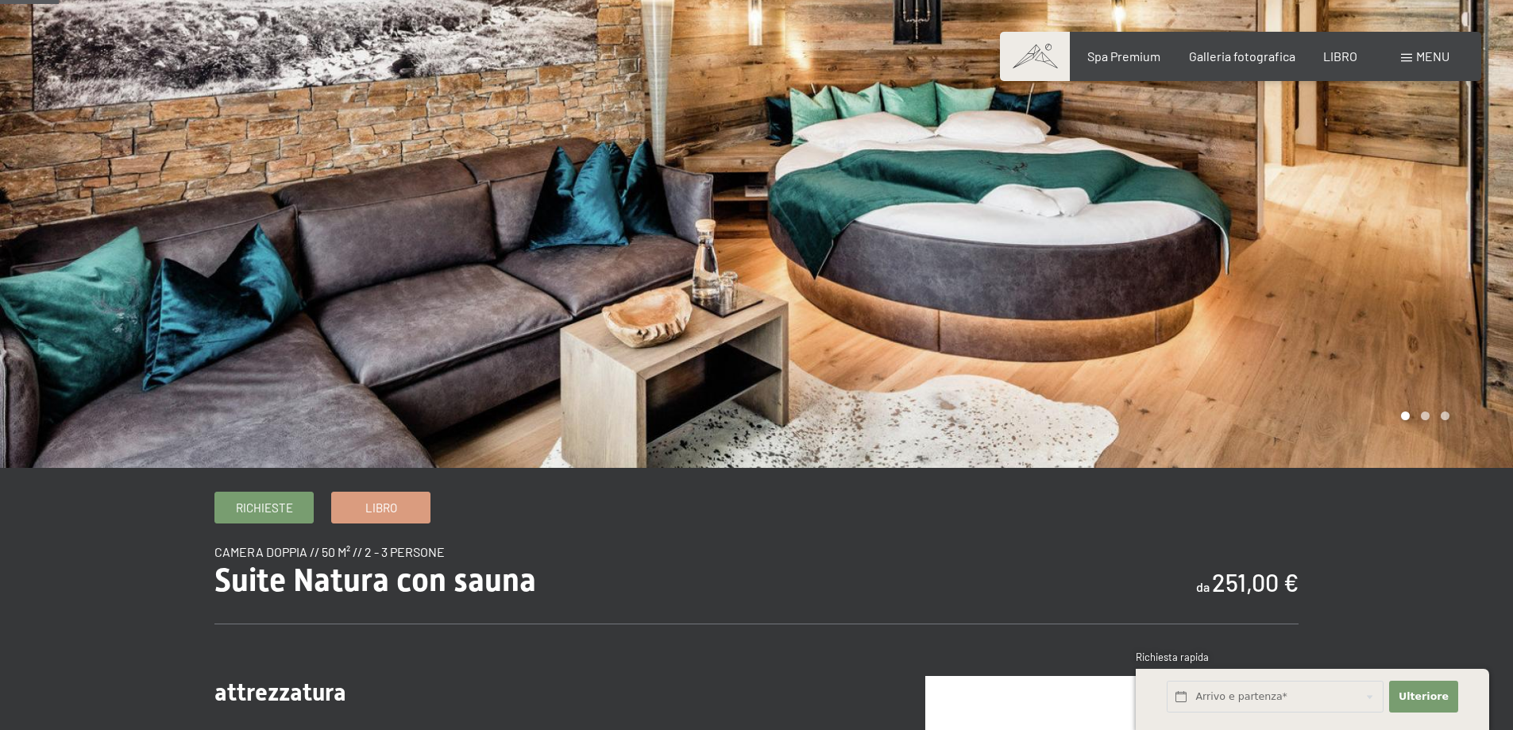
click at [1285, 289] on div at bounding box center [1135, 194] width 757 height 547
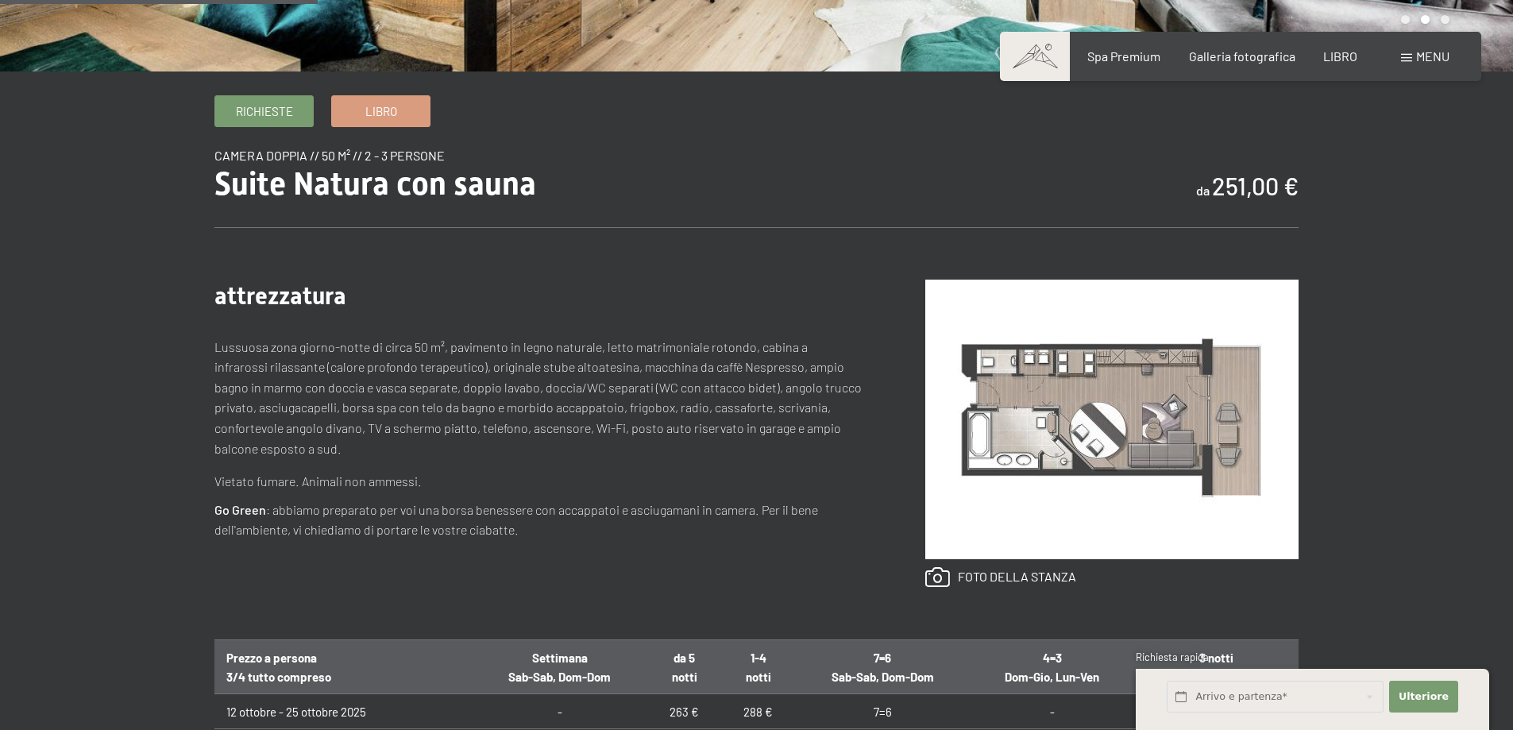
scroll to position [477, 0]
click at [1104, 411] on img at bounding box center [1111, 419] width 373 height 280
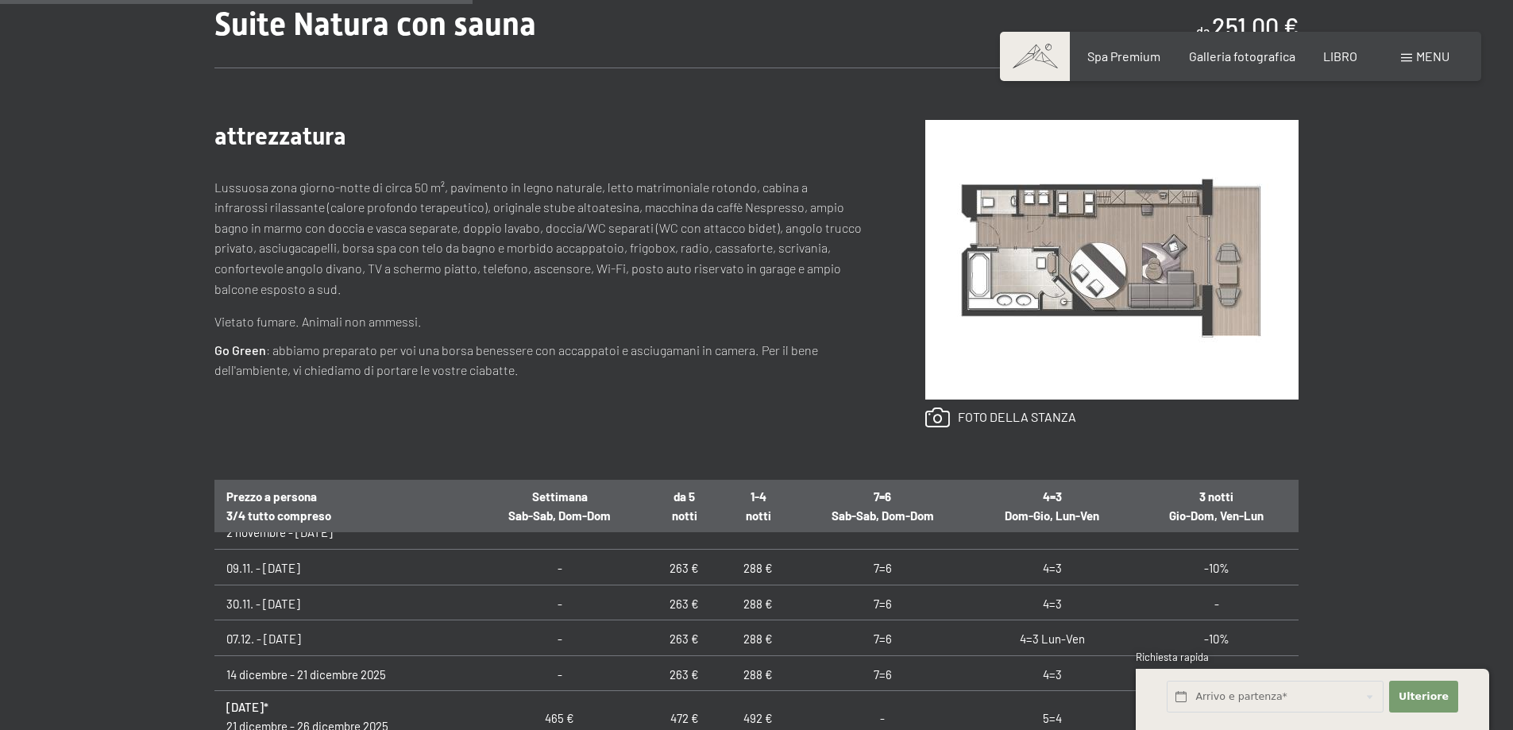
scroll to position [159, 0]
